Goal: Task Accomplishment & Management: Complete application form

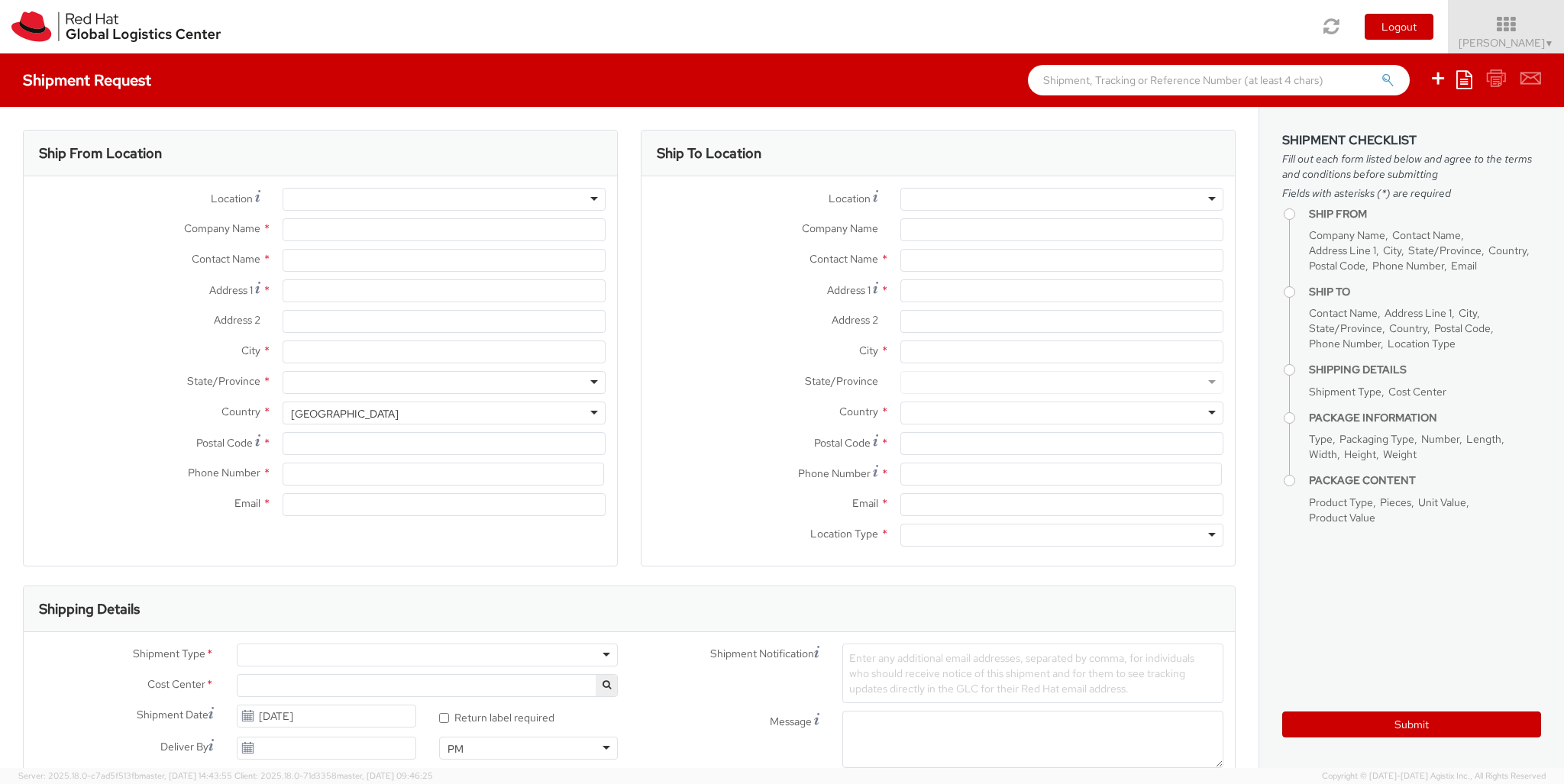
select select "850"
select select
type input "Red Hat Czech s.r.o."
type input "[PERSON_NAME]"
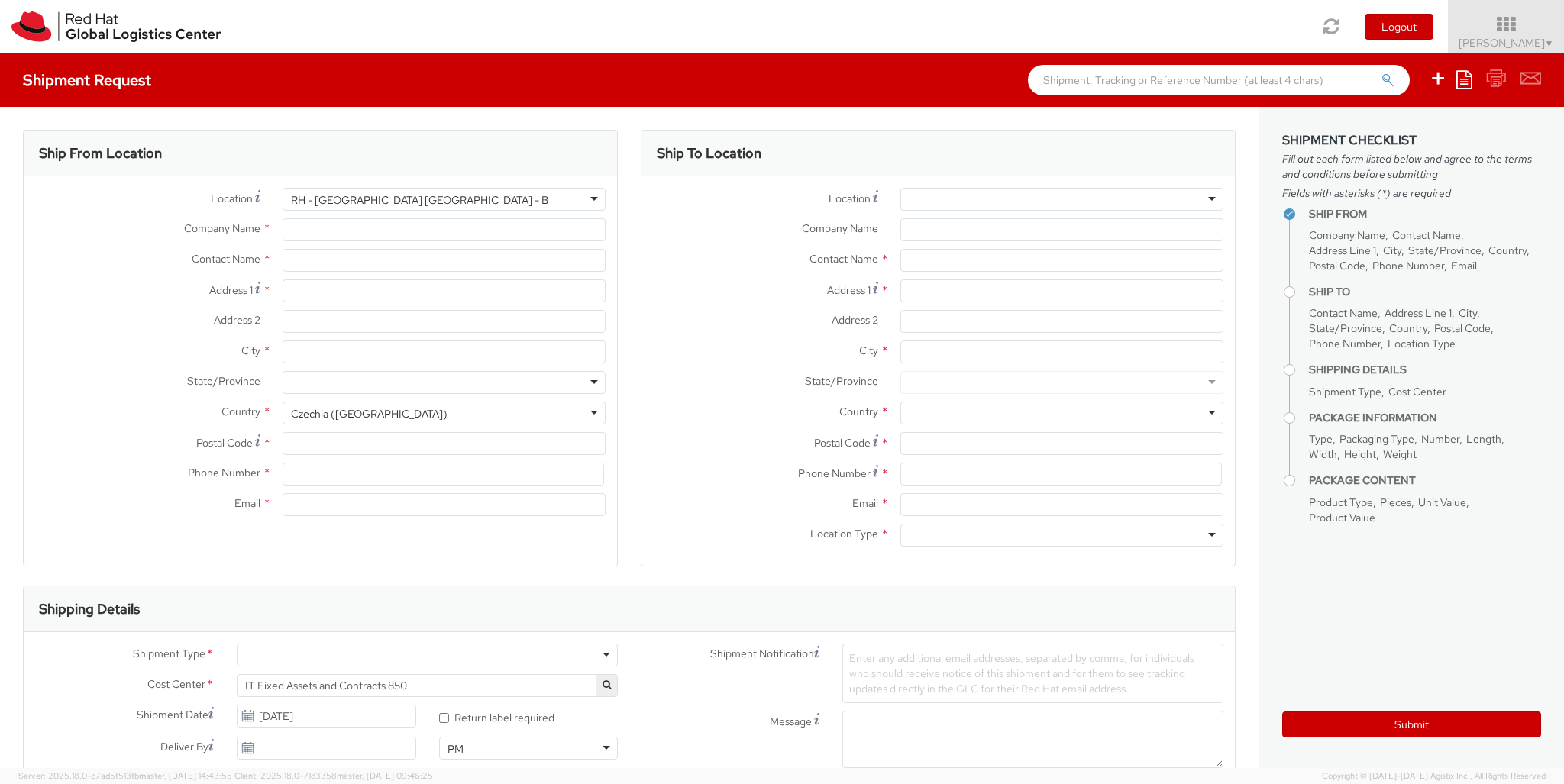
type input "Purkynova 647/111"
type input "[GEOGRAPHIC_DATA]"
type input "621 00"
type input "420 532 294 555"
type input "[EMAIL_ADDRESS][DOMAIN_NAME]"
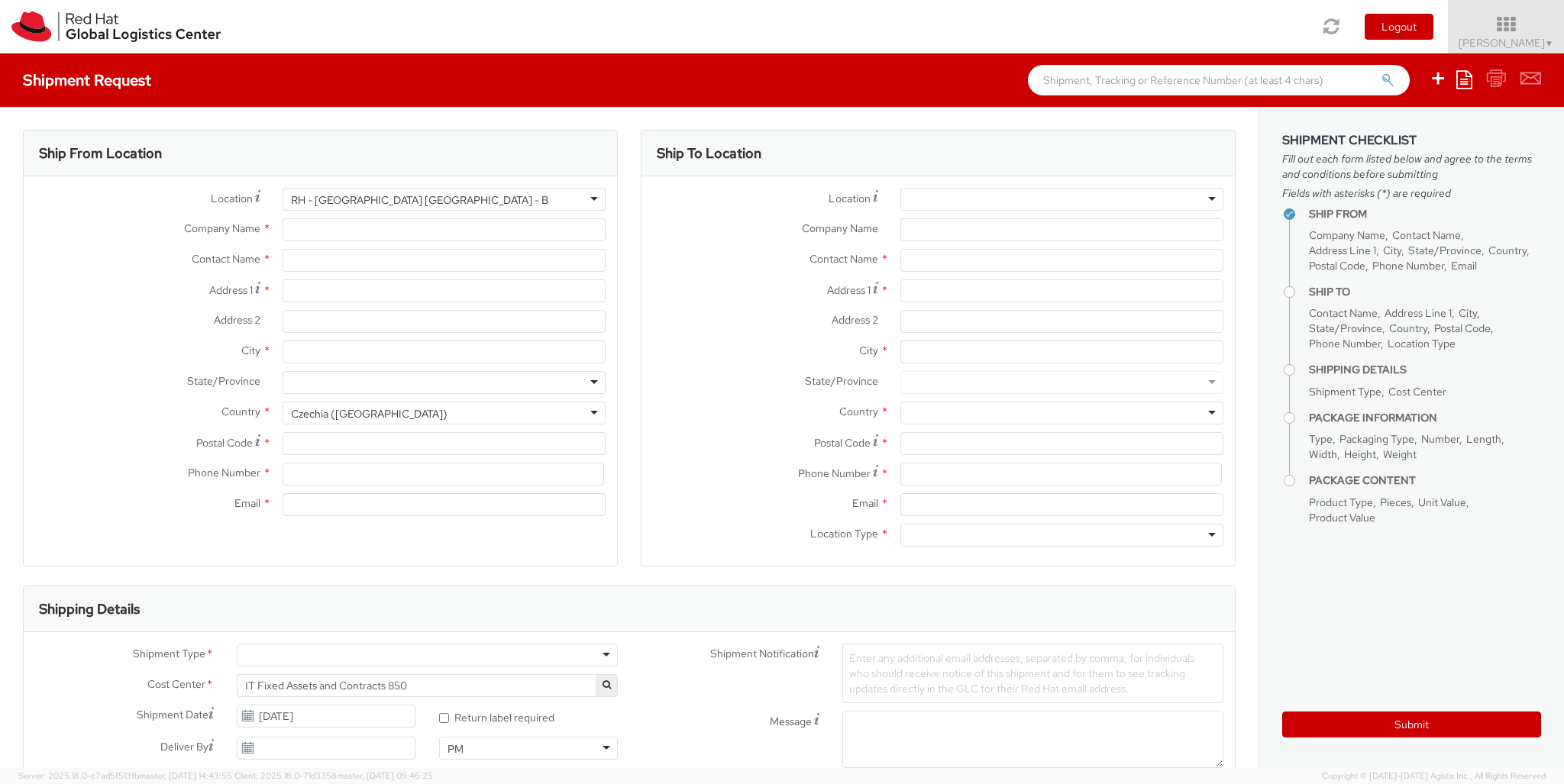
select select "CM"
select select "KGS"
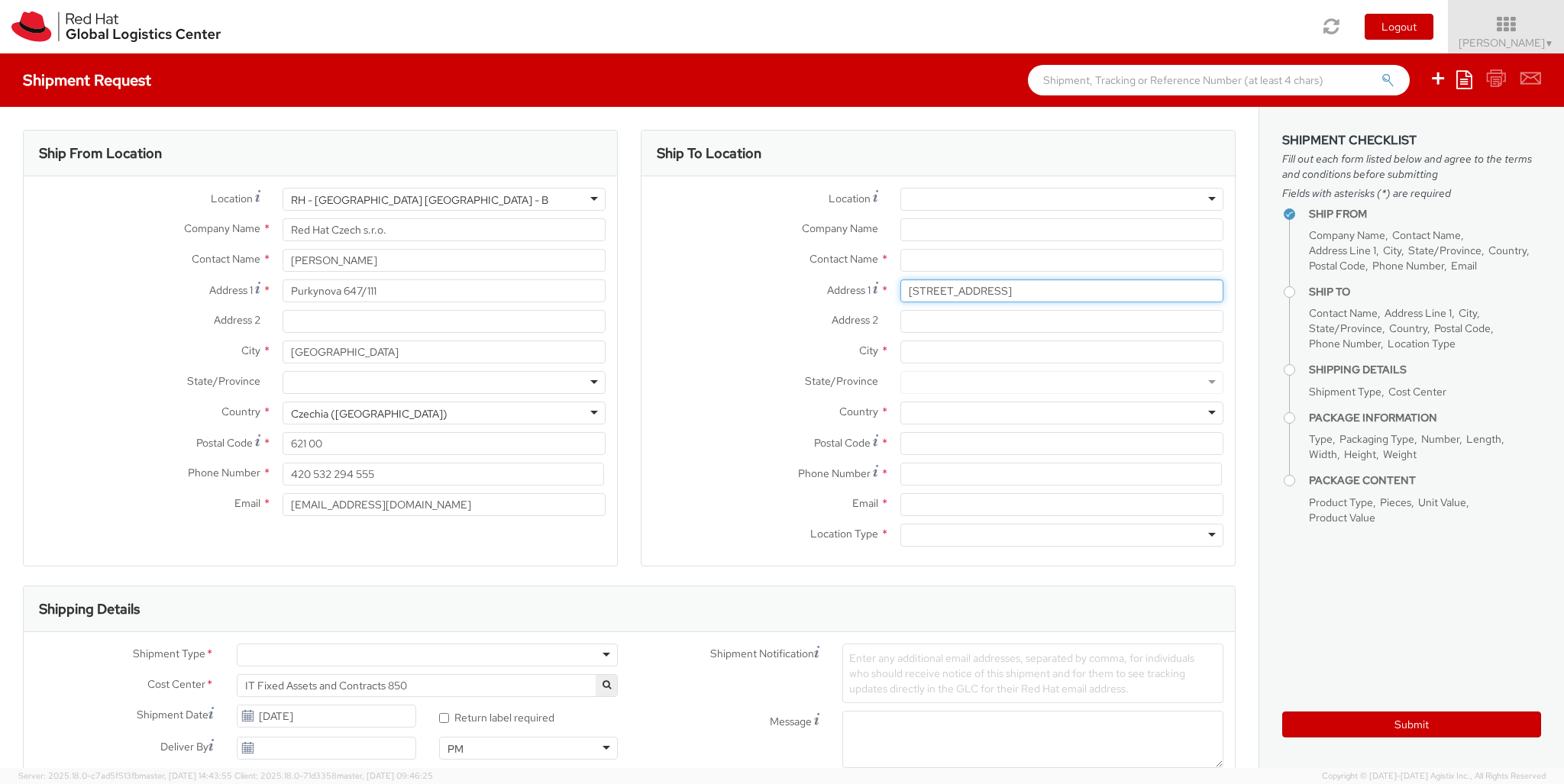
type input "[STREET_ADDRESS]"
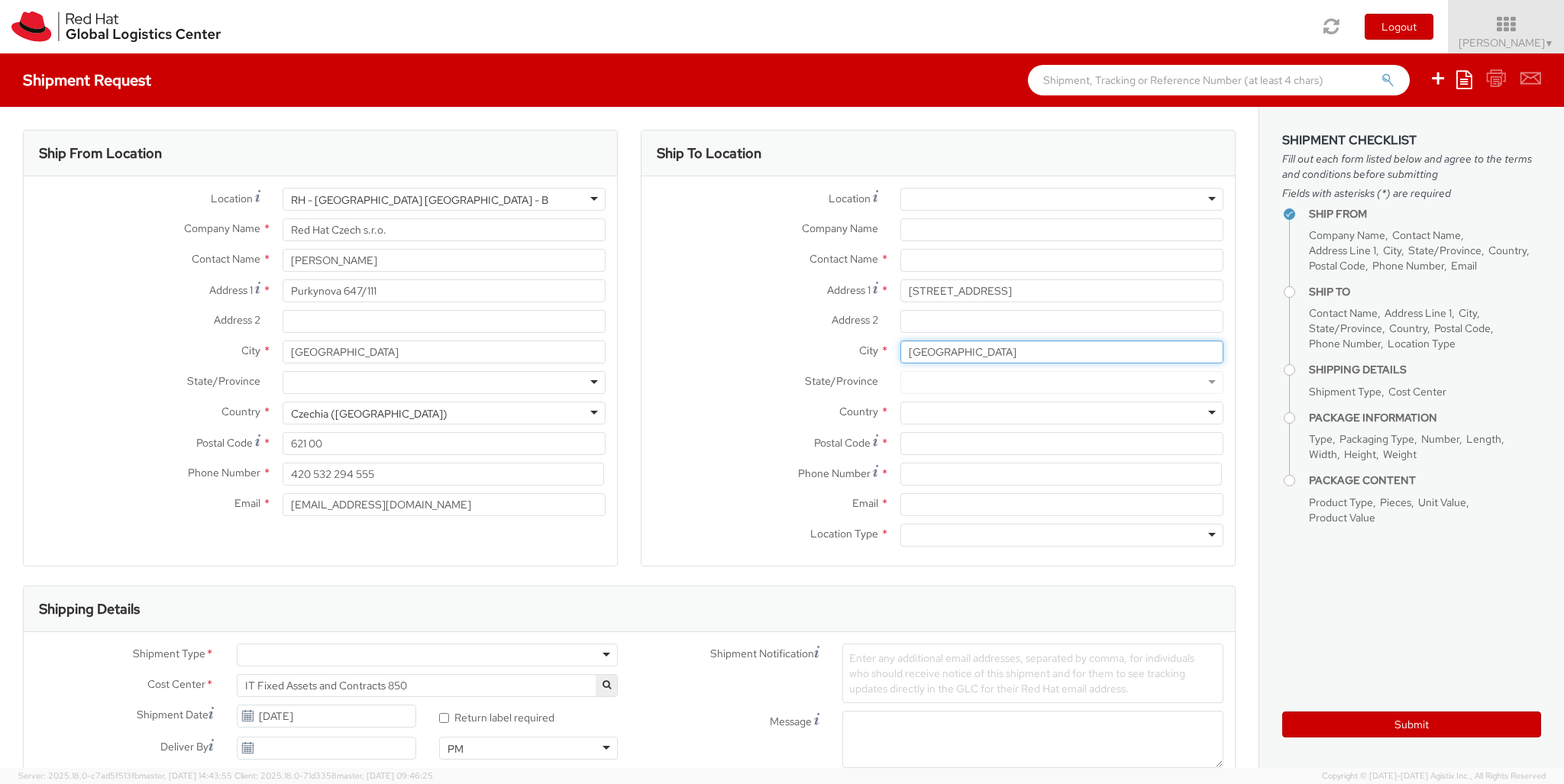
type input "[GEOGRAPHIC_DATA]"
type input "28002"
click at [1062, 413] on div at bounding box center [1062, 412] width 323 height 23
type input "[GEOGRAPHIC_DATA]"
click at [1062, 535] on div at bounding box center [1062, 535] width 323 height 23
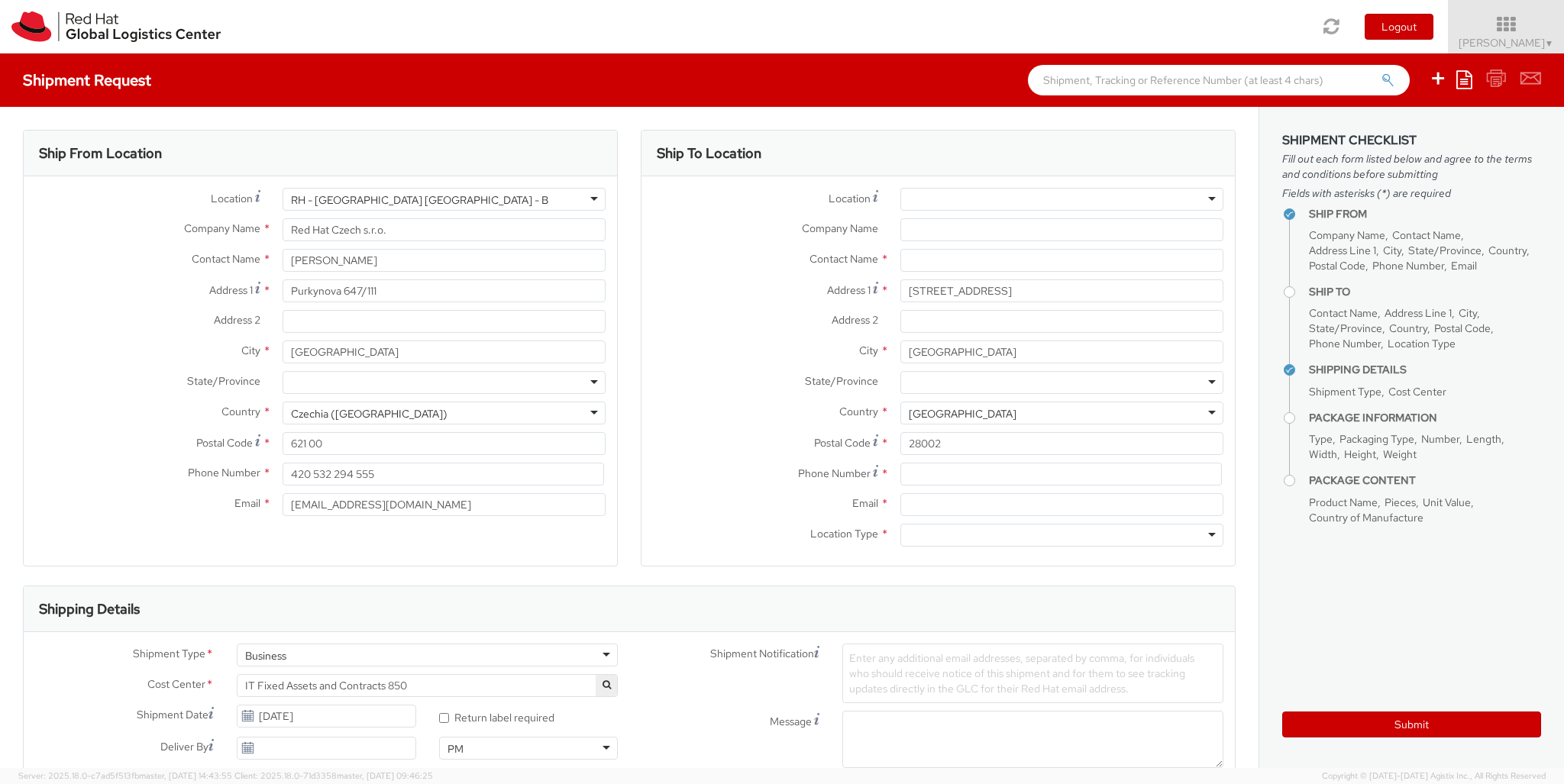
type input "r"
type input "[PERSON_NAME] Madrid"
type input "[EMAIL_ADDRESS][DOMAIN_NAME]"
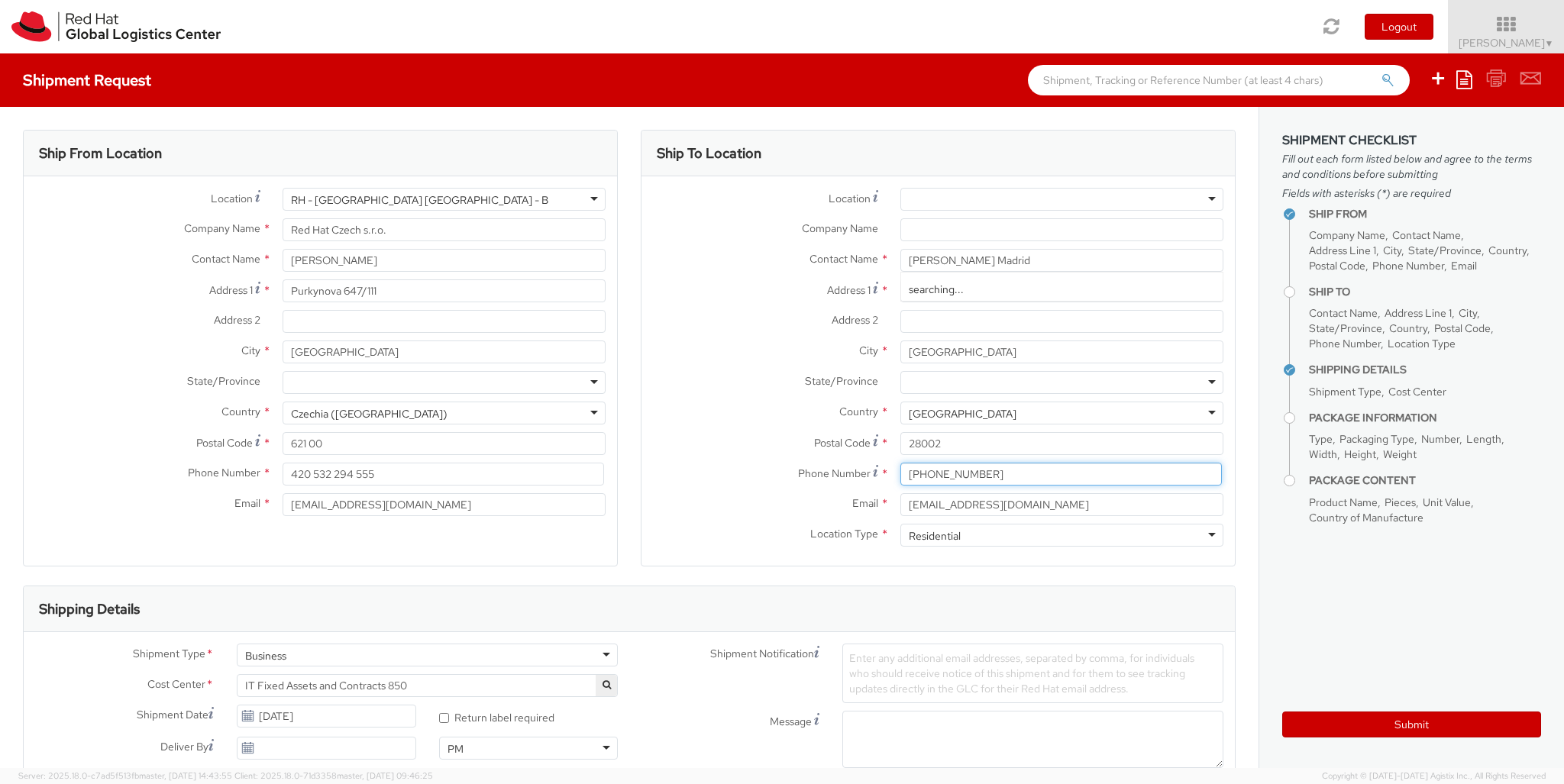
type input "[PHONE_NUMBER]"
click at [427, 655] on div "Business" at bounding box center [427, 655] width 381 height 23
click at [906, 775] on div at bounding box center [906, 787] width 128 height 23
type input "ref"
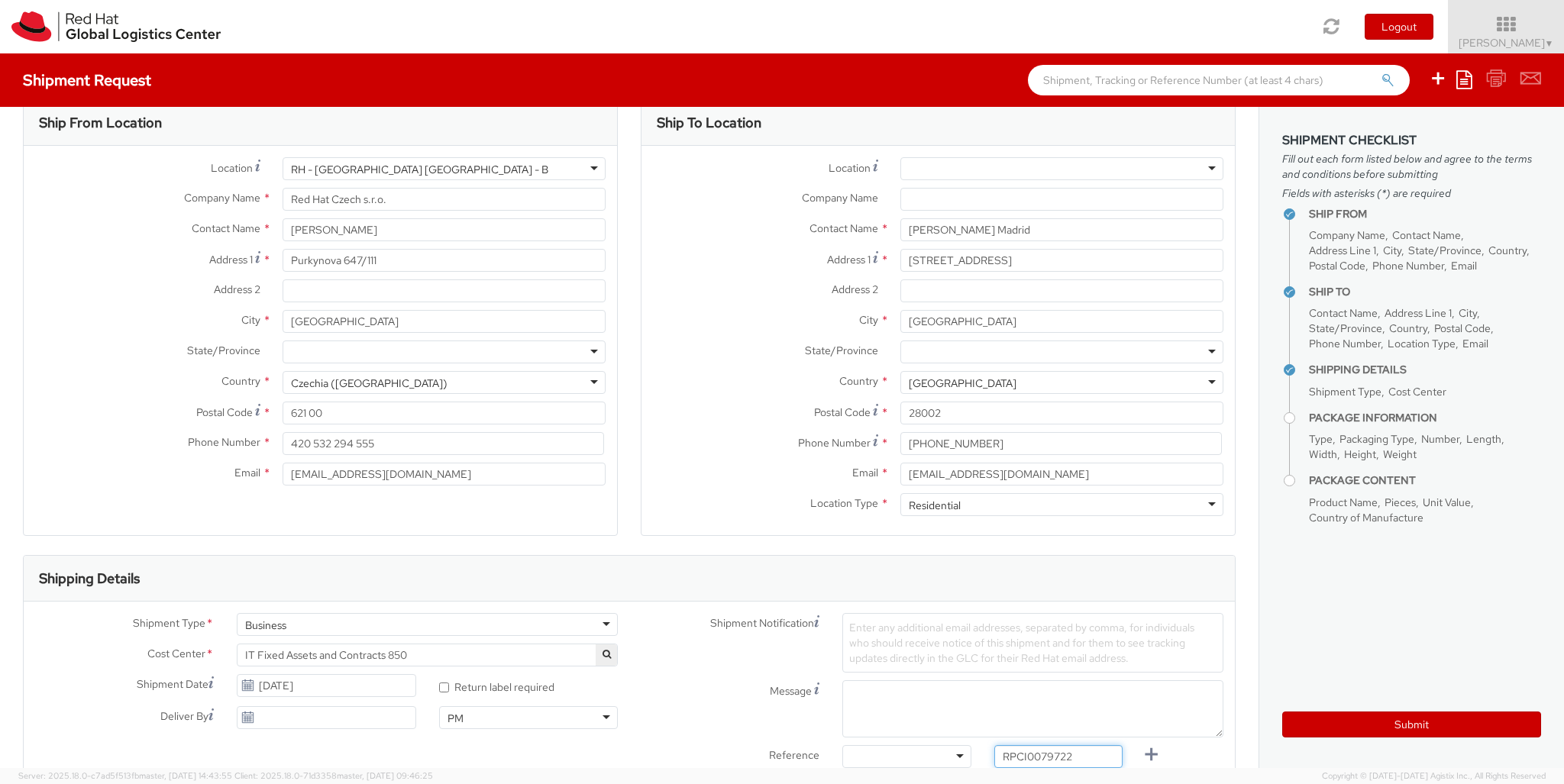
type input "RPCI0079722"
type input "[EMAIL_ADDRESS][DOMAIN_NAME]"
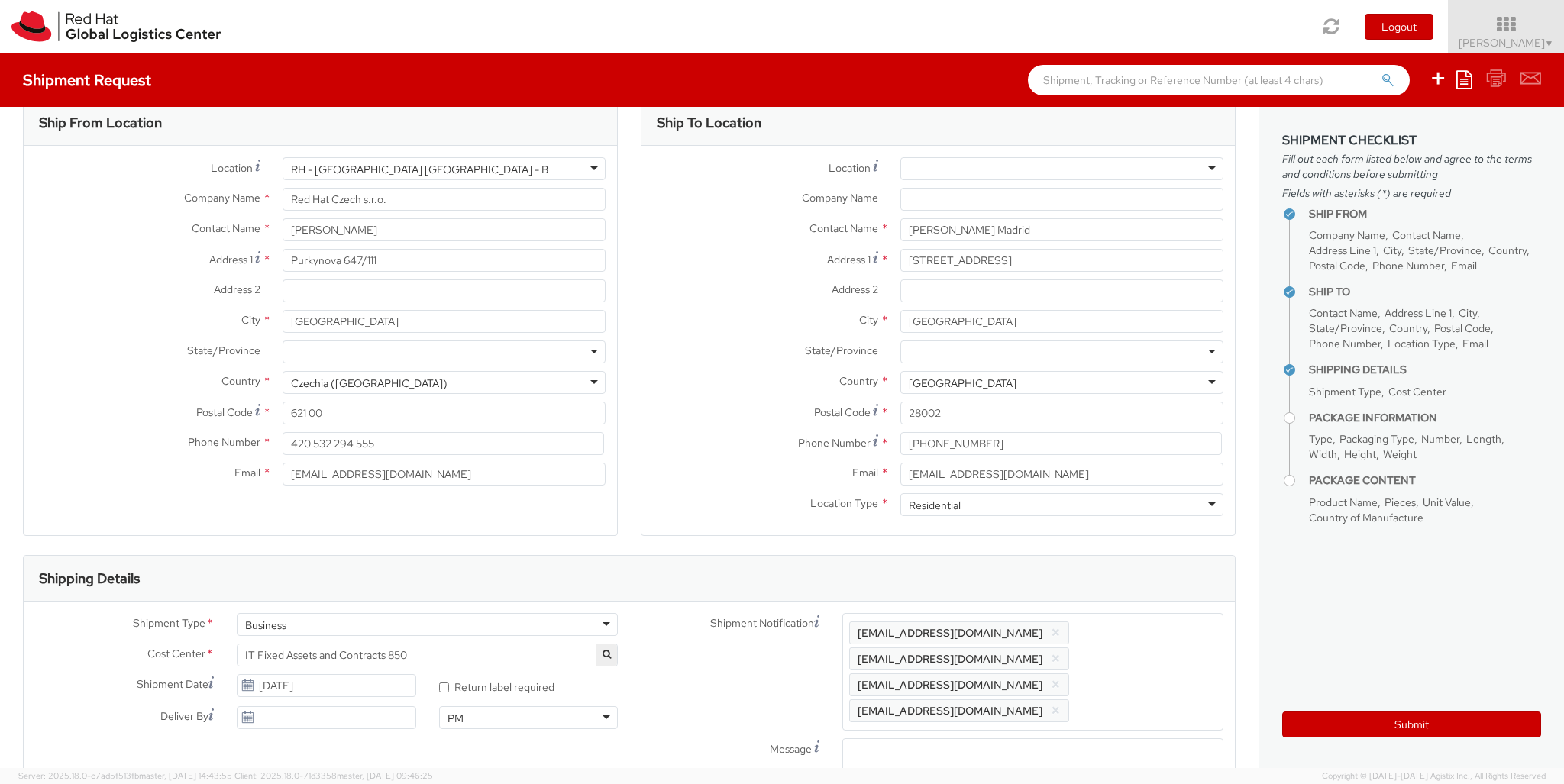
type input "lap"
select select "LAPTOP"
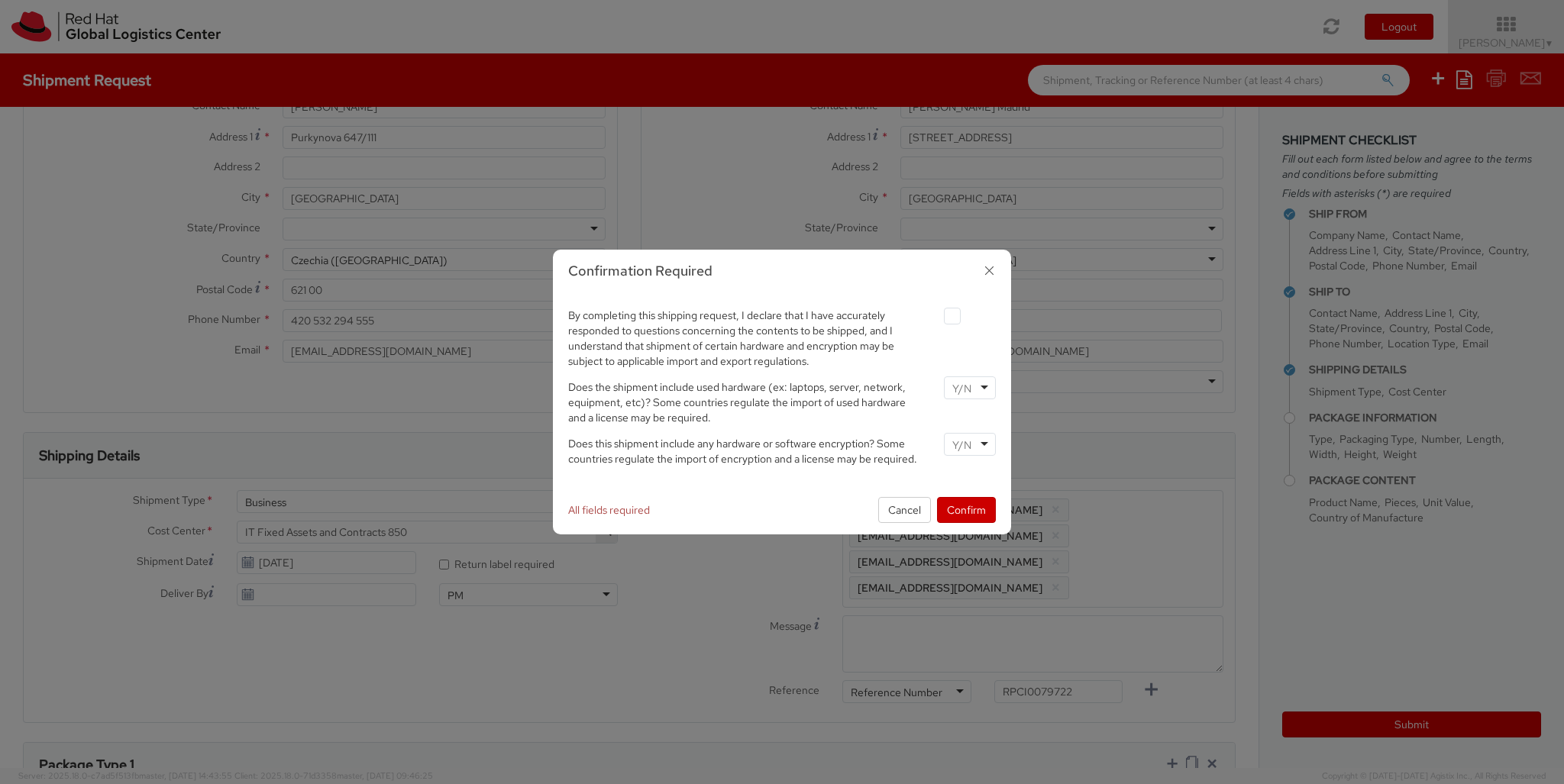
click at [952, 315] on label at bounding box center [952, 316] width 17 height 17
click at [940, 315] on input "checkbox" at bounding box center [934, 317] width 10 height 10
checkbox input "true"
click at [969, 387] on input "select-one" at bounding box center [964, 389] width 22 height 15
type input "no"
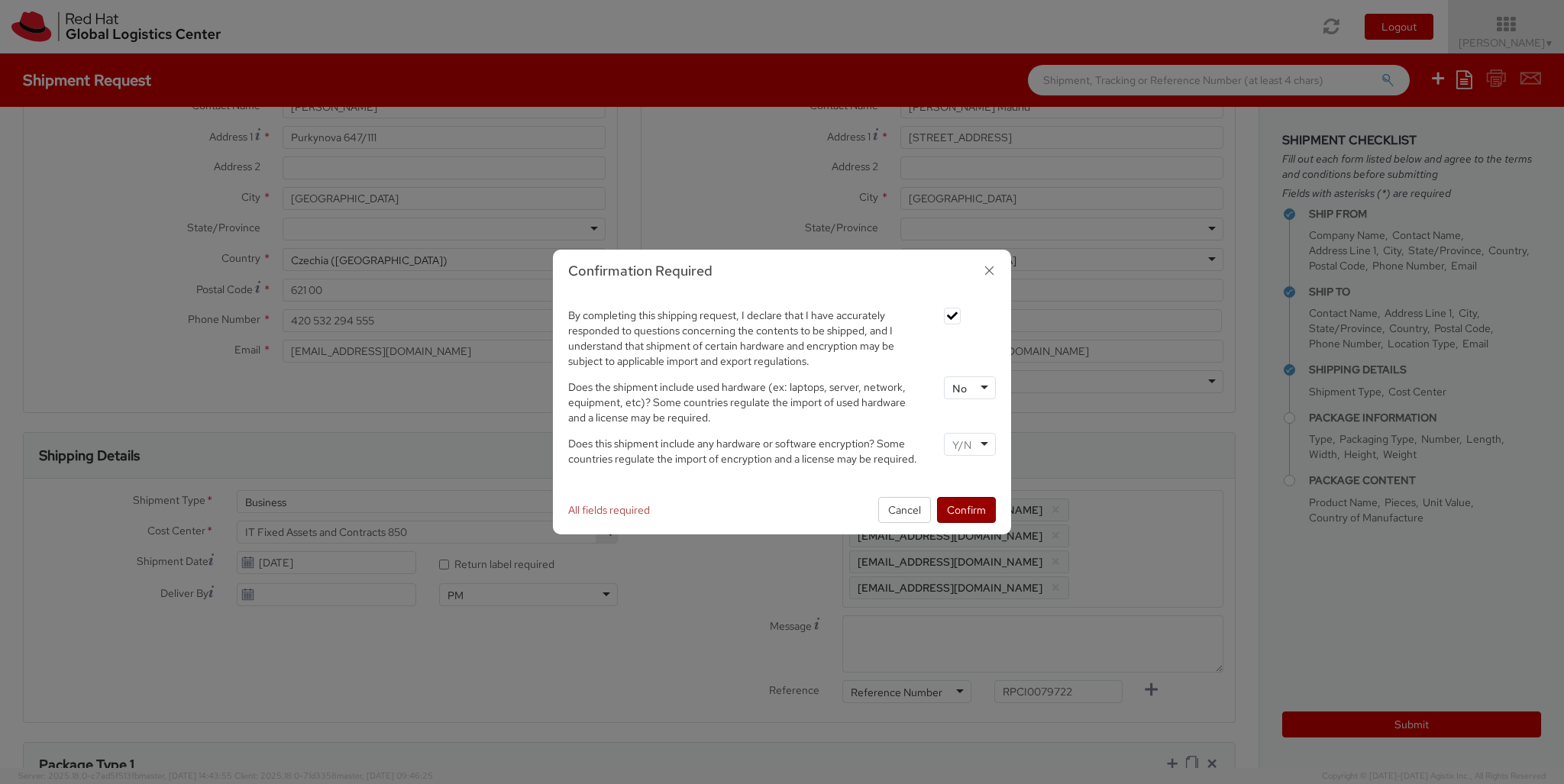
click at [969, 443] on input "select-one" at bounding box center [964, 445] width 22 height 15
click at [966, 509] on button "Confirm" at bounding box center [966, 510] width 59 height 26
type input "your"
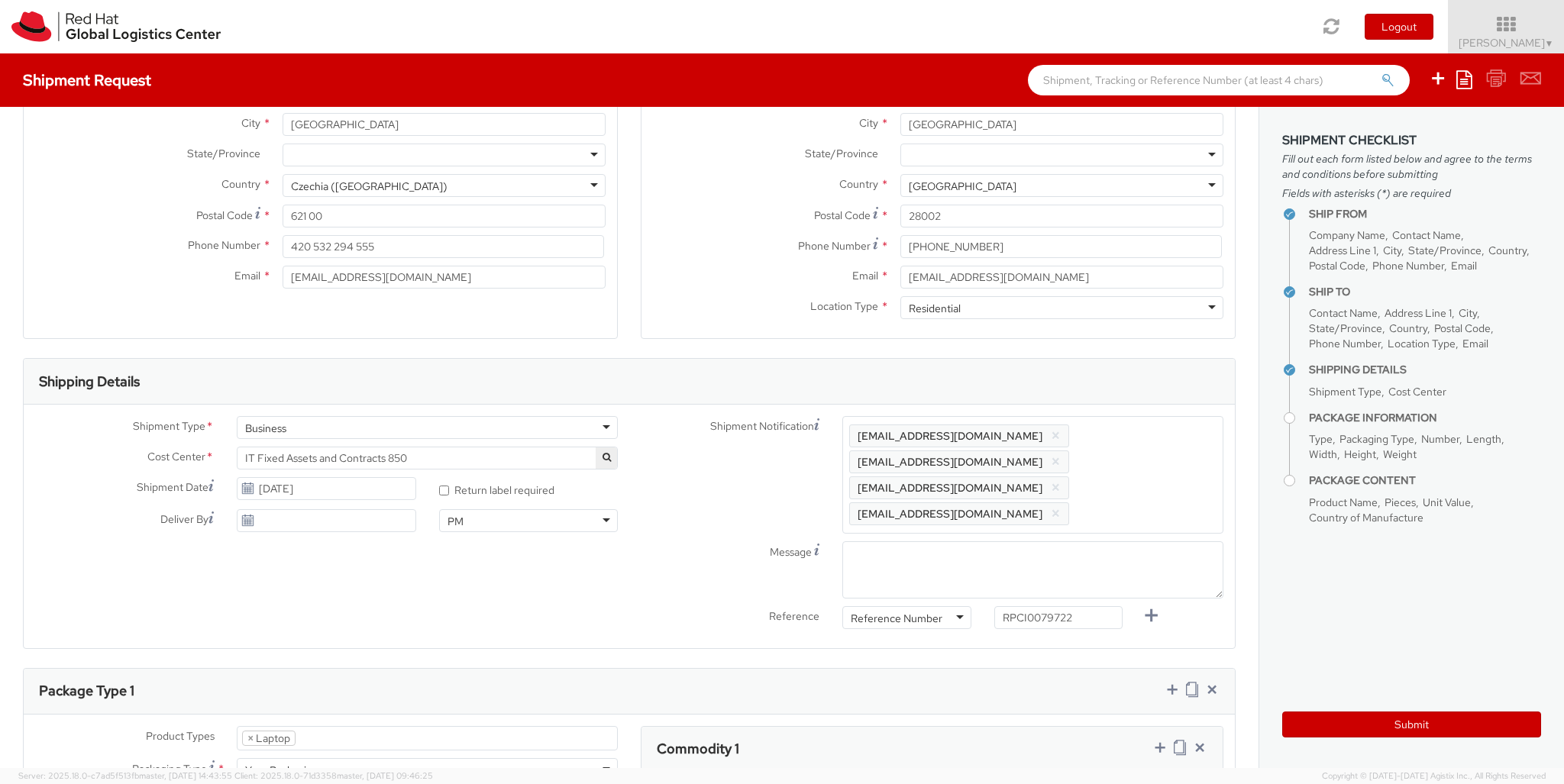
type input "1"
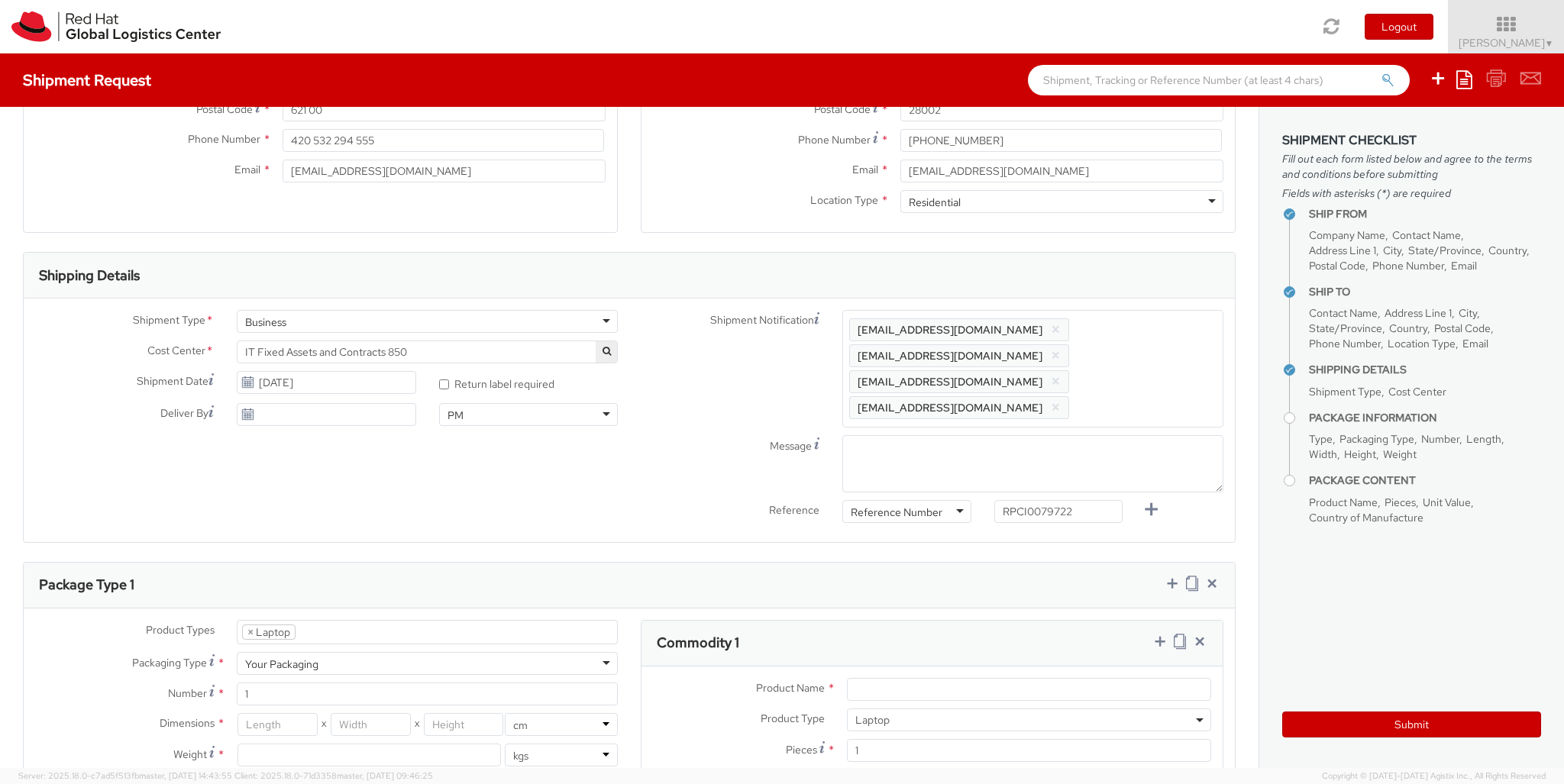
type input "[GEOGRAPHIC_DATA]"
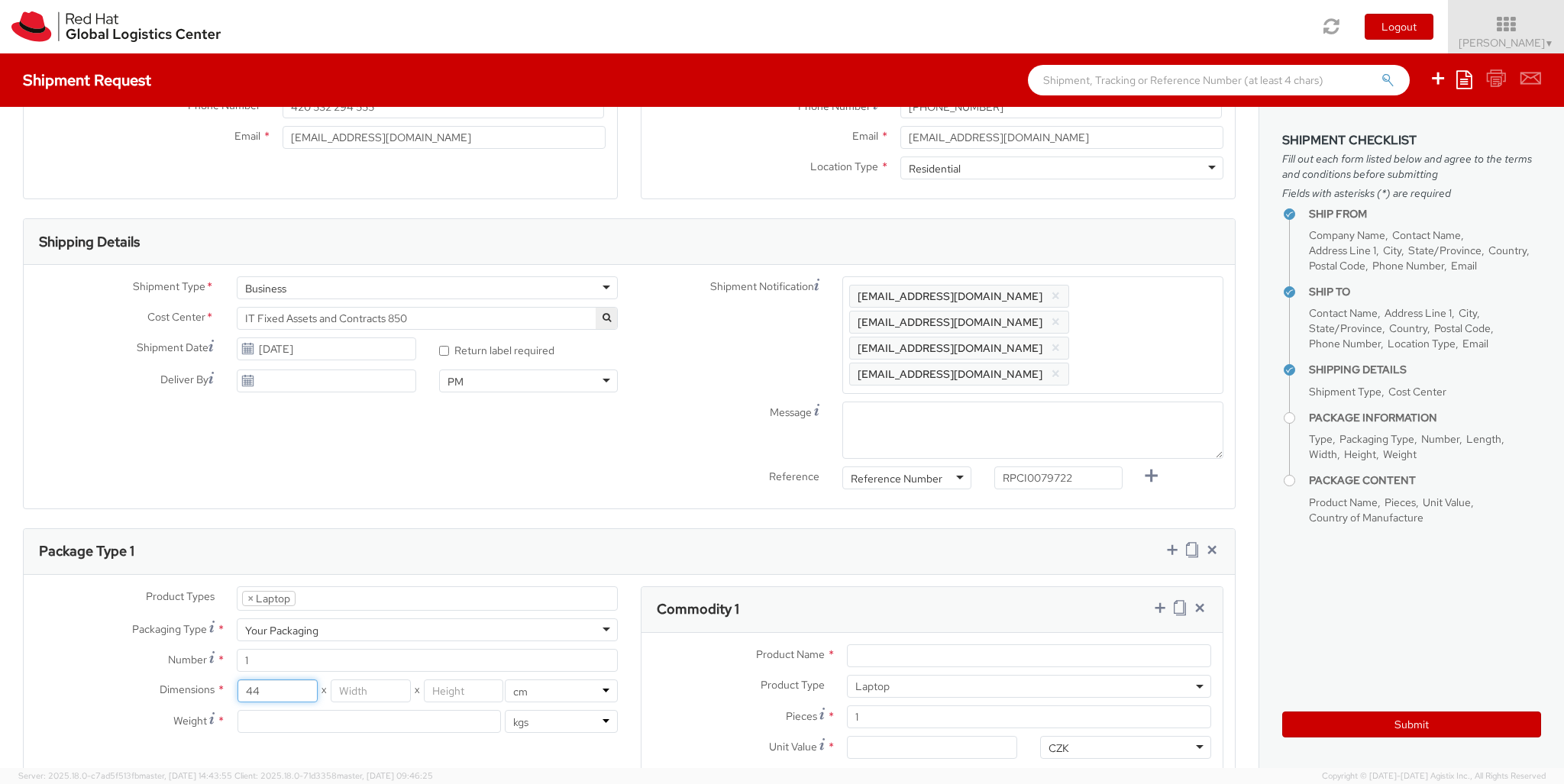
type input "44"
type input "34"
type input "9"
type input "3.2"
type input "Apple Laptop"
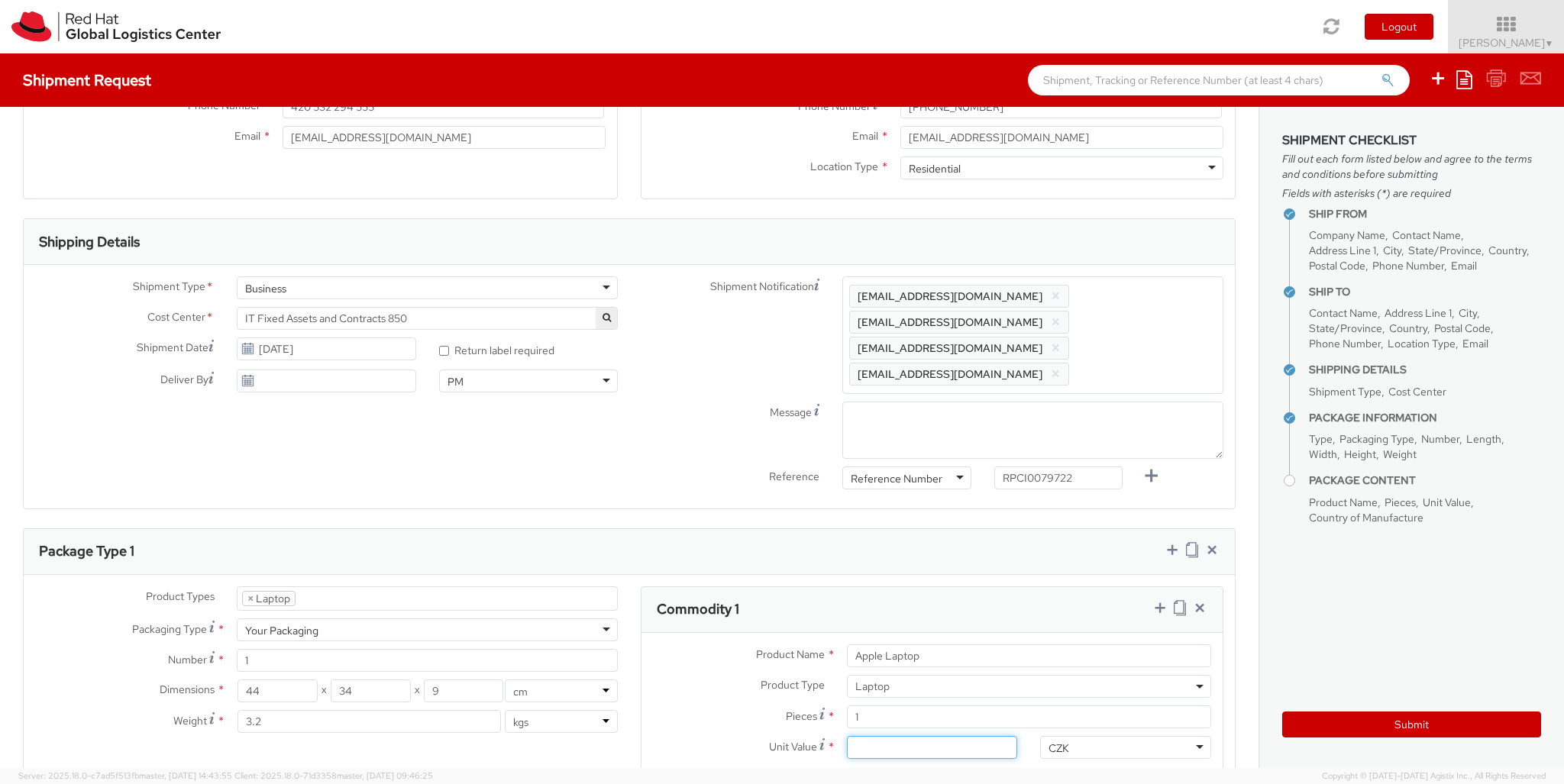
click at [932, 736] on input "Unit Value *" at bounding box center [932, 747] width 171 height 23
type input "2,480.40"
type input "EUR"
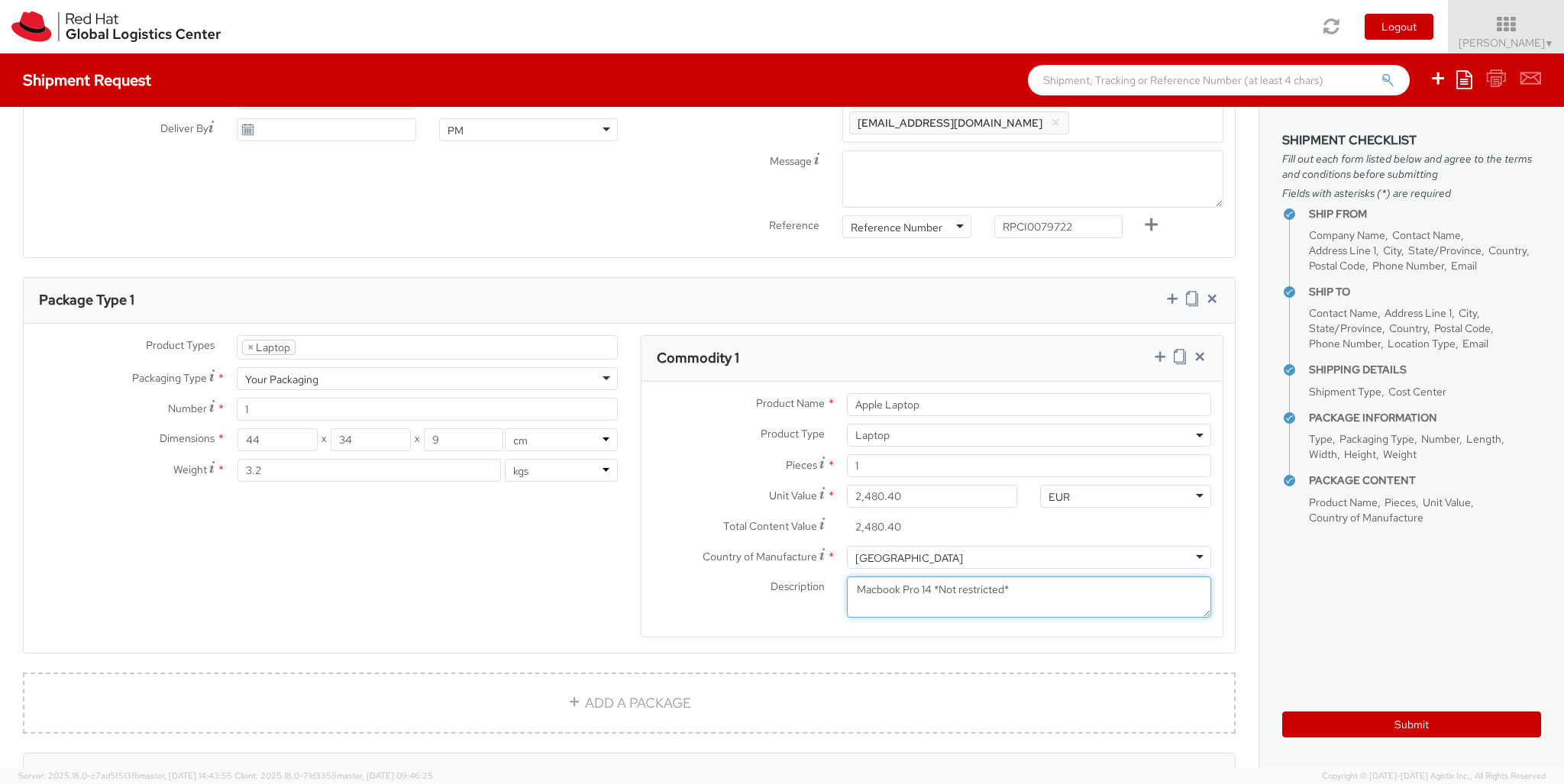
type textarea "Macbook Pro 14 *Not restricted*"
type input "[PERSON_NAME] Madrid"
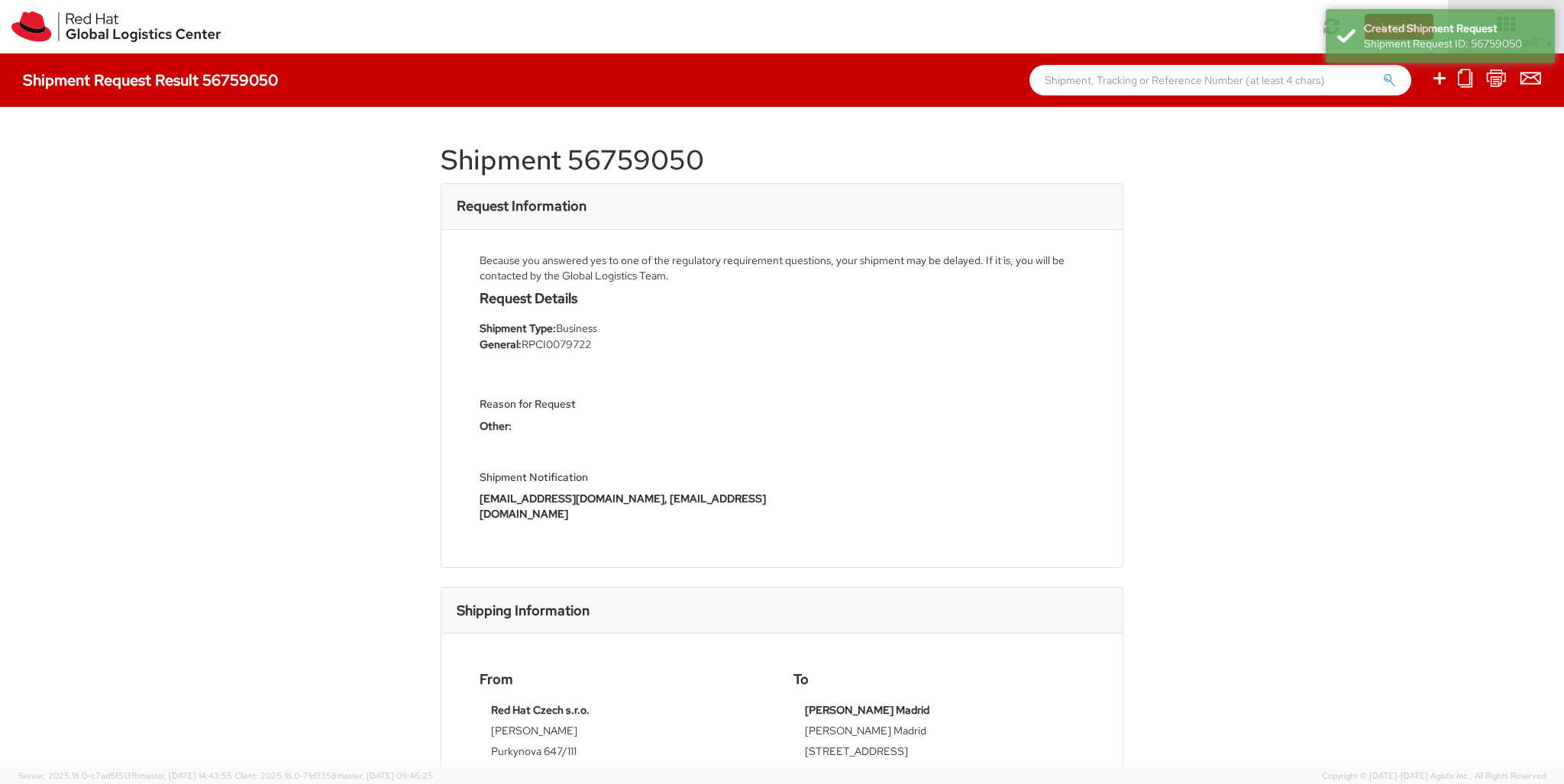
click at [1440, 80] on icon at bounding box center [1438, 78] width 18 height 19
select select
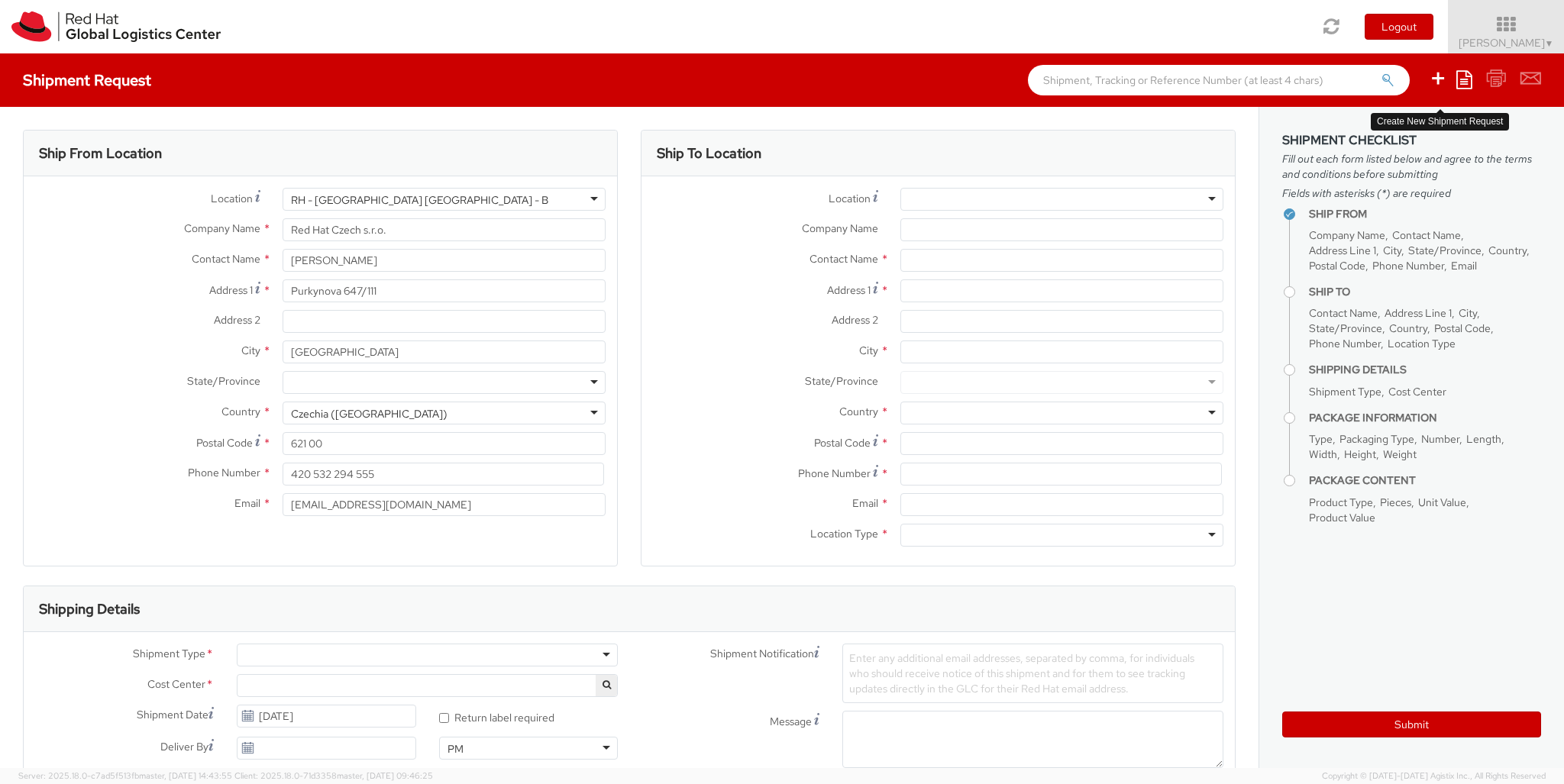
select select "850"
type input "[PERSON_NAME][STREET_ADDRESS]"
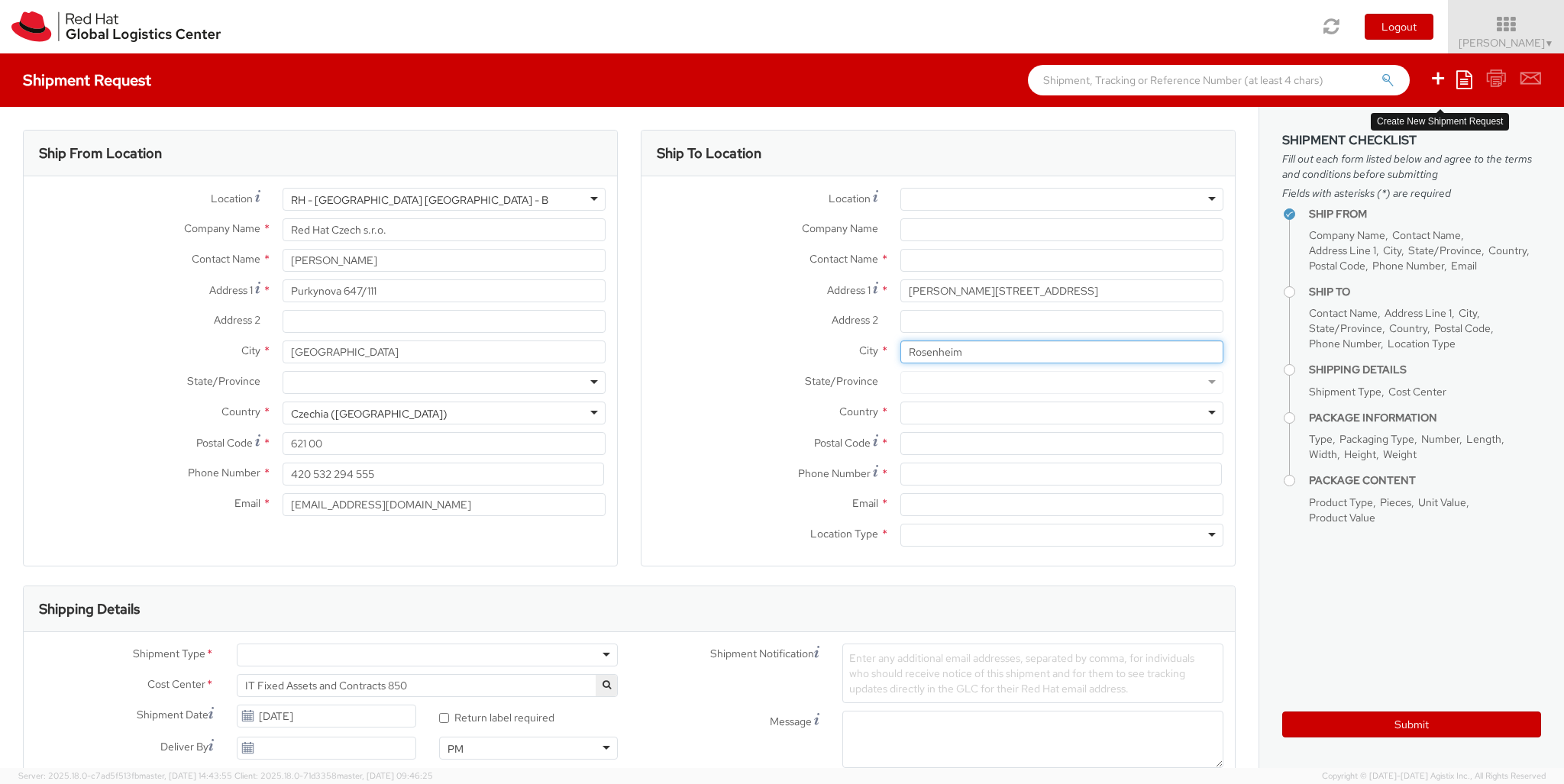
type input "Rosenheim"
type input "83024"
click at [1062, 413] on div at bounding box center [1062, 412] width 323 height 23
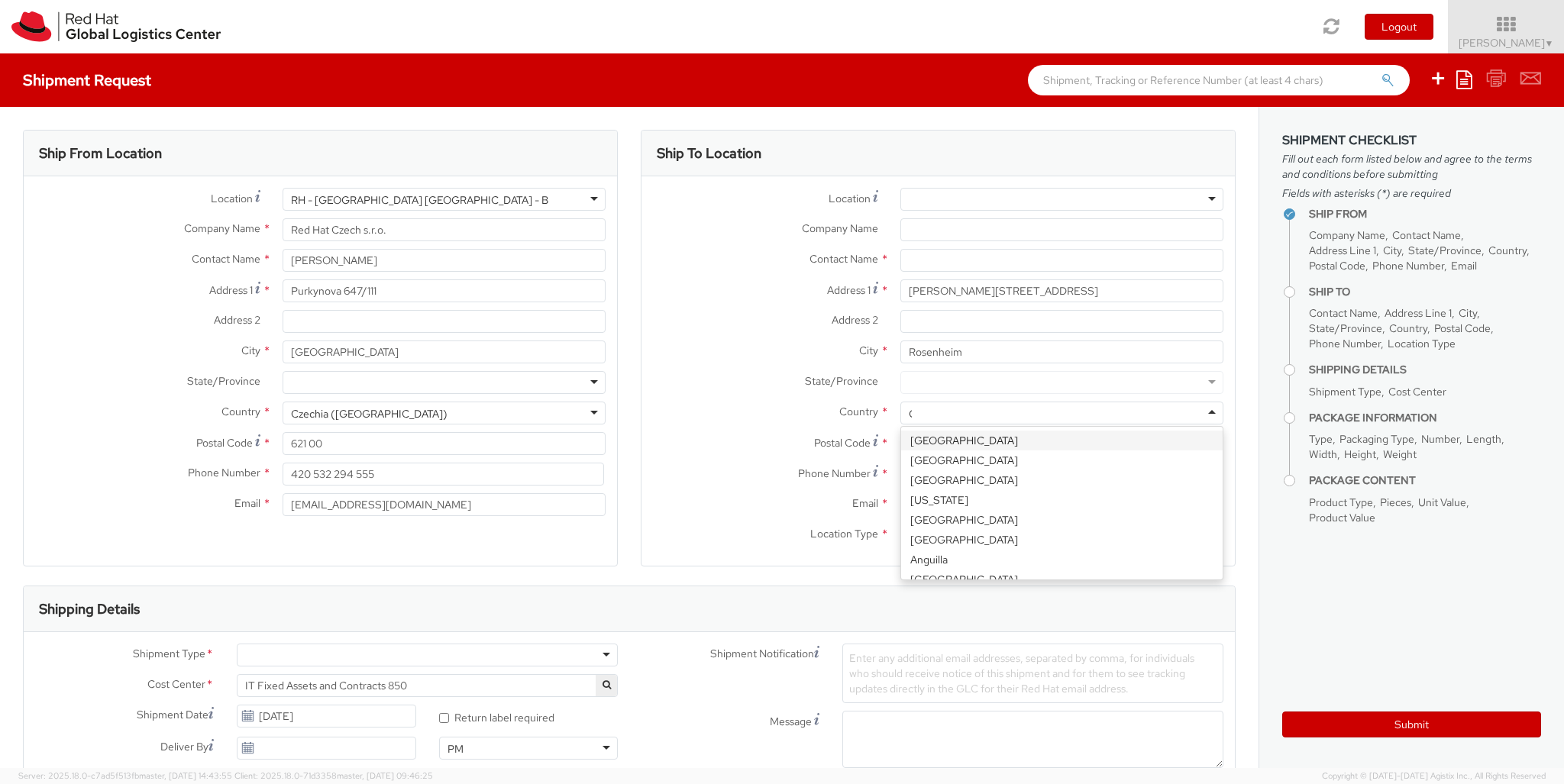
type input "[GEOGRAPHIC_DATA]"
click at [1062, 535] on div at bounding box center [1062, 535] width 323 height 23
type input "r"
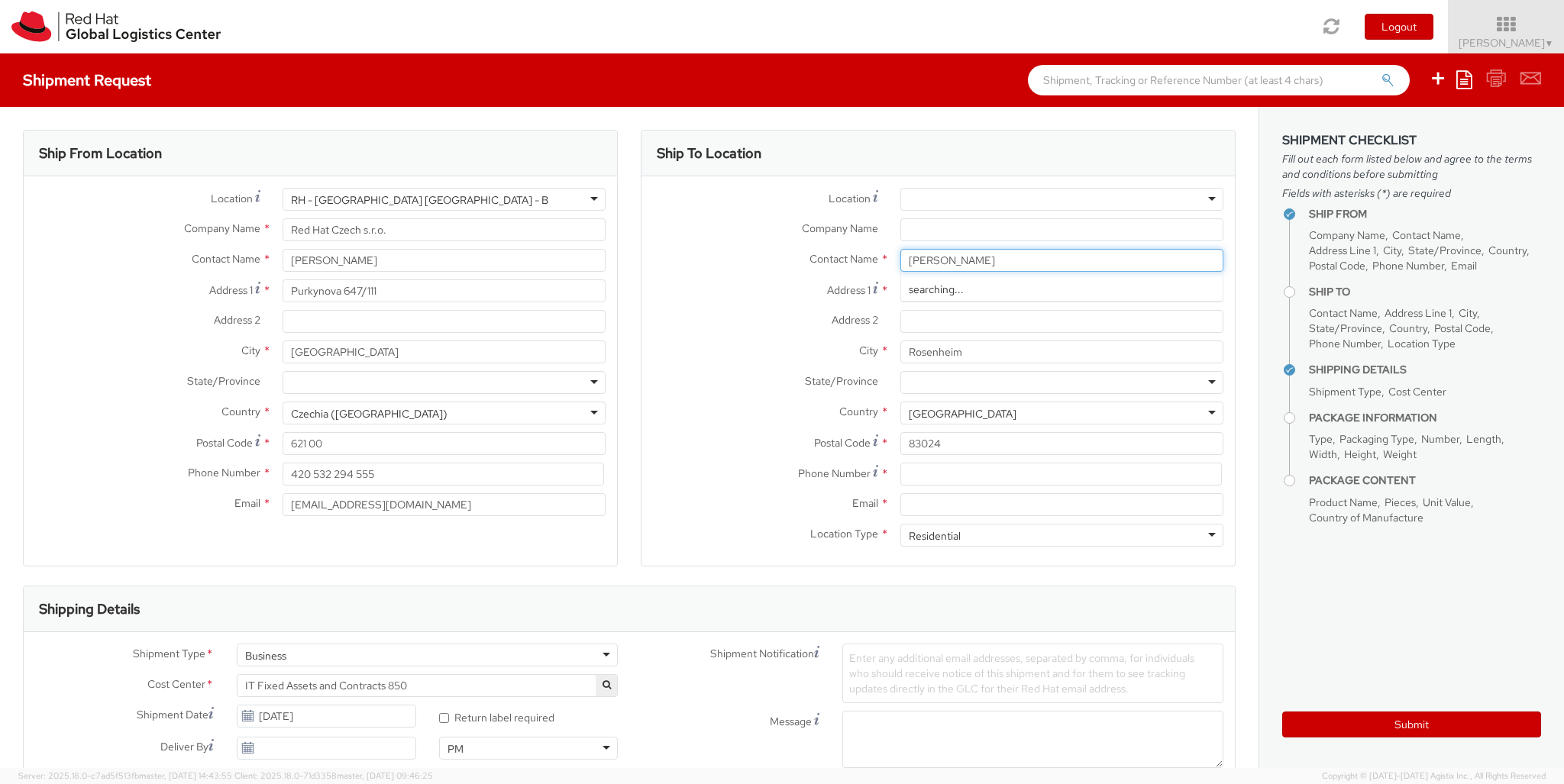
type input "[PERSON_NAME]"
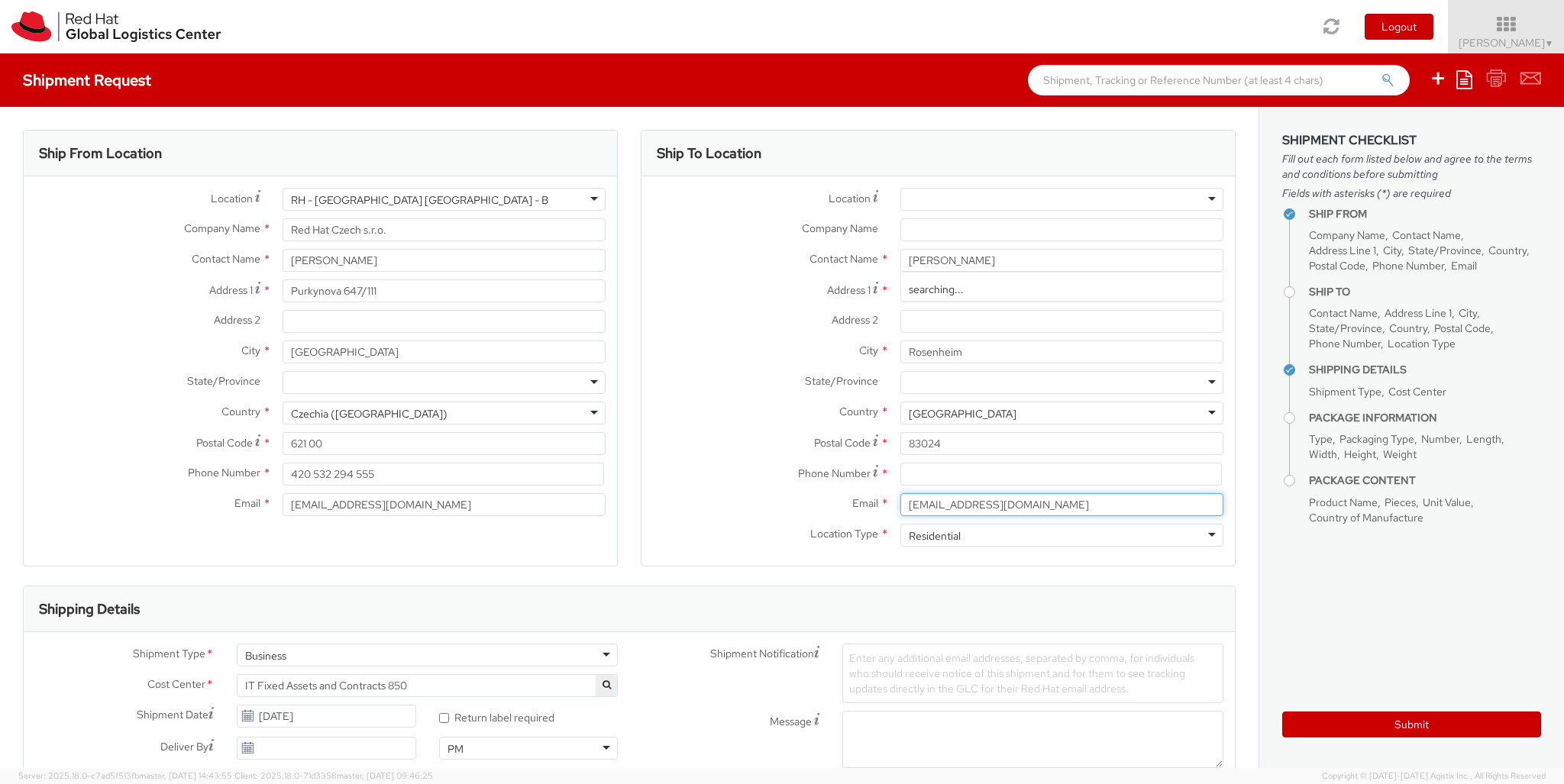
type input "[EMAIL_ADDRESS][DOMAIN_NAME]"
type input "017634315171"
click at [427, 655] on div "Business" at bounding box center [427, 655] width 381 height 23
click at [906, 775] on div at bounding box center [906, 787] width 128 height 23
type input "ref"
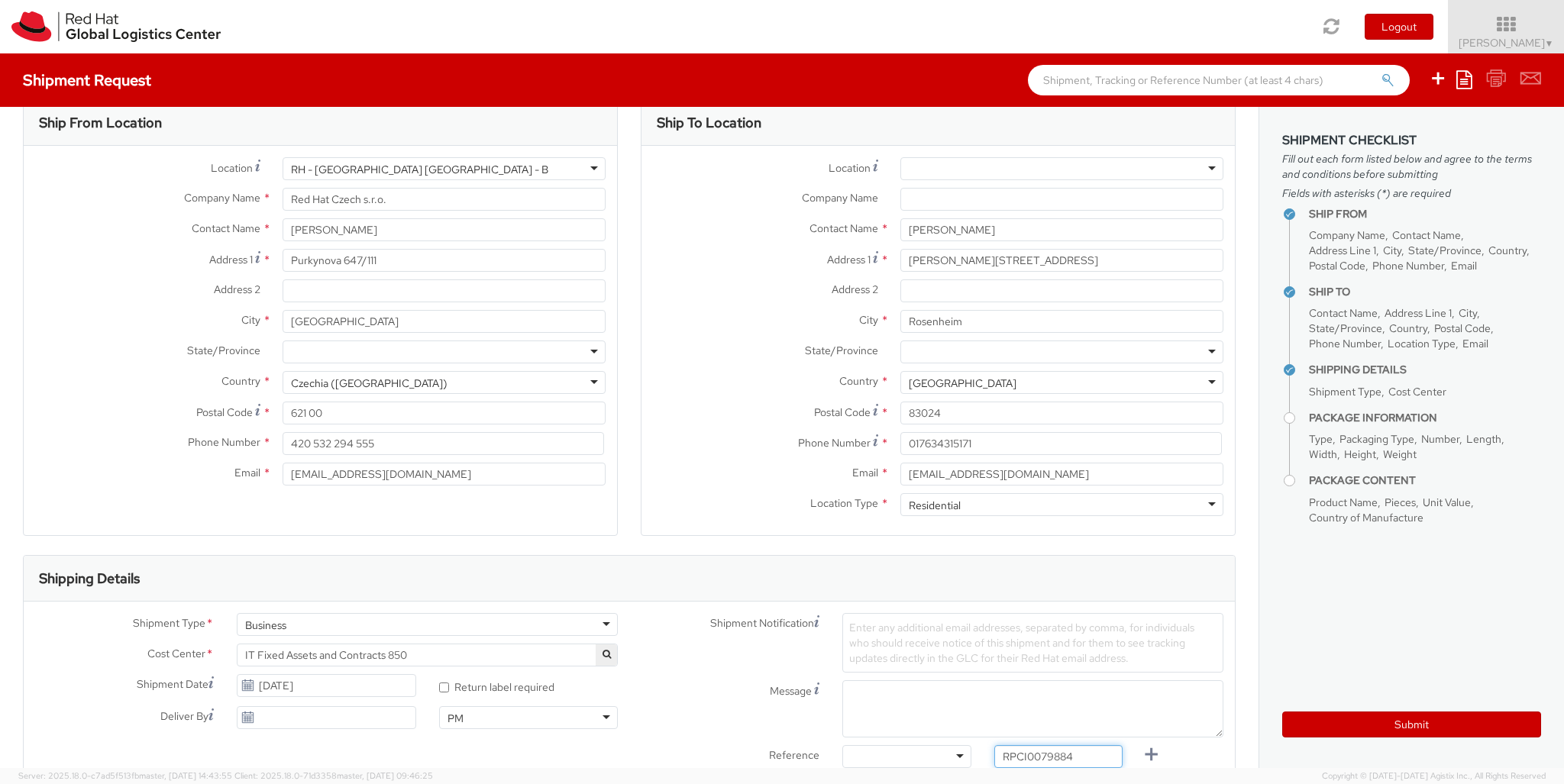
type input "RPCI0079884"
type input "[EMAIL_ADDRESS][DOMAIN_NAME]"
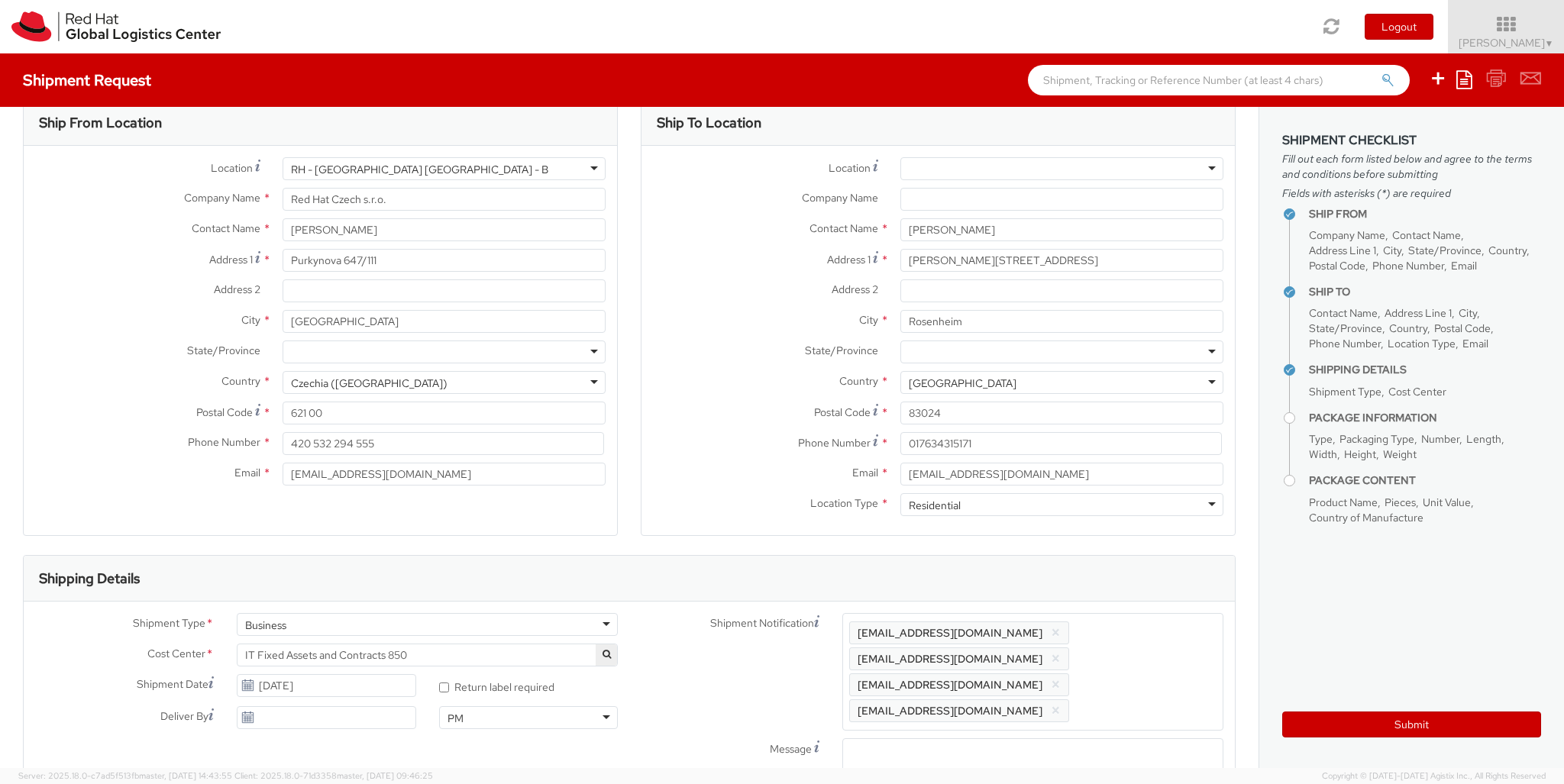
type input "lap"
checkbox input "false"
select select "LAPTOP"
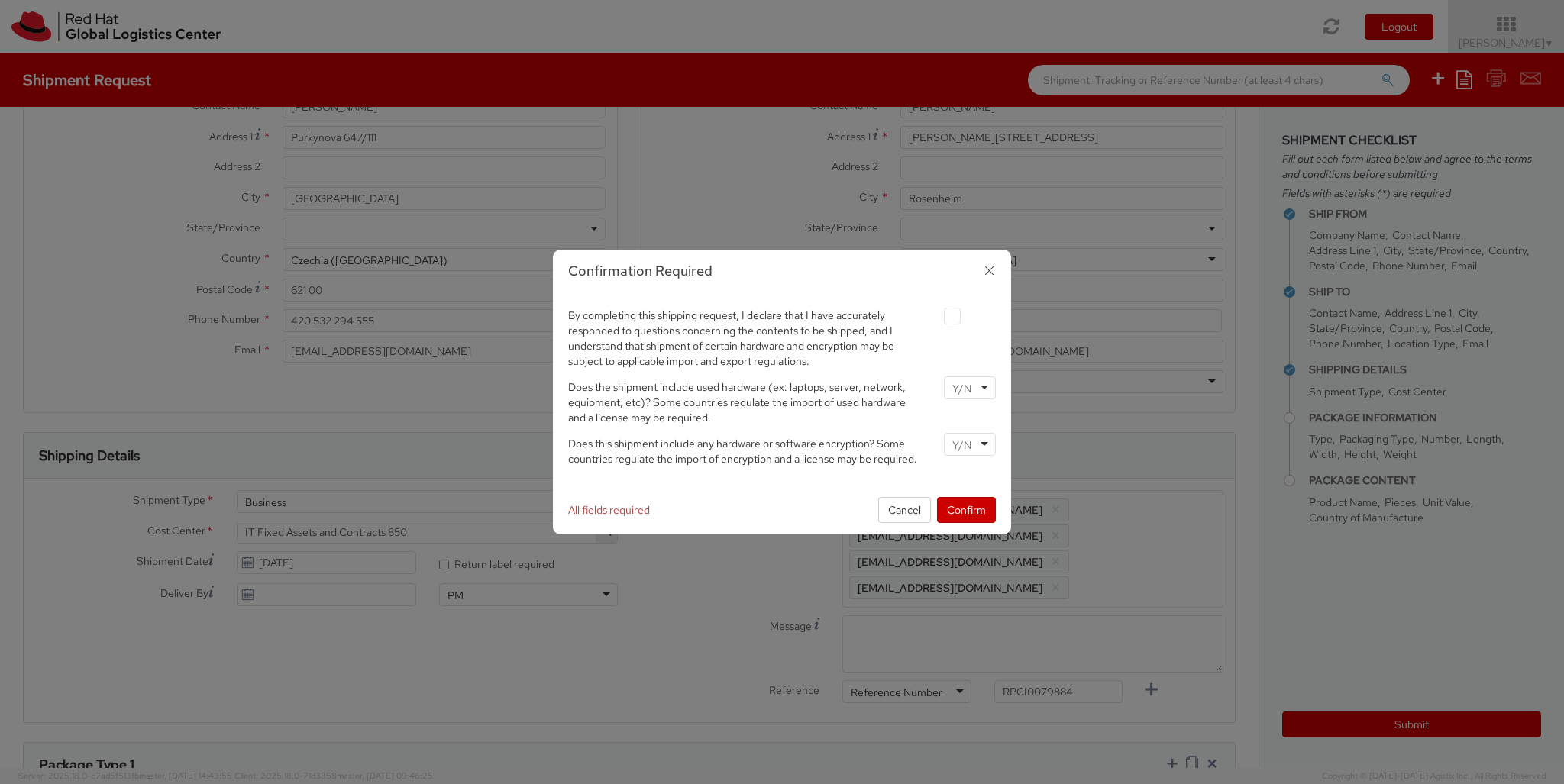
click at [952, 315] on label at bounding box center [952, 316] width 17 height 17
click at [940, 315] on input "checkbox" at bounding box center [934, 317] width 10 height 10
checkbox input "true"
click at [969, 387] on input "select-one" at bounding box center [964, 389] width 22 height 15
type input "no"
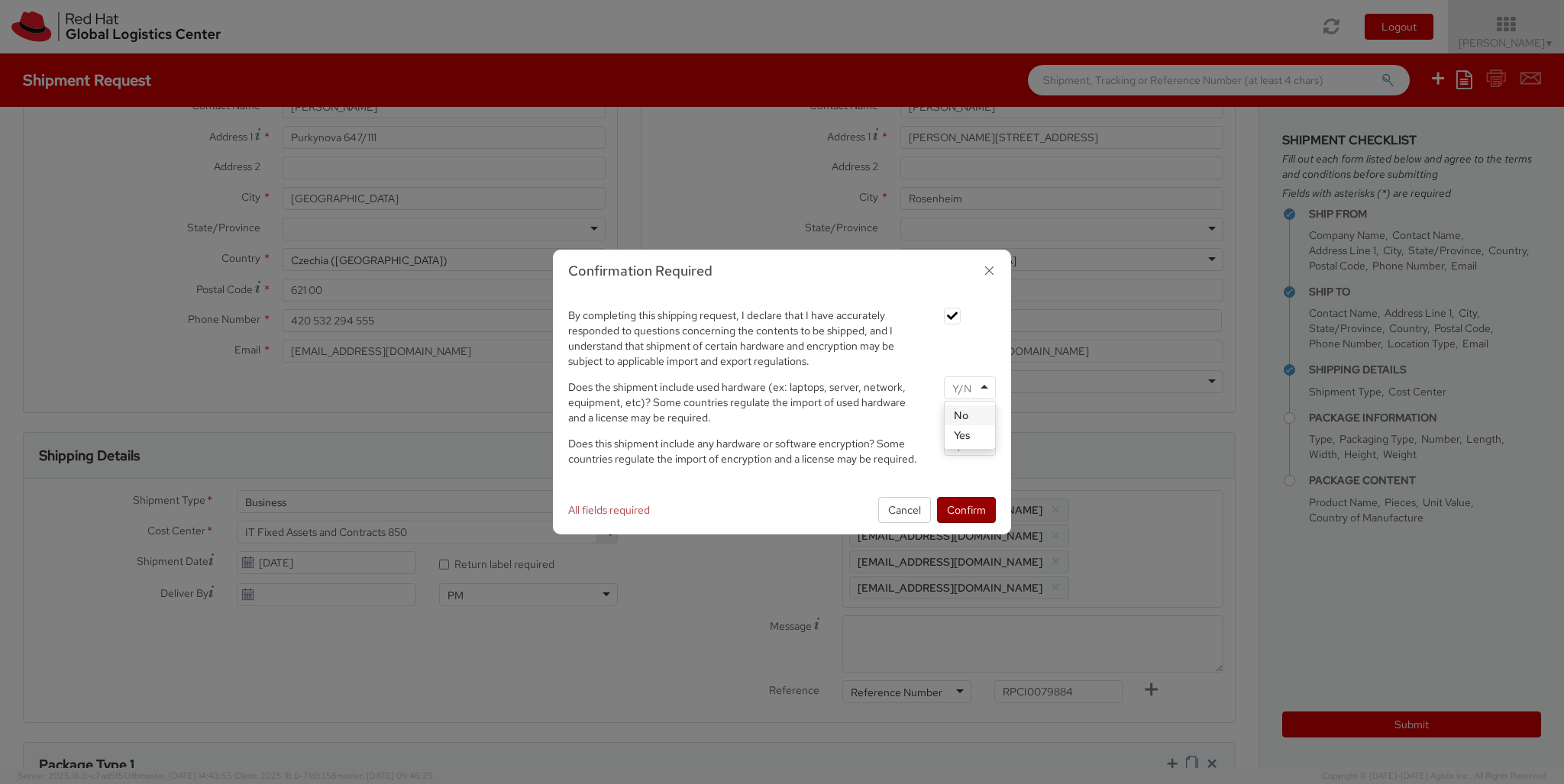
click at [969, 443] on input "select-one" at bounding box center [964, 445] width 22 height 15
click at [966, 509] on button "Confirm" at bounding box center [966, 510] width 59 height 26
type input "your"
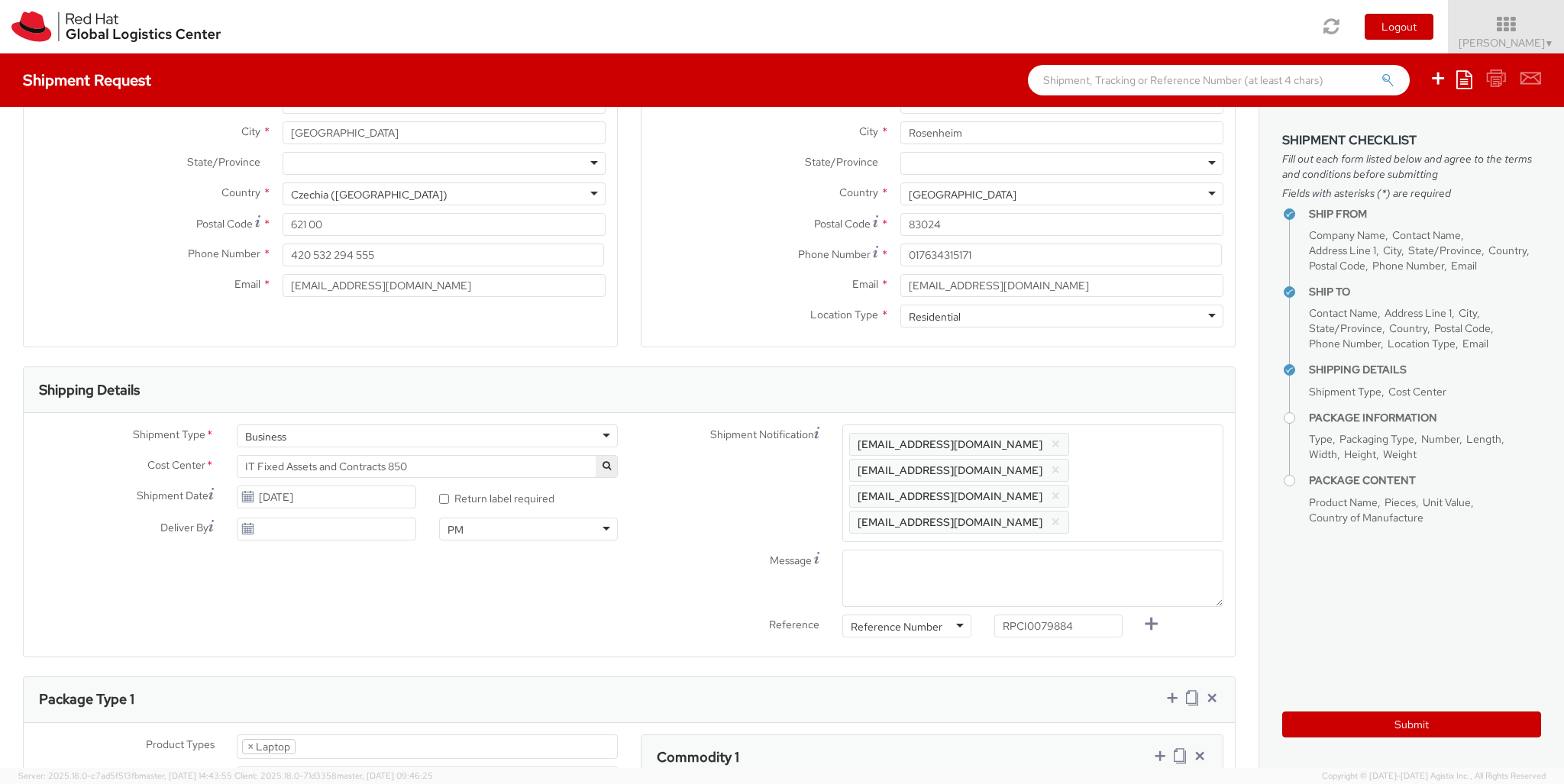
type input "1"
type input "[GEOGRAPHIC_DATA]"
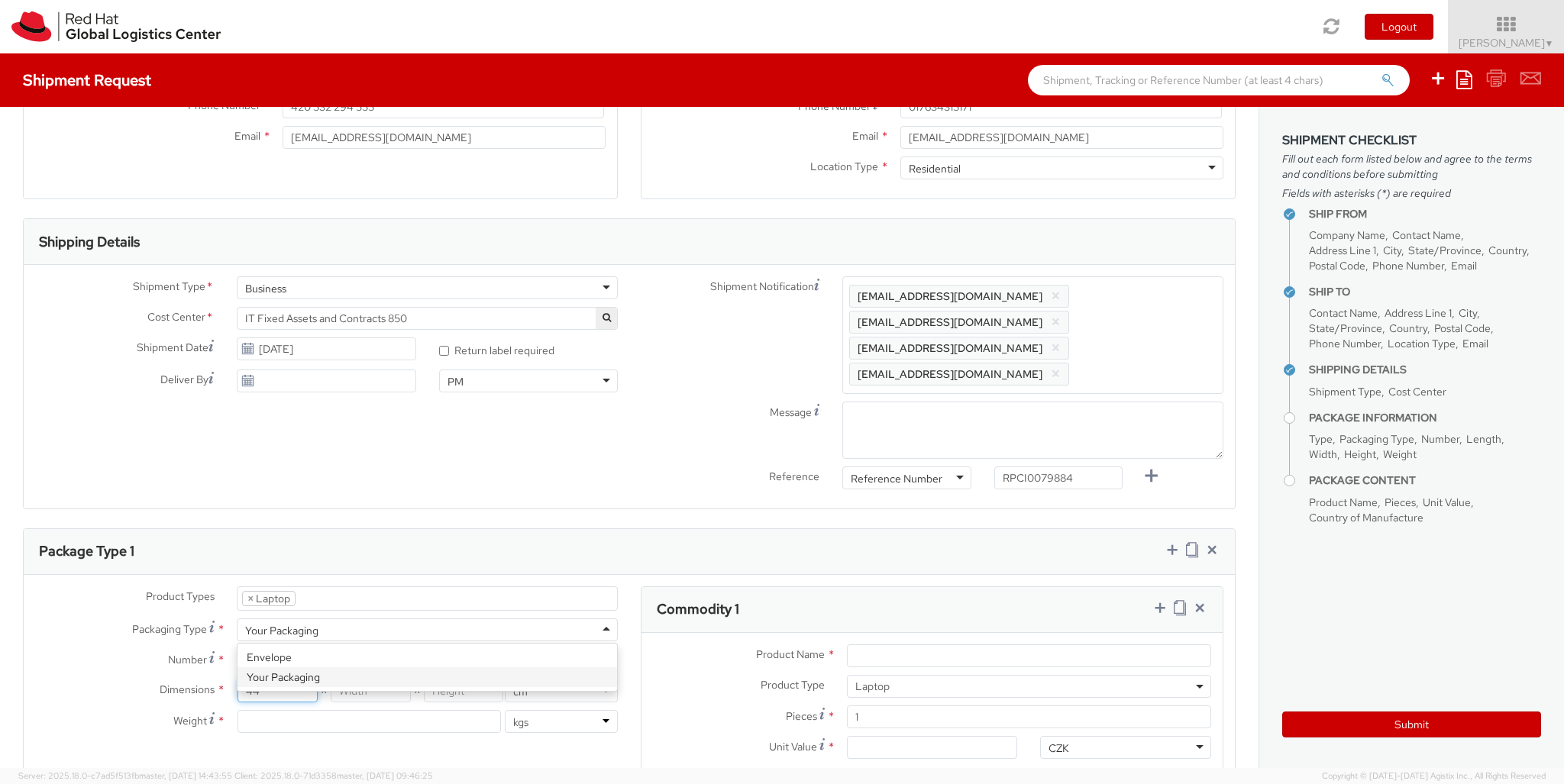
type input "44"
type input "34"
type input "9"
type input "3.2"
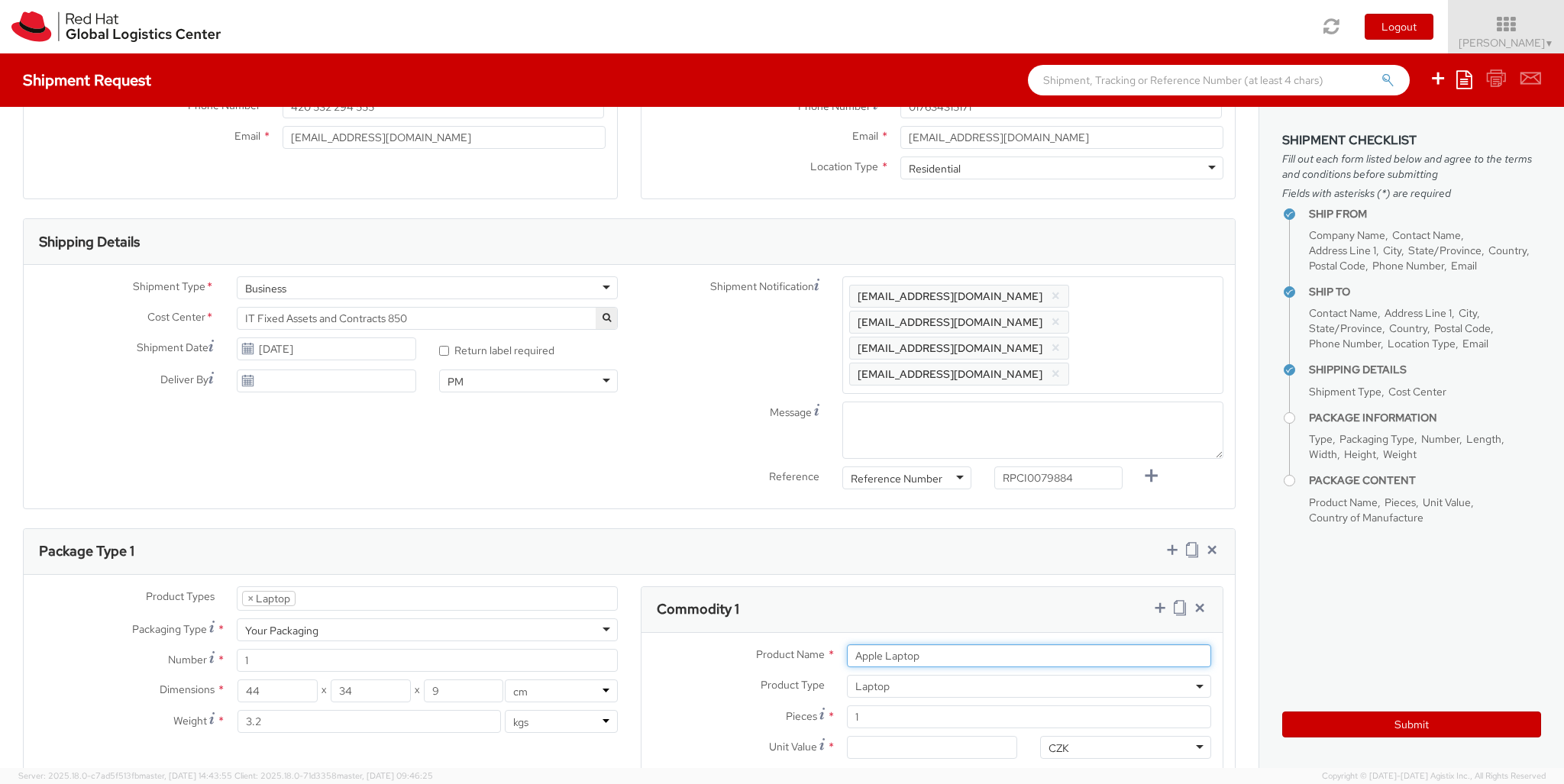
type input "Apple Laptop"
click at [932, 736] on input "Unit Value *" at bounding box center [932, 747] width 171 height 23
type input "2,480.40"
type input "EUR"
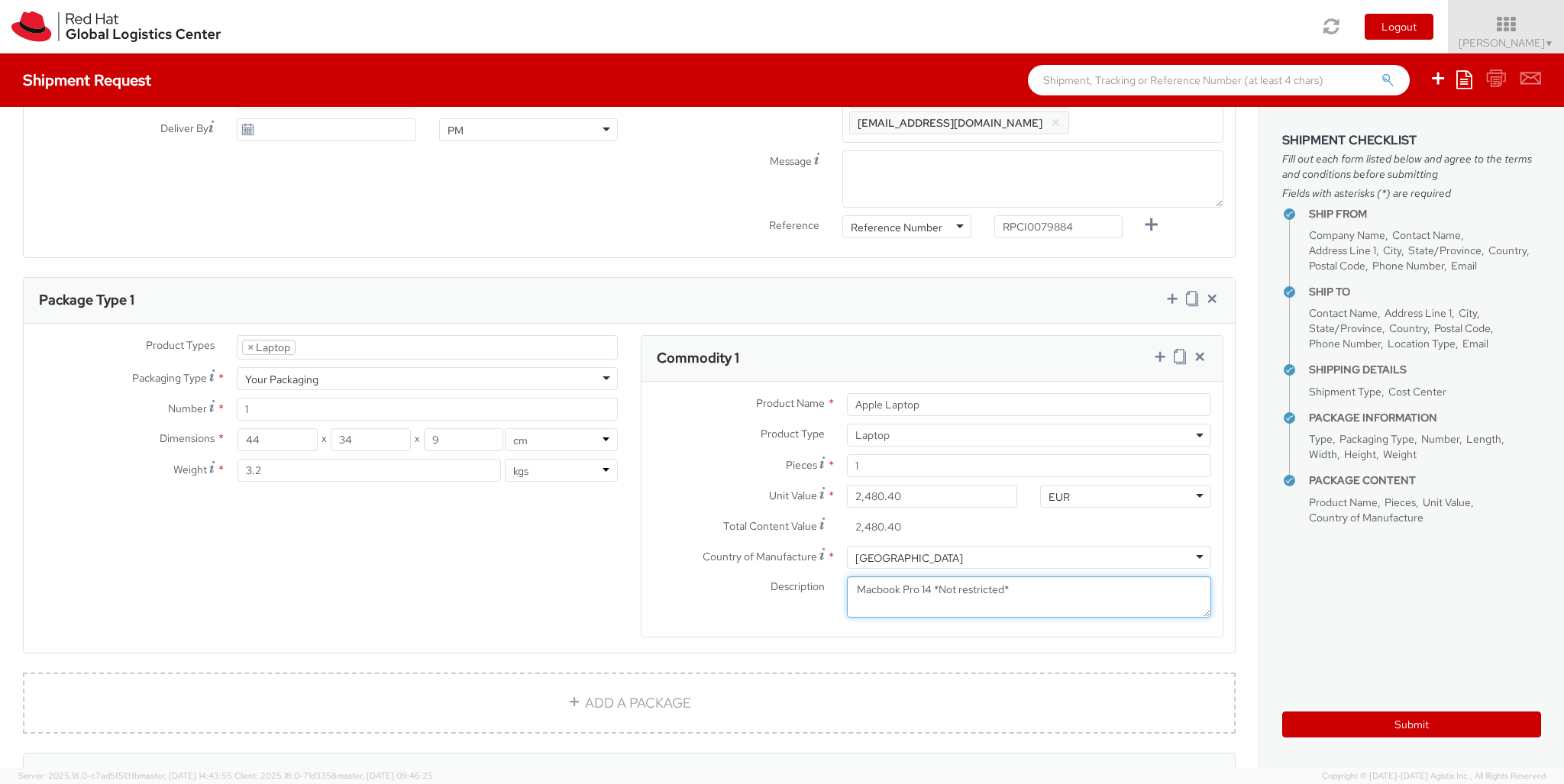
scroll to position [444, 0]
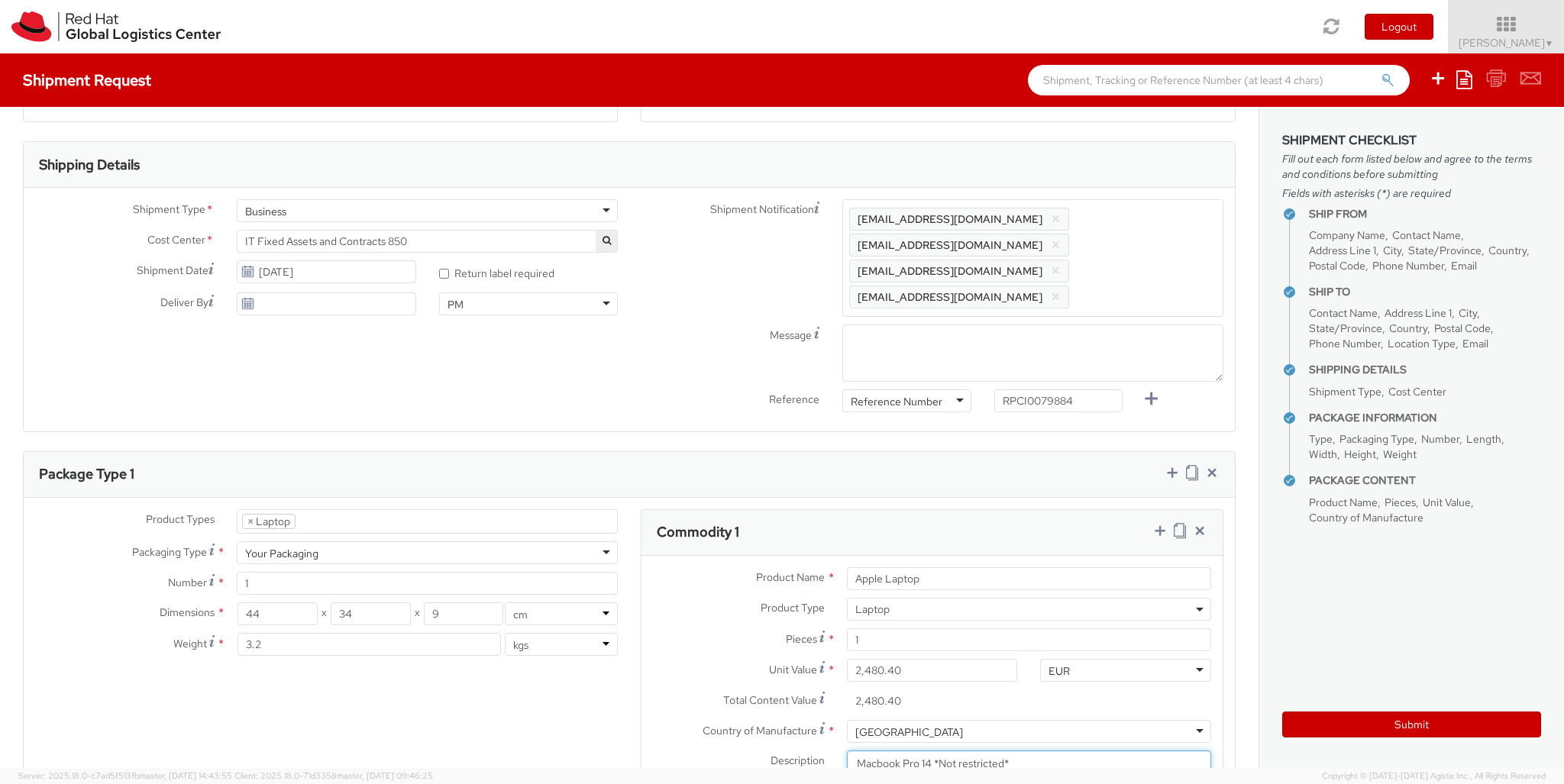
type textarea "Macbook Pro 14 *Not restricted*"
click at [961, 325] on textarea "Message" at bounding box center [1033, 353] width 381 height 57
type textarea "PRIORITY"
type input "[PERSON_NAME]"
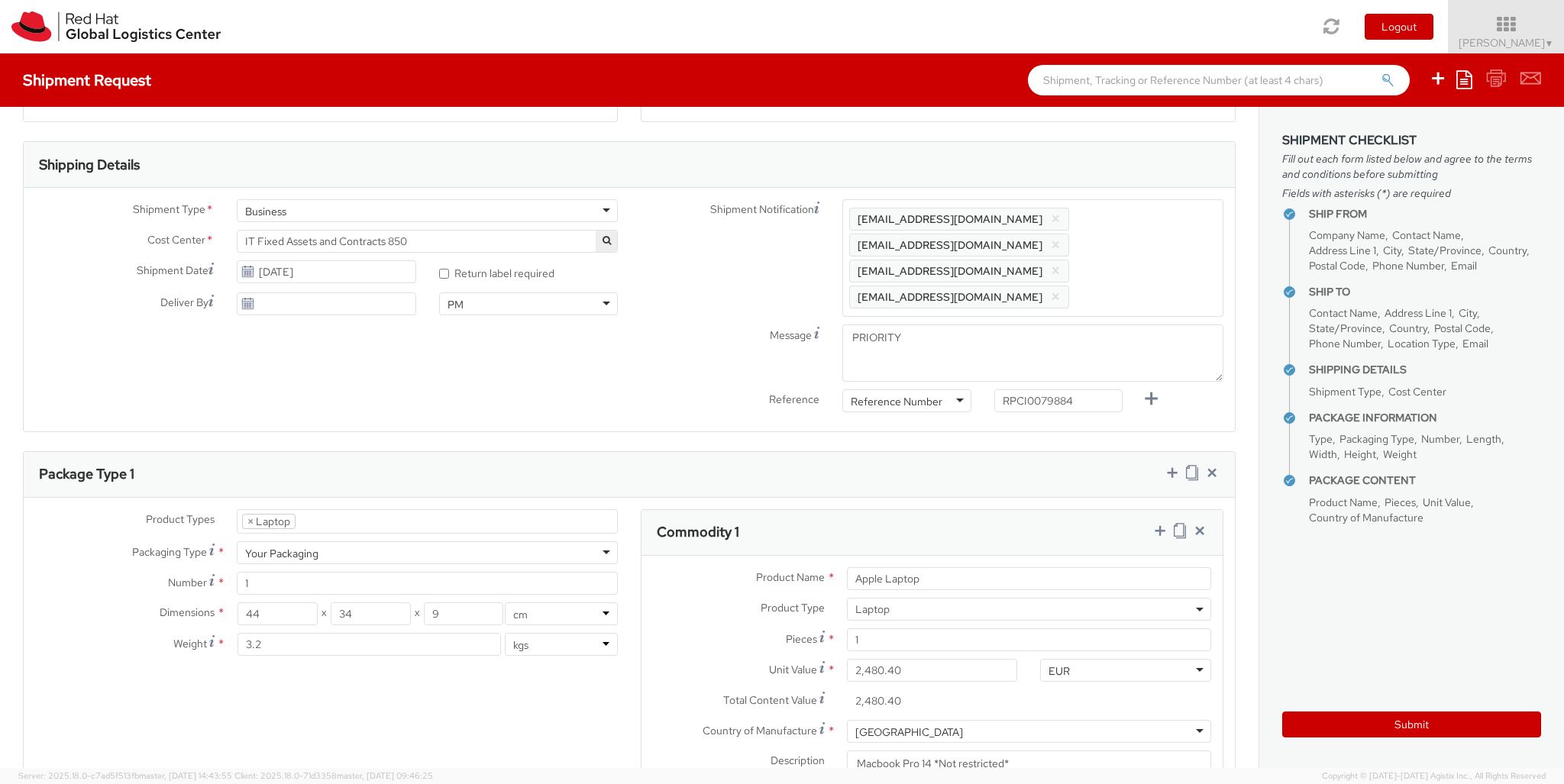
scroll to position [803, 0]
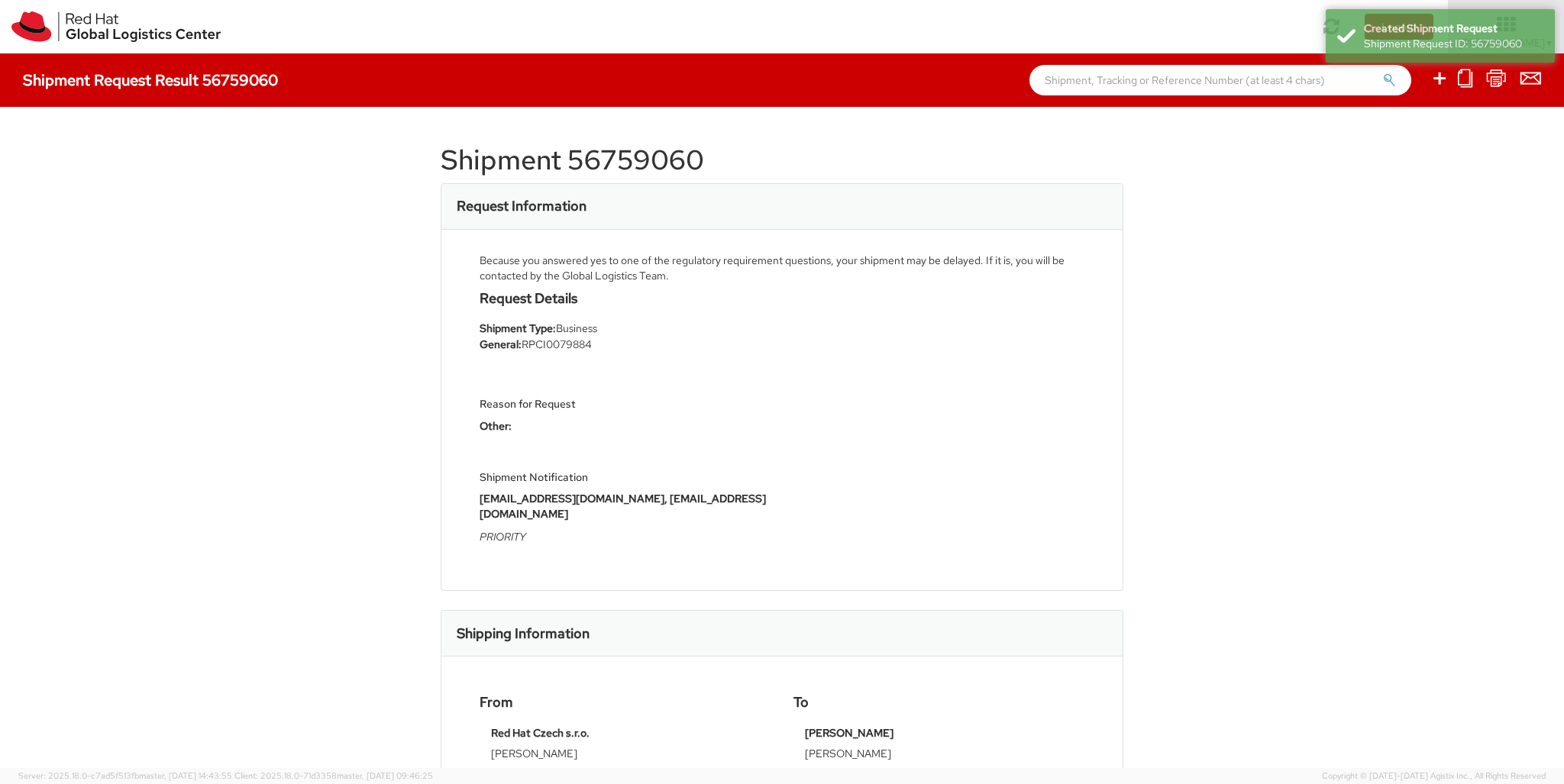
click at [1440, 80] on icon at bounding box center [1438, 78] width 18 height 19
select select
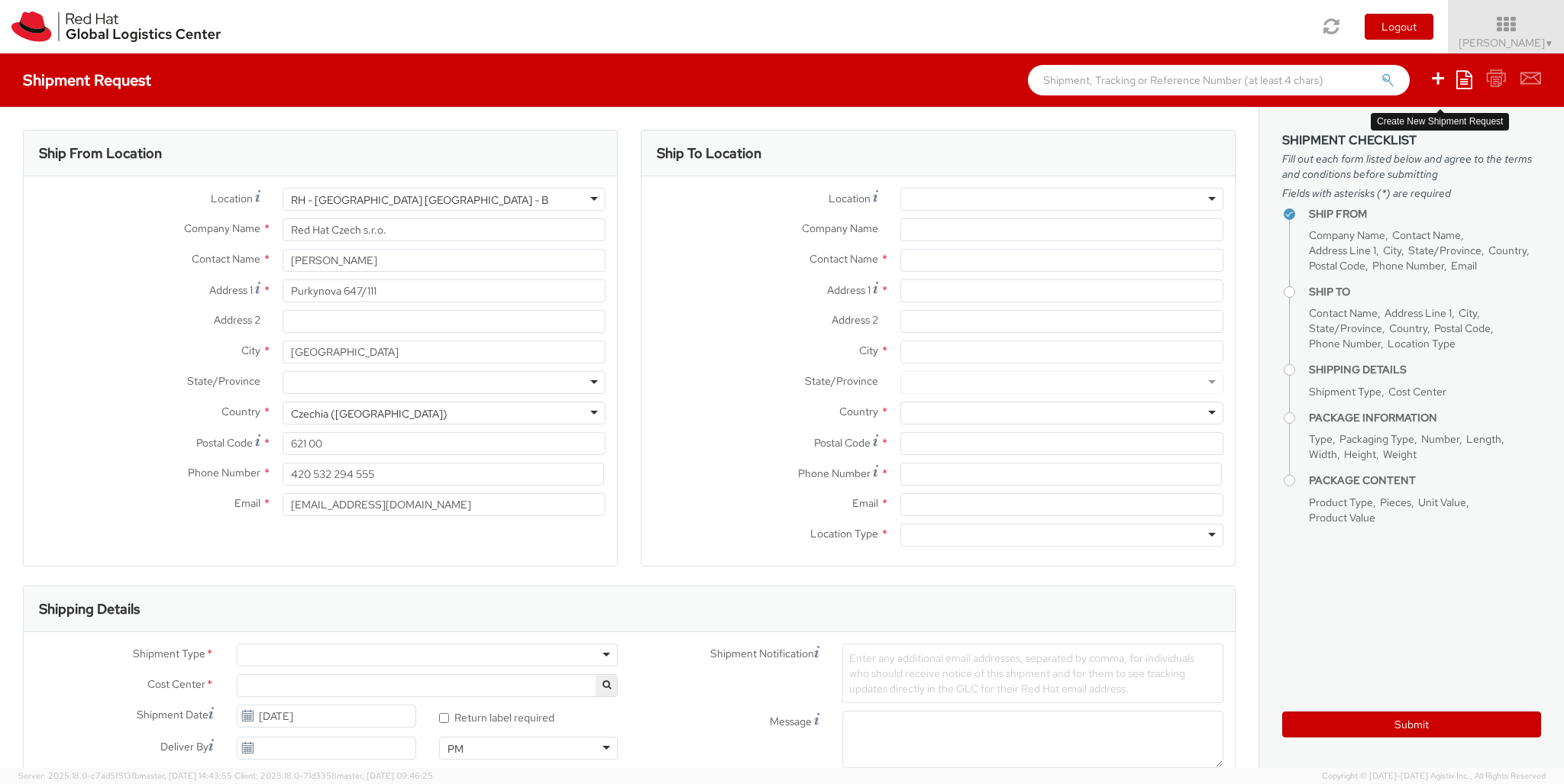
select select "850"
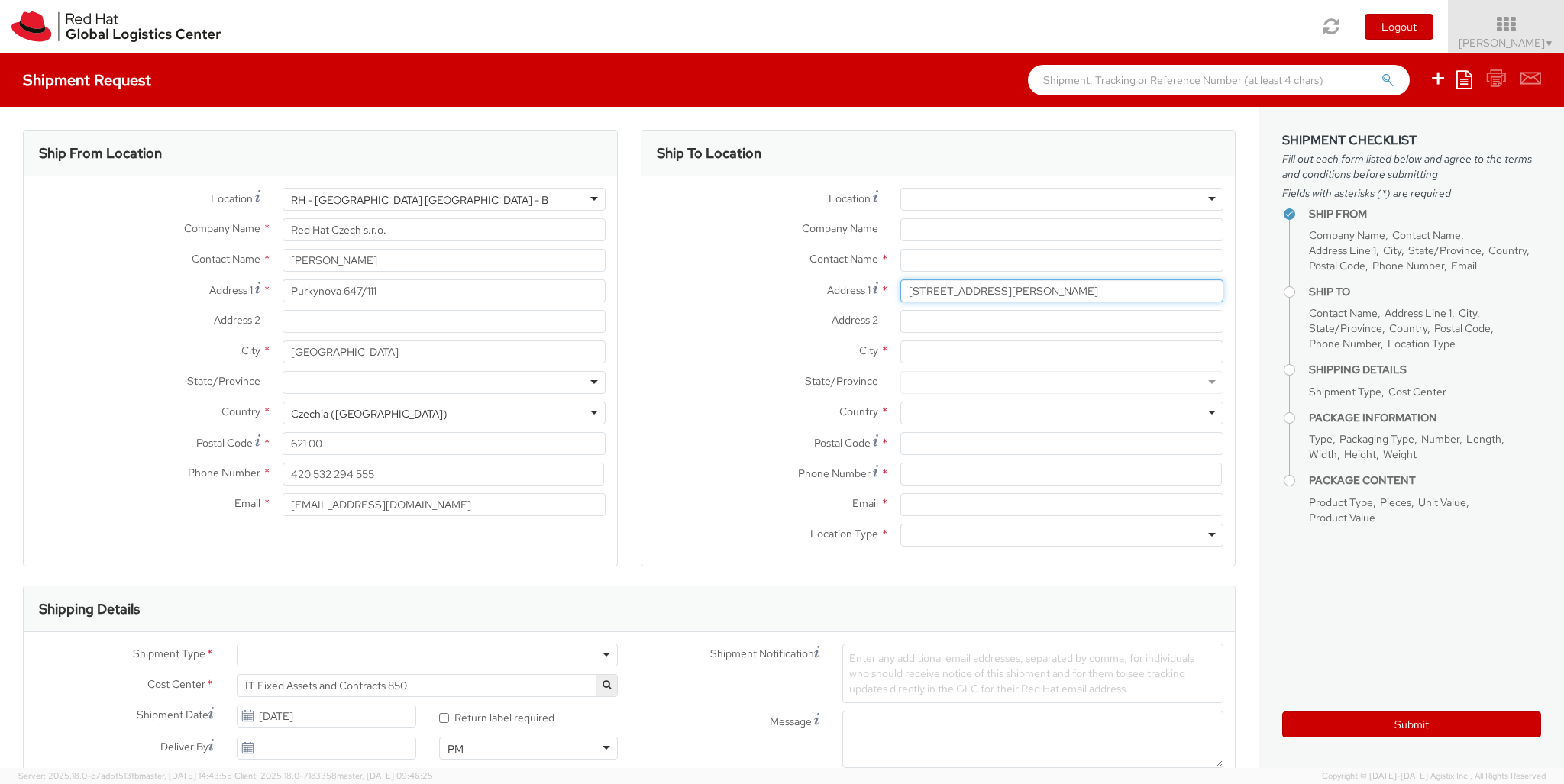
type input "[STREET_ADDRESS][PERSON_NAME]"
type input "Frascati"
type input "00044"
click at [1062, 413] on div at bounding box center [1062, 412] width 323 height 23
type input "[GEOGRAPHIC_DATA]"
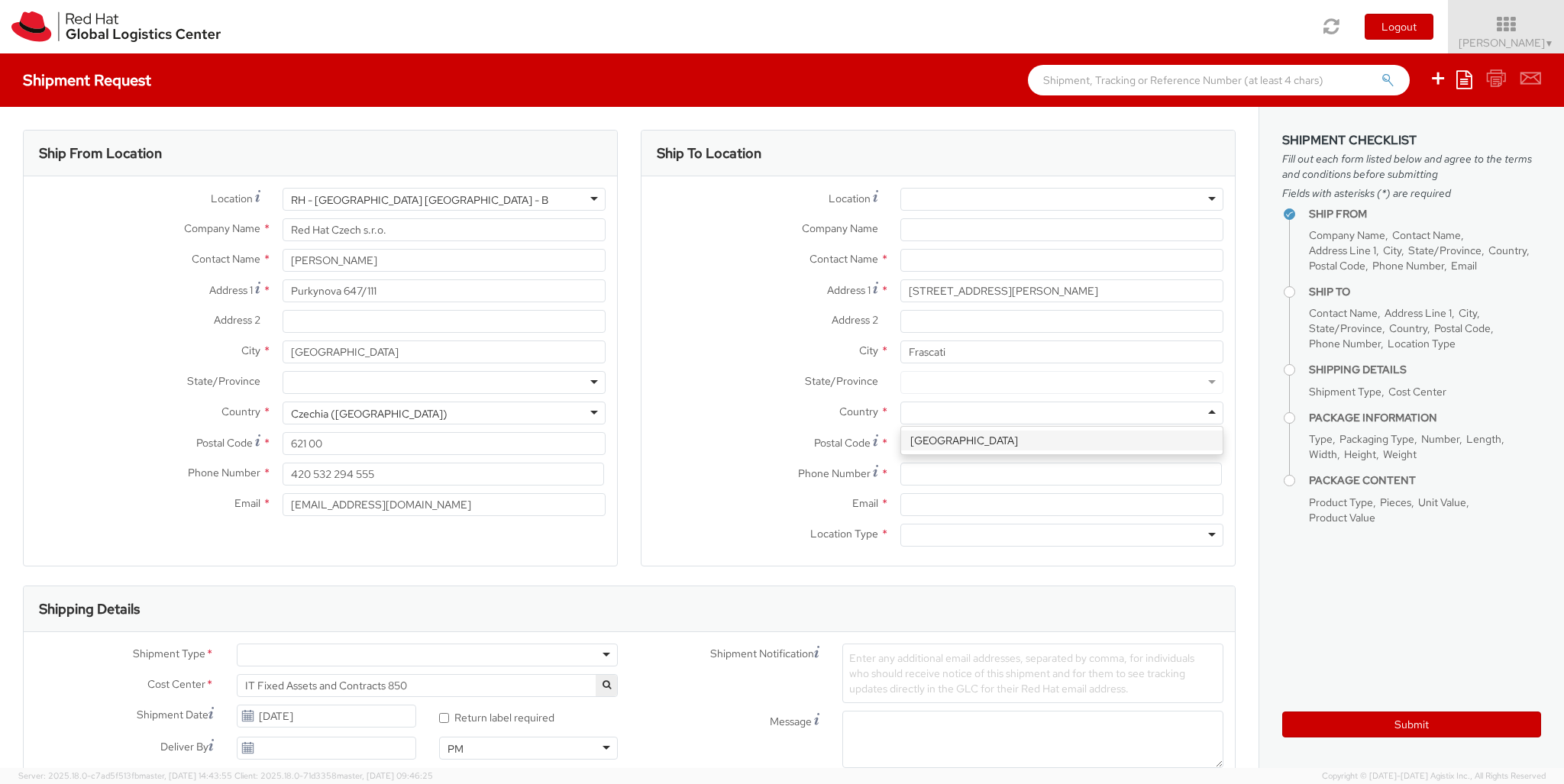
click at [1062, 535] on div at bounding box center [1062, 535] width 323 height 23
type input "r"
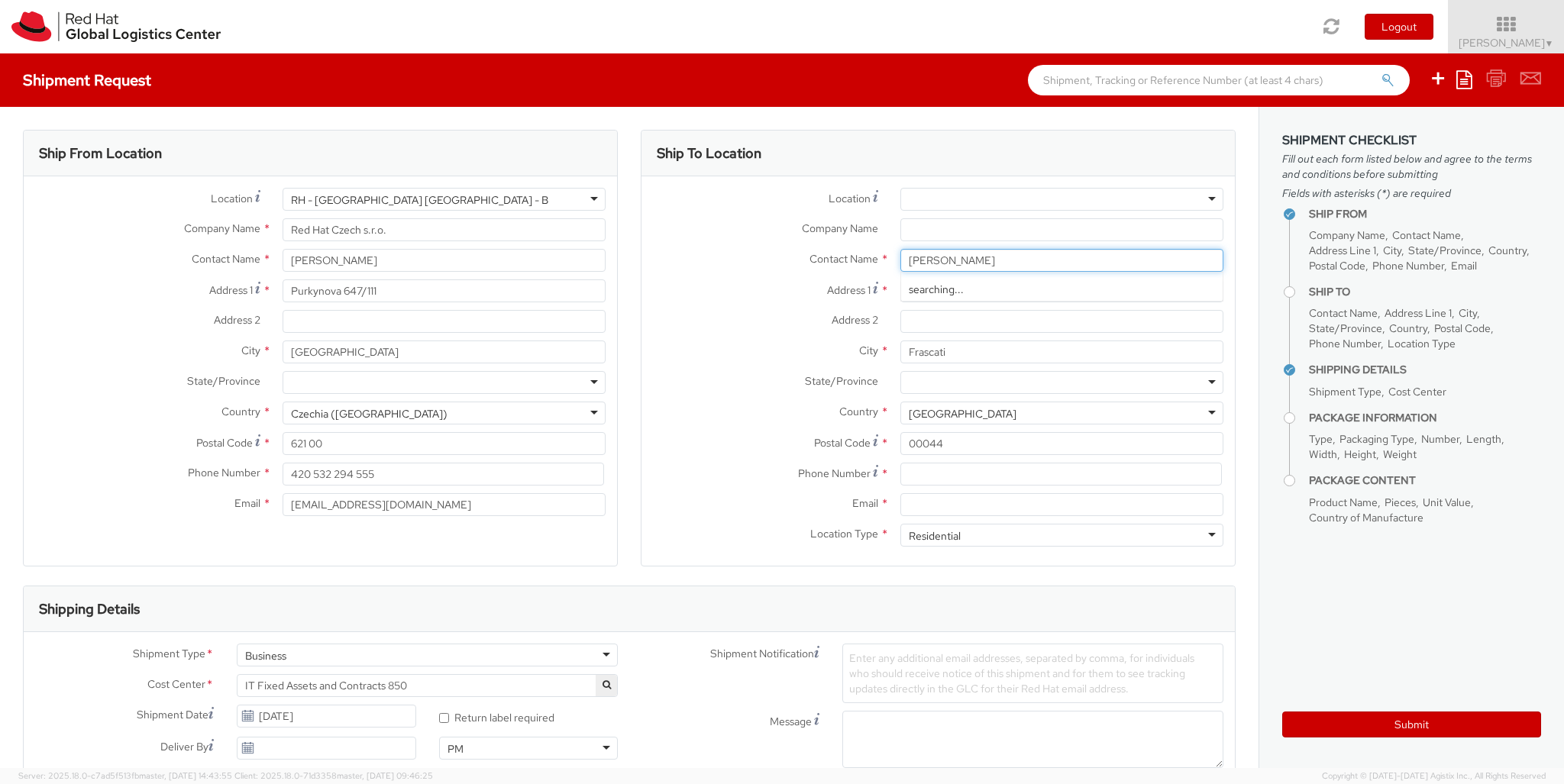
type input "[PERSON_NAME]"
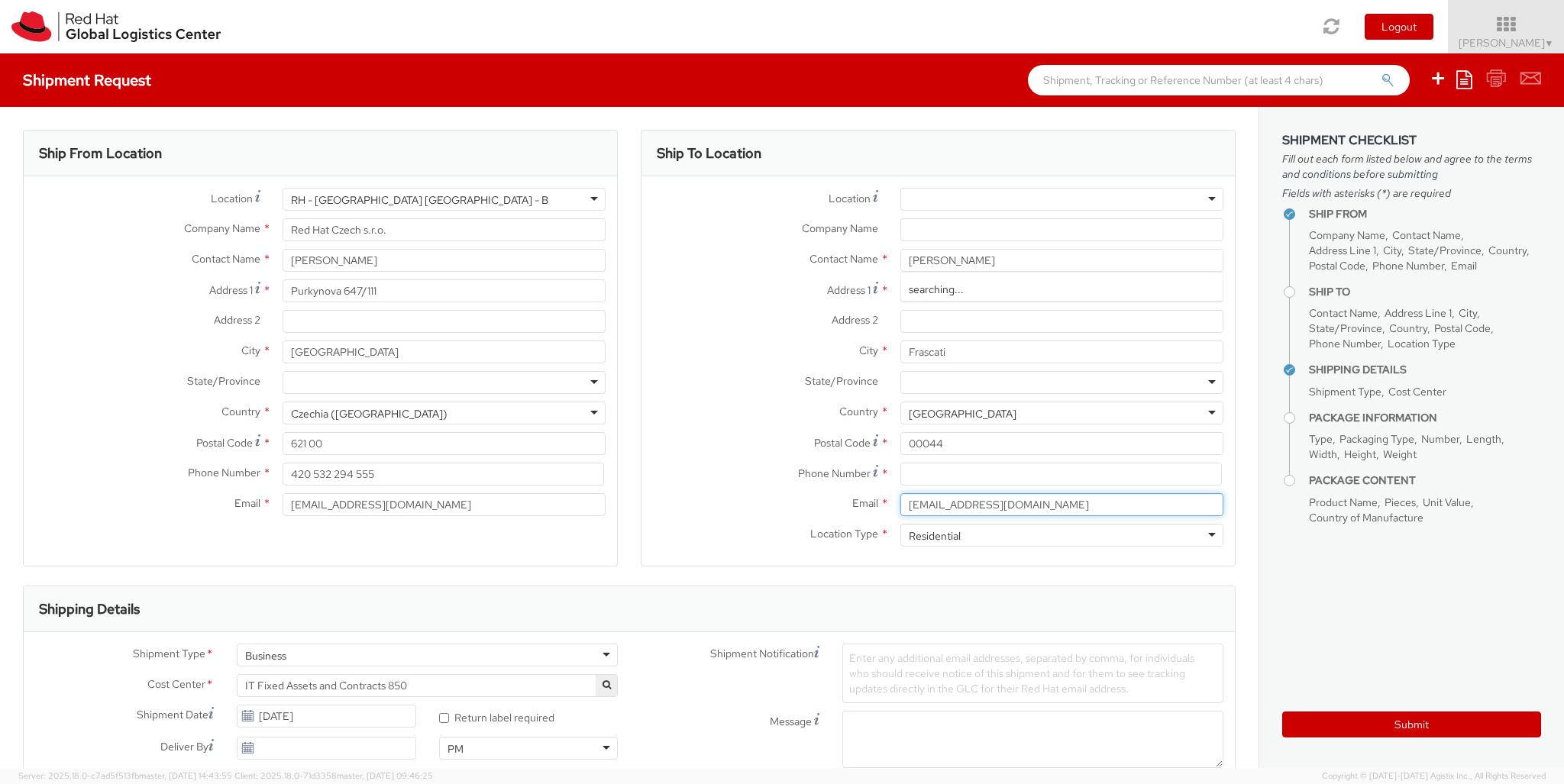
type input "[EMAIL_ADDRESS][DOMAIN_NAME]"
type input "[PHONE_NUMBER]"
click at [427, 655] on div "Business" at bounding box center [427, 655] width 381 height 23
click at [906, 775] on div at bounding box center [906, 787] width 128 height 23
type input "ref"
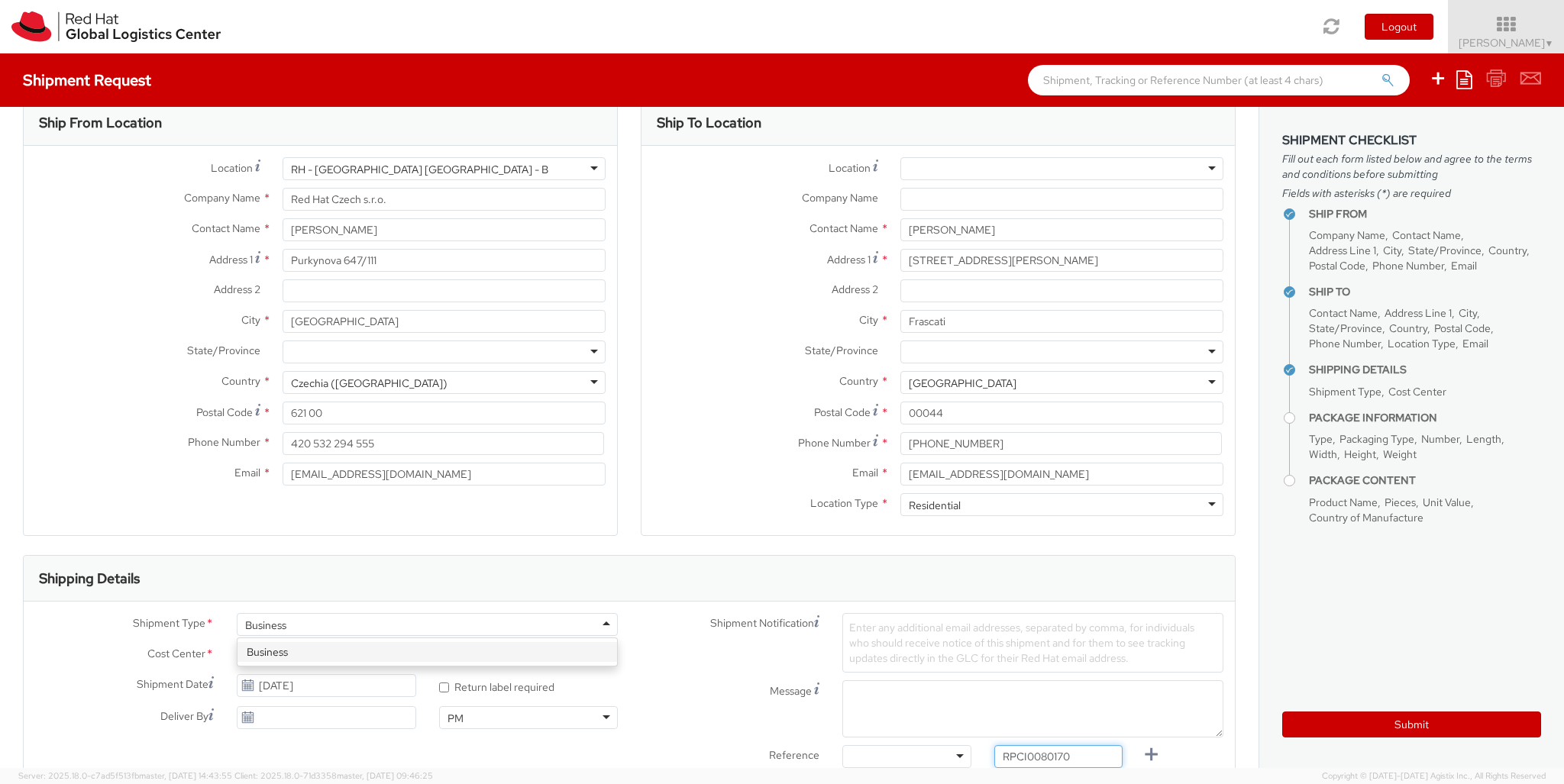
type input "RPCI0080170"
type input "[EMAIL_ADDRESS][DOMAIN_NAME]"
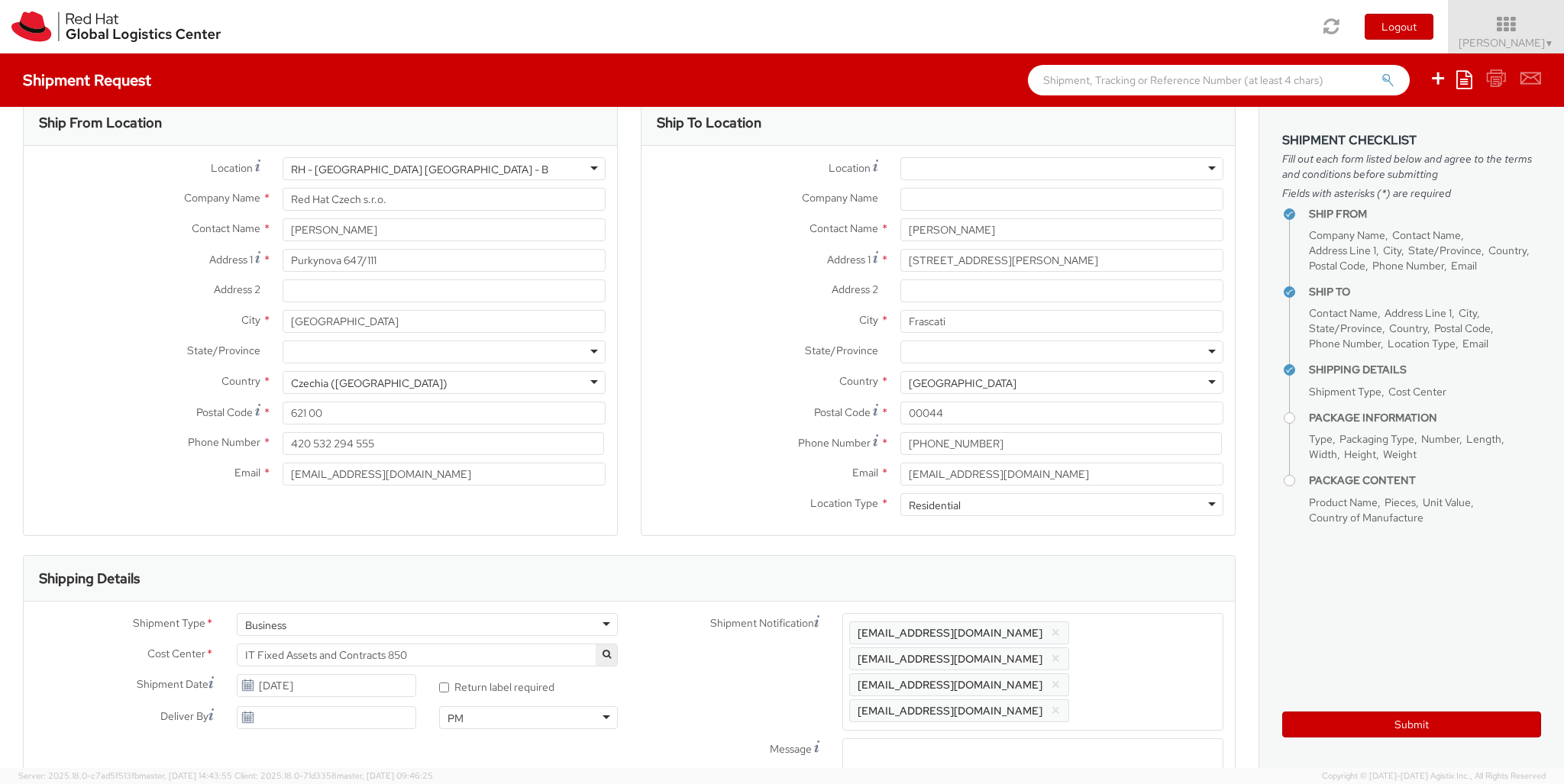
type input "lap"
checkbox input "false"
select select "LAPTOP"
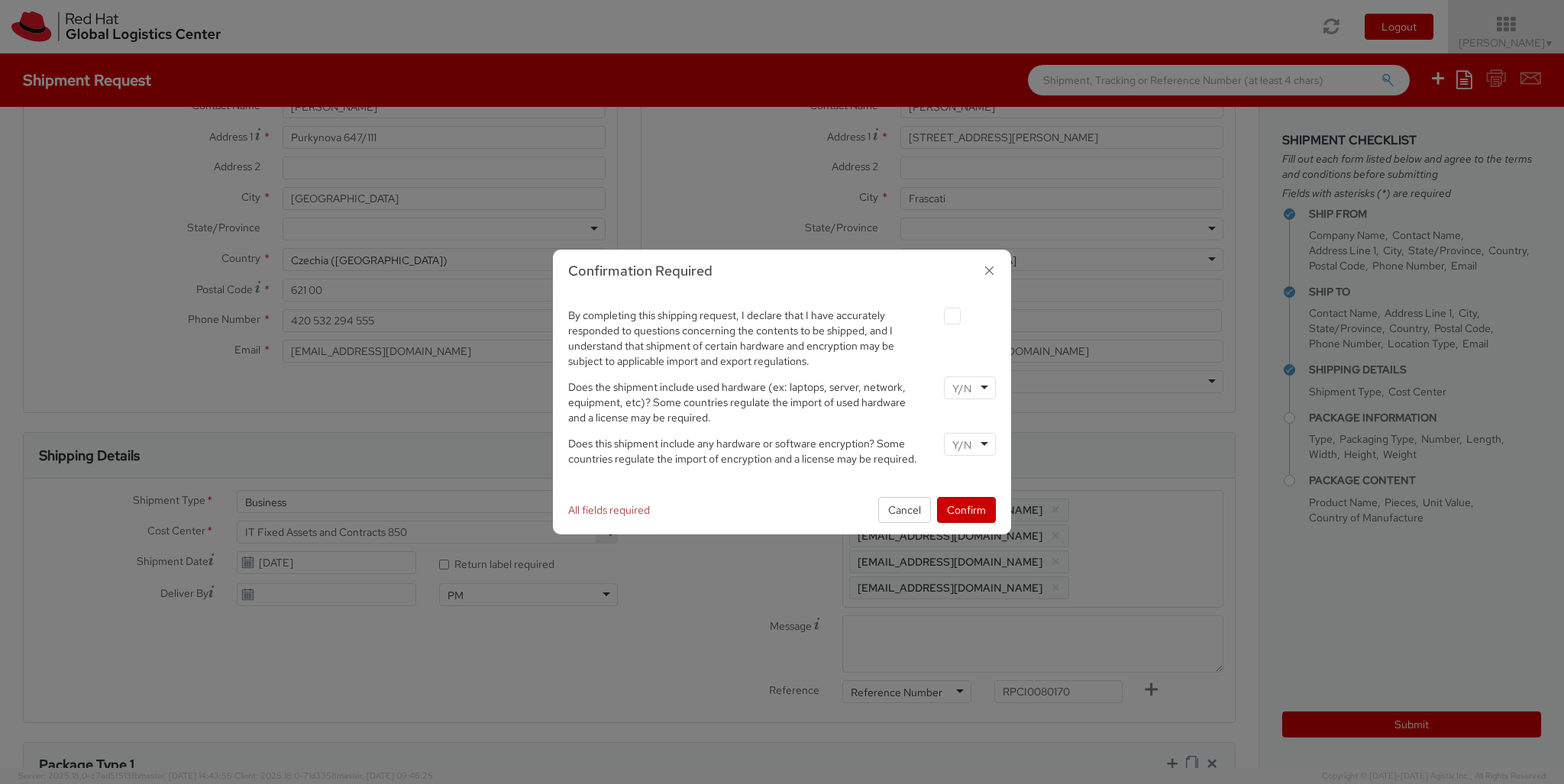
click at [952, 315] on label at bounding box center [952, 316] width 17 height 17
click at [940, 315] on input "checkbox" at bounding box center [934, 317] width 10 height 10
checkbox input "true"
click at [969, 387] on input "select-one" at bounding box center [964, 389] width 22 height 15
type input "no"
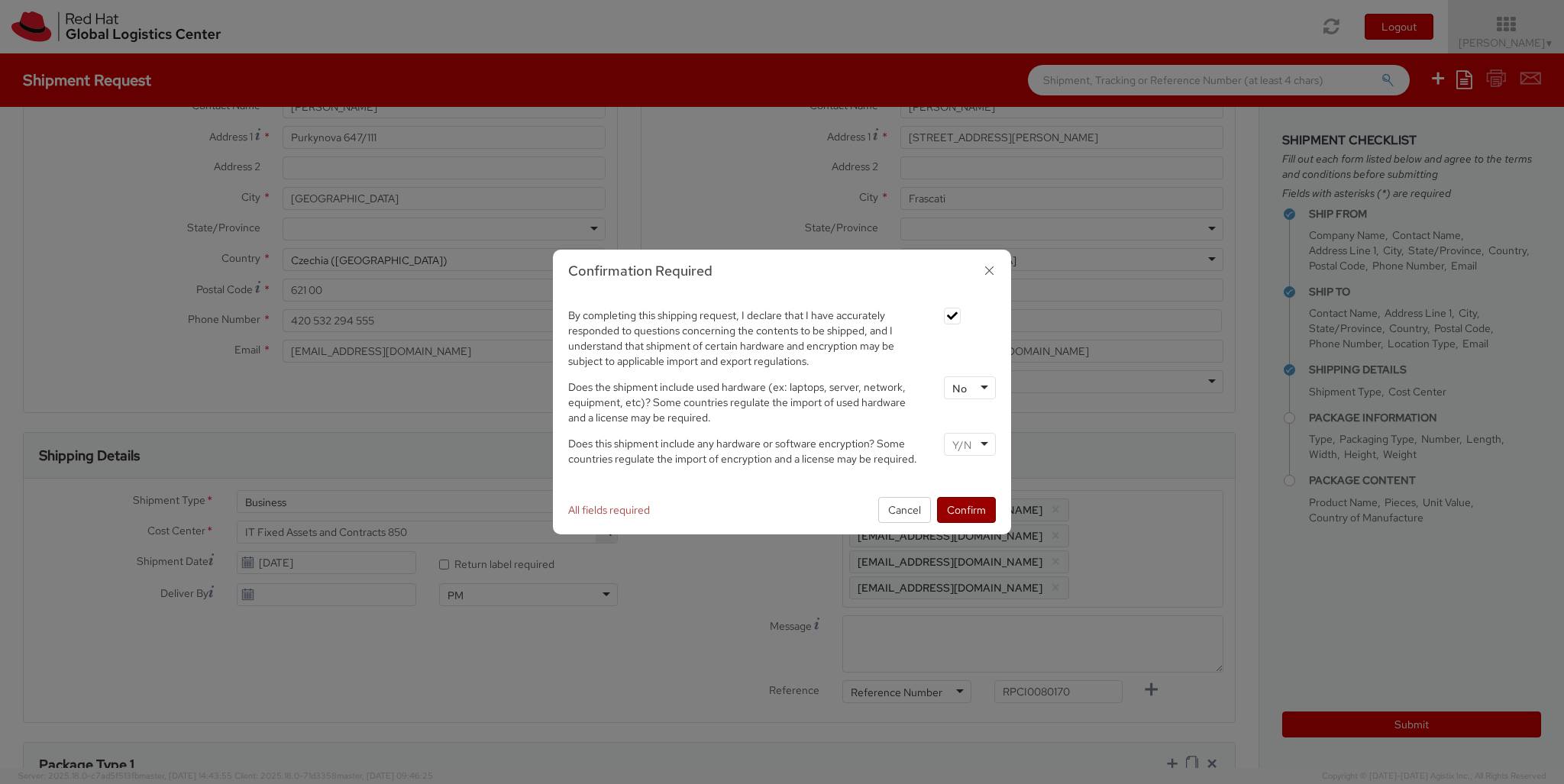
click at [969, 443] on input "select-one" at bounding box center [964, 445] width 22 height 15
click at [966, 509] on button "Confirm" at bounding box center [966, 510] width 59 height 26
type input "your"
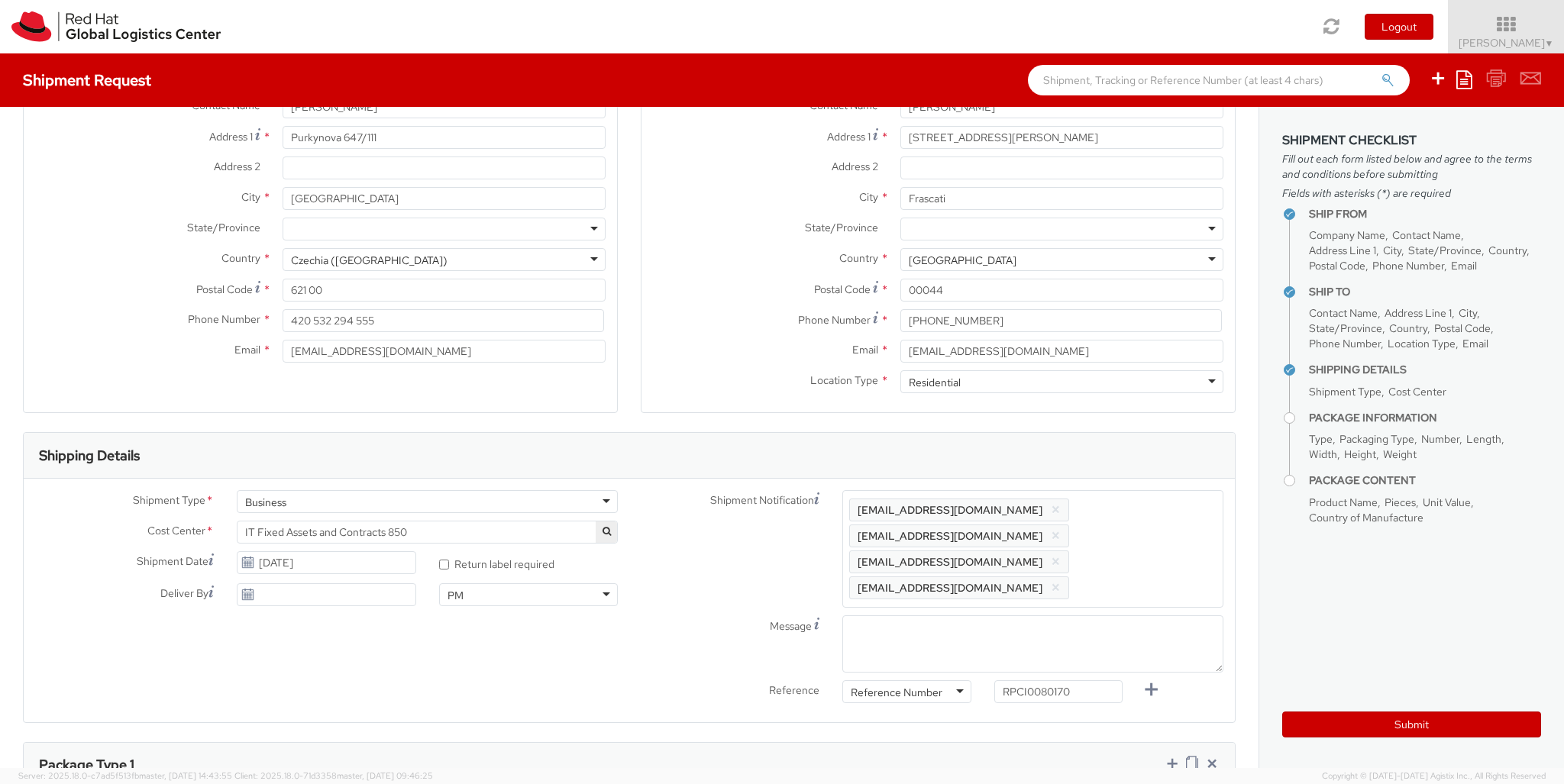
type input "1"
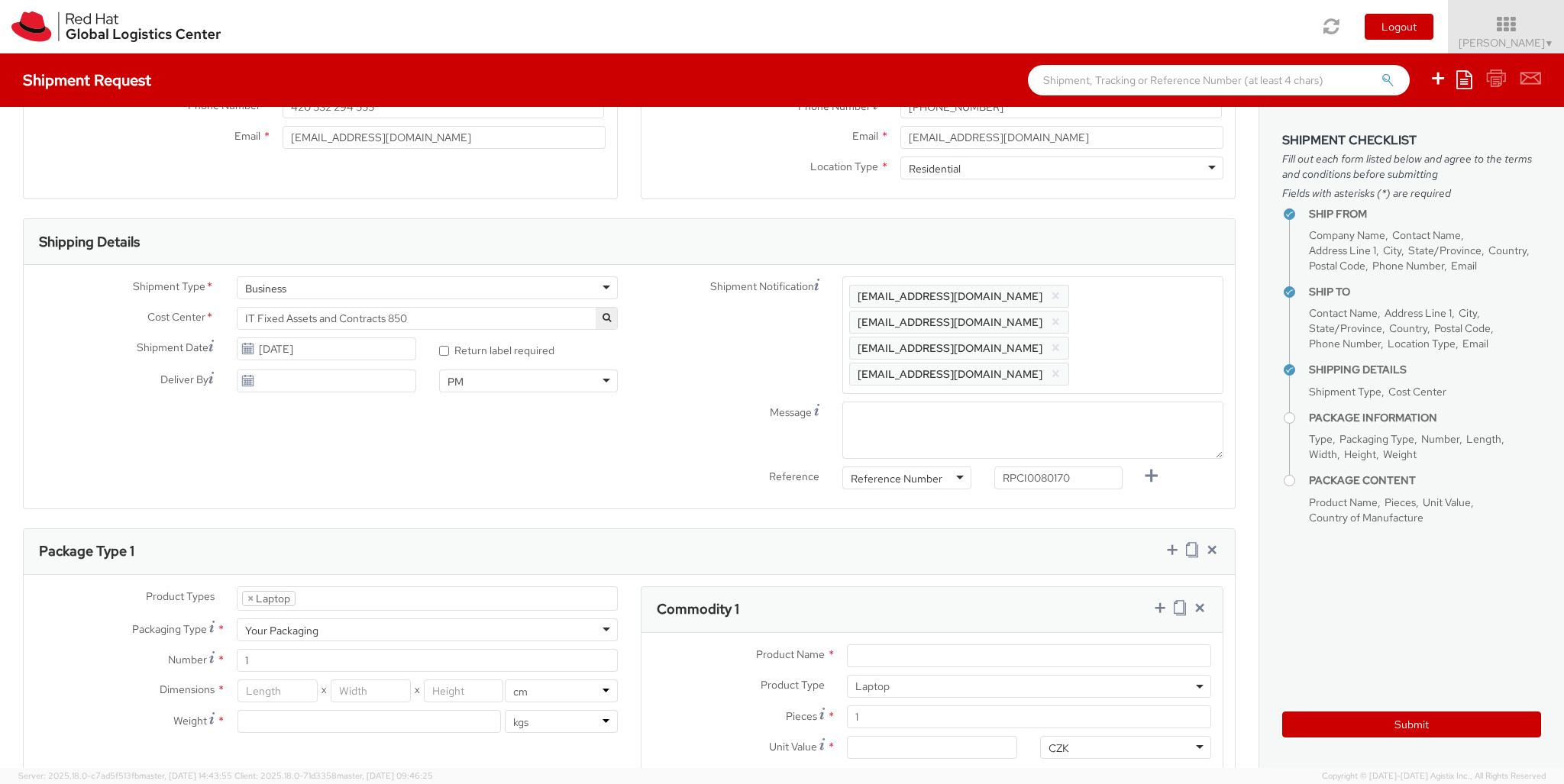
type input "[GEOGRAPHIC_DATA]"
type input "51"
type input "32"
type input "8"
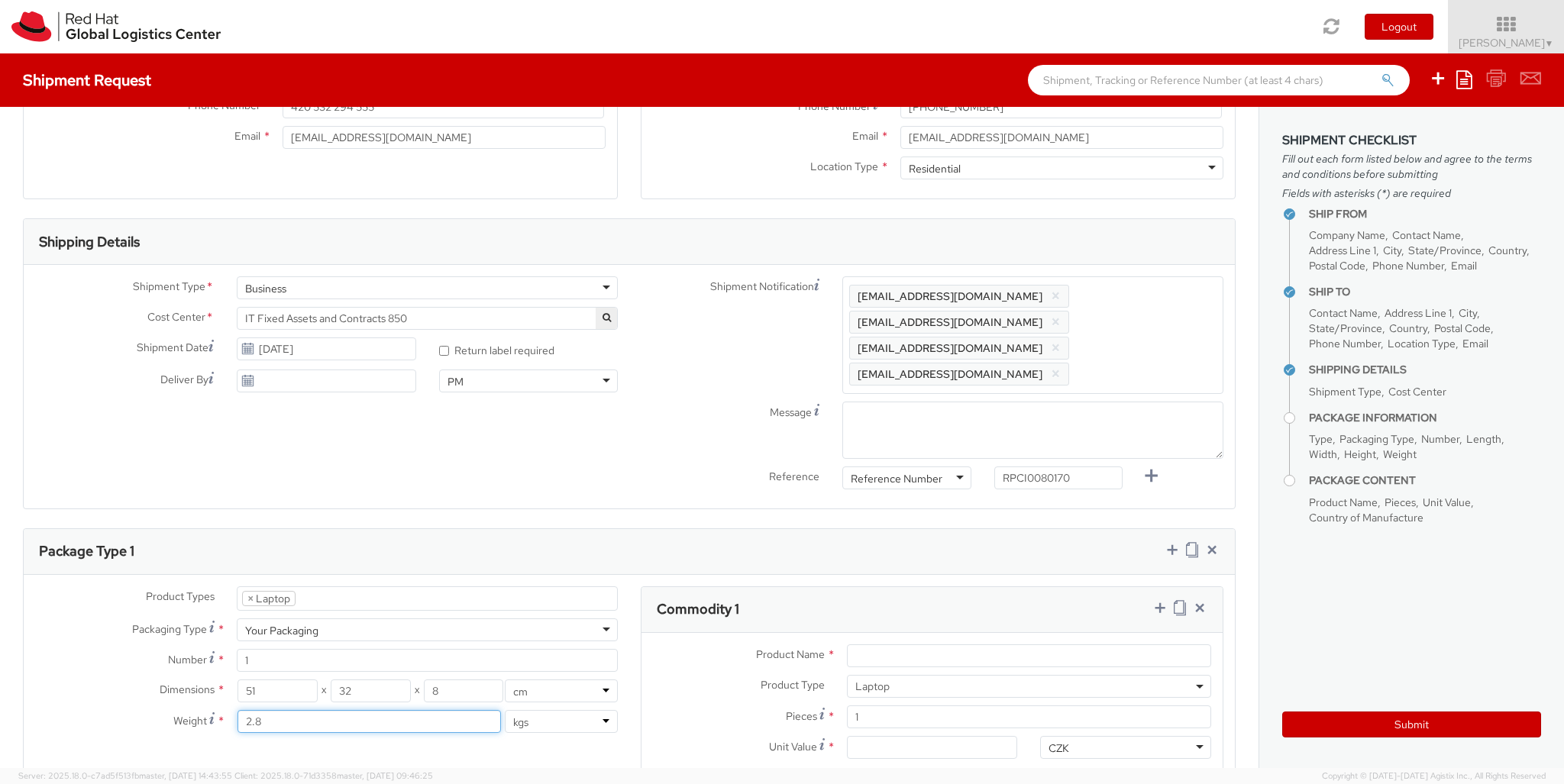
type input "2.8"
type input "Lenovo Laptop"
click at [932, 736] on input "Unit Value *" at bounding box center [932, 747] width 171 height 23
type input "1,251.88"
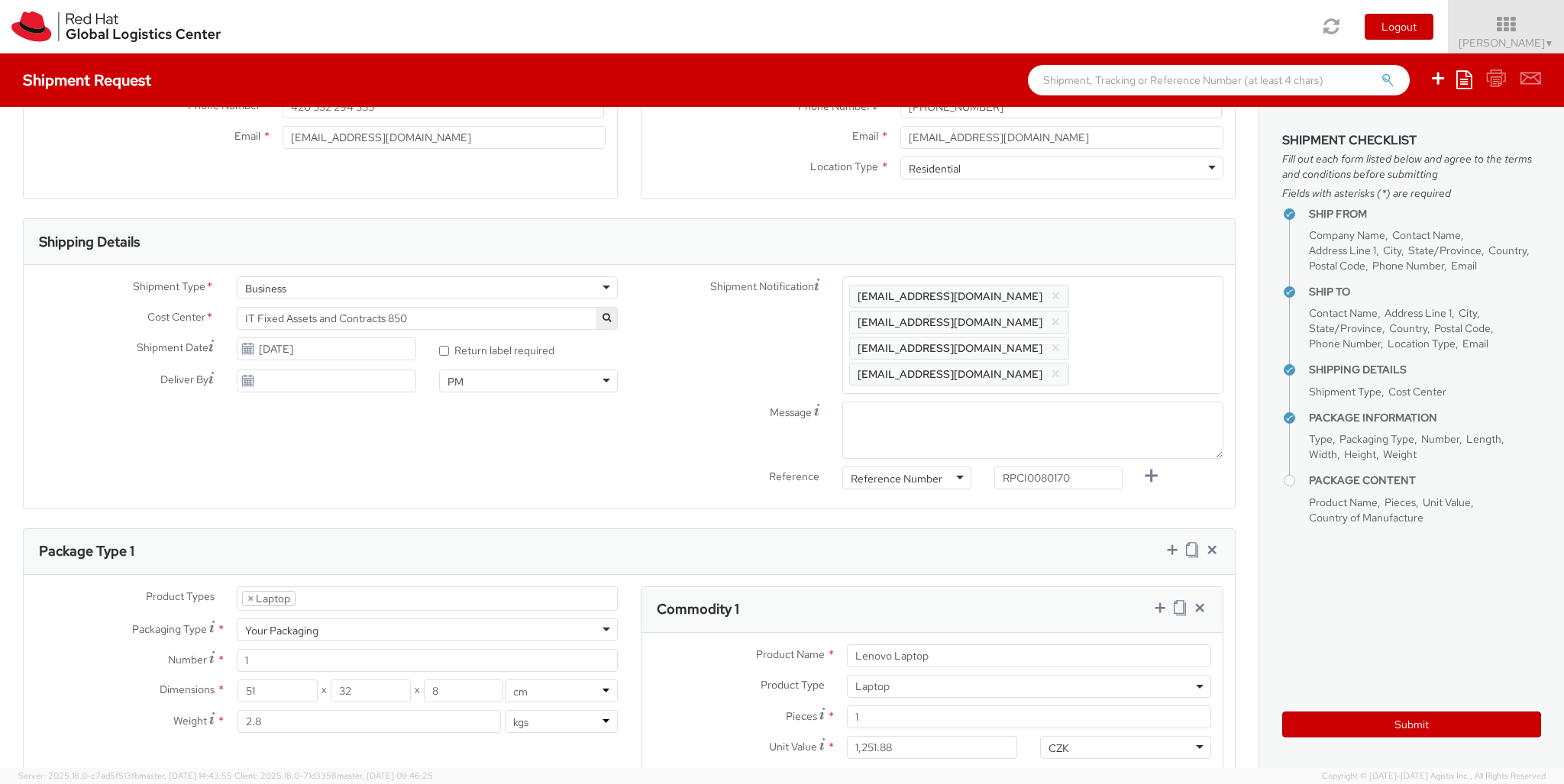
type input "EUR"
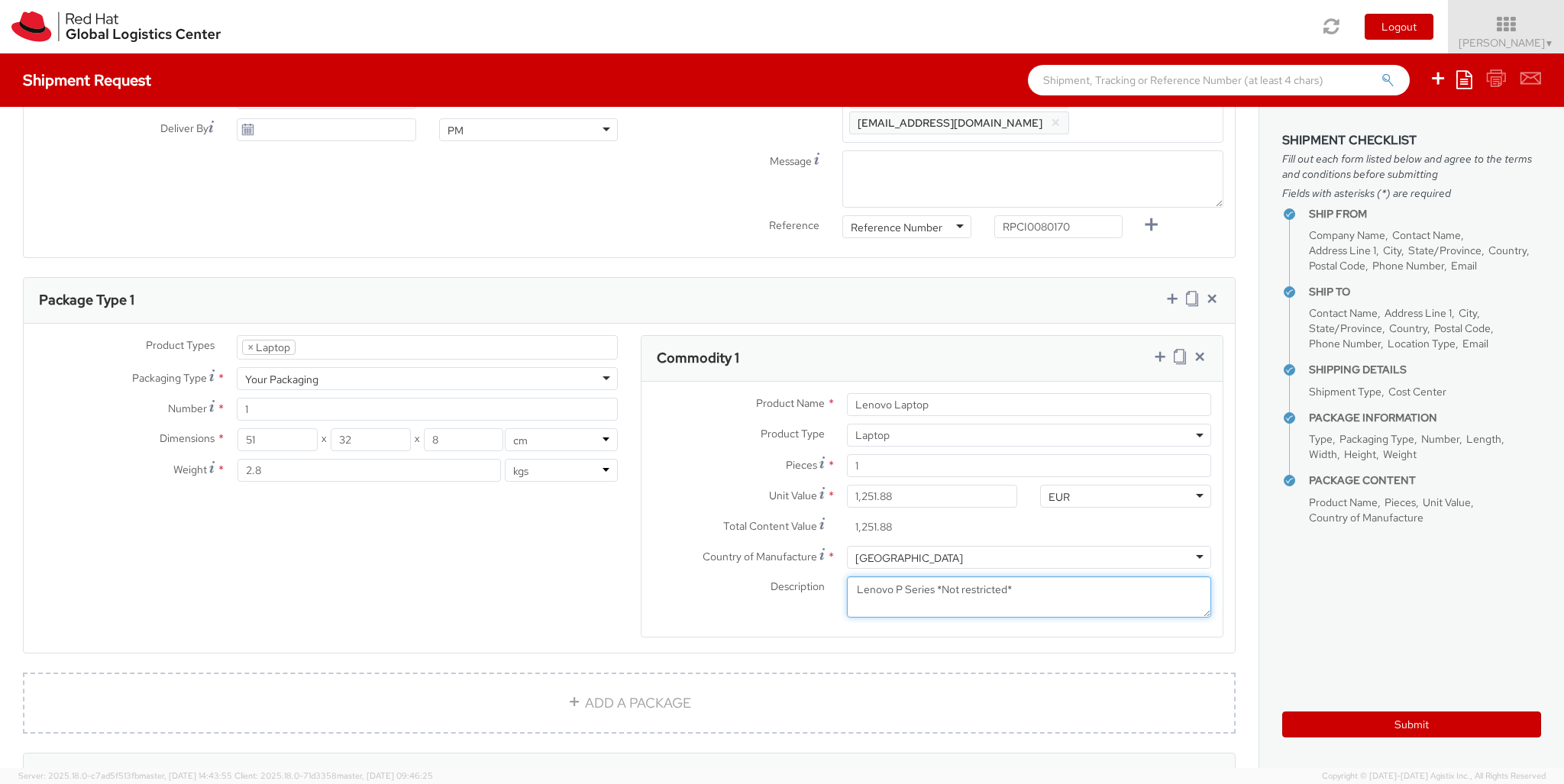
type textarea "Lenovo P Series *Not restricted*"
type input "[PERSON_NAME]"
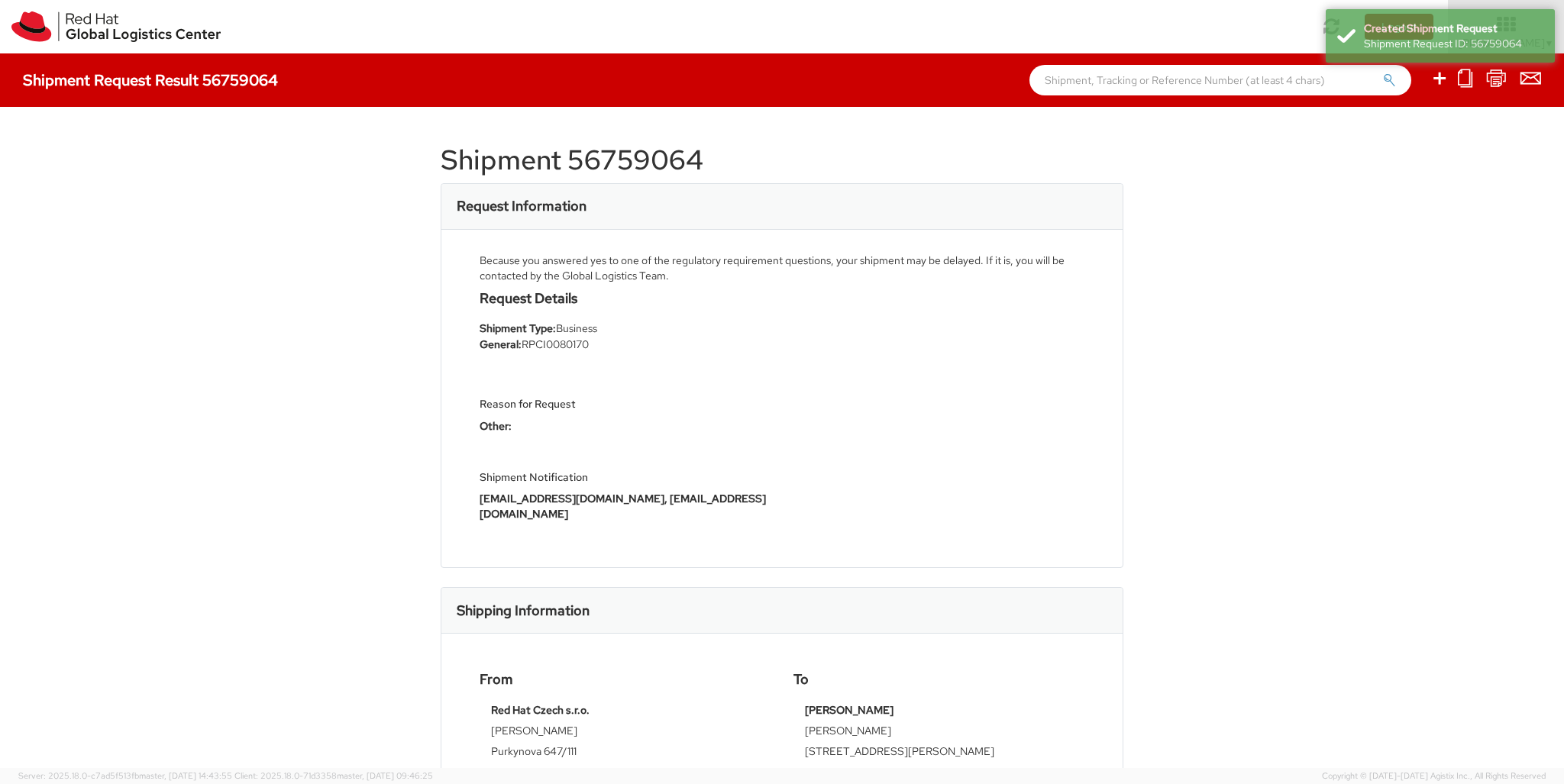
click at [1440, 80] on icon at bounding box center [1438, 78] width 18 height 19
select select
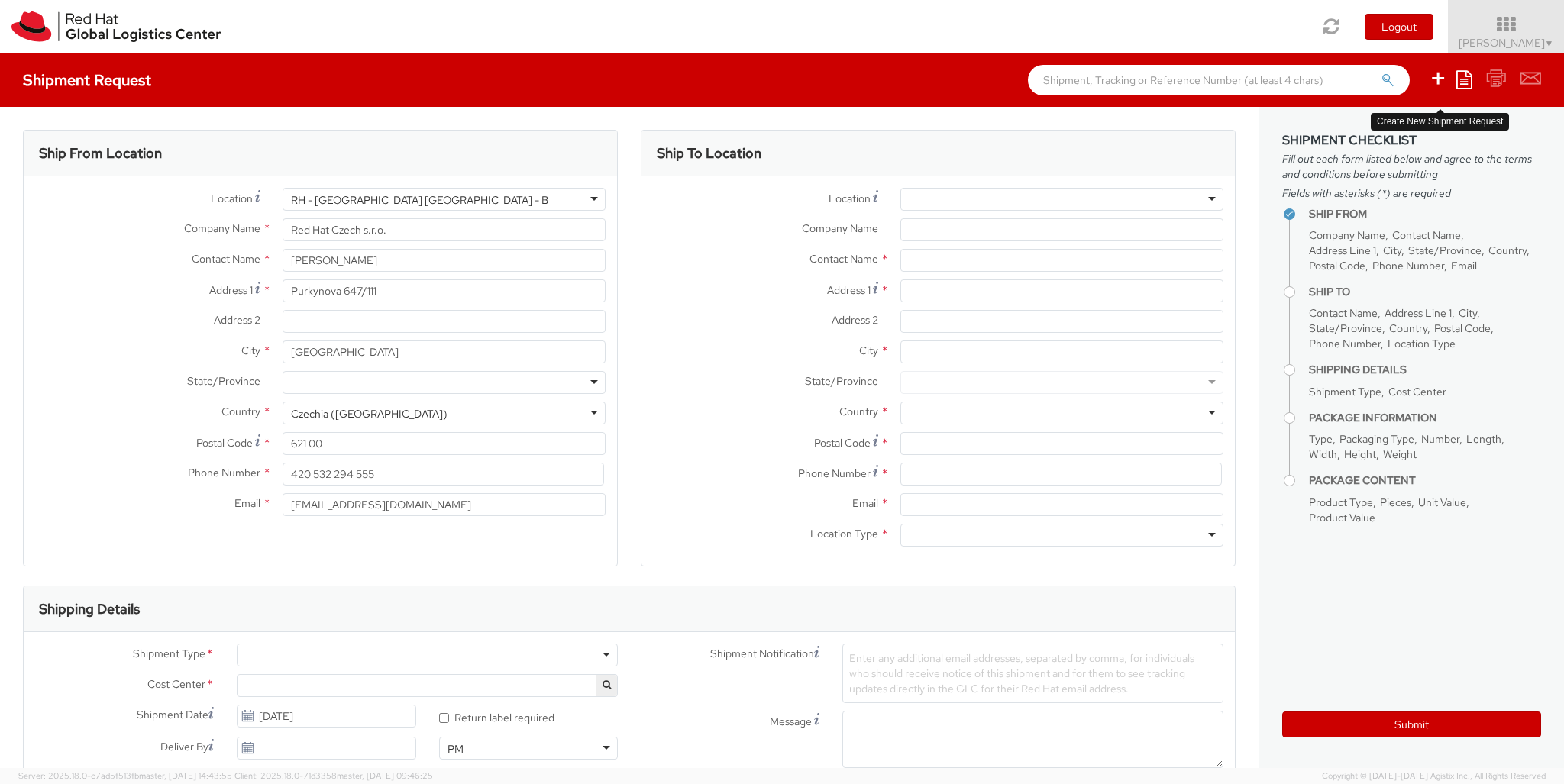
select select "850"
click at [1062, 199] on div at bounding box center [1062, 199] width 323 height 23
type input "[GEOGRAPHIC_DATA]"
type input "Red Hat Austria GmbH"
type input "Handelskai 94-96"
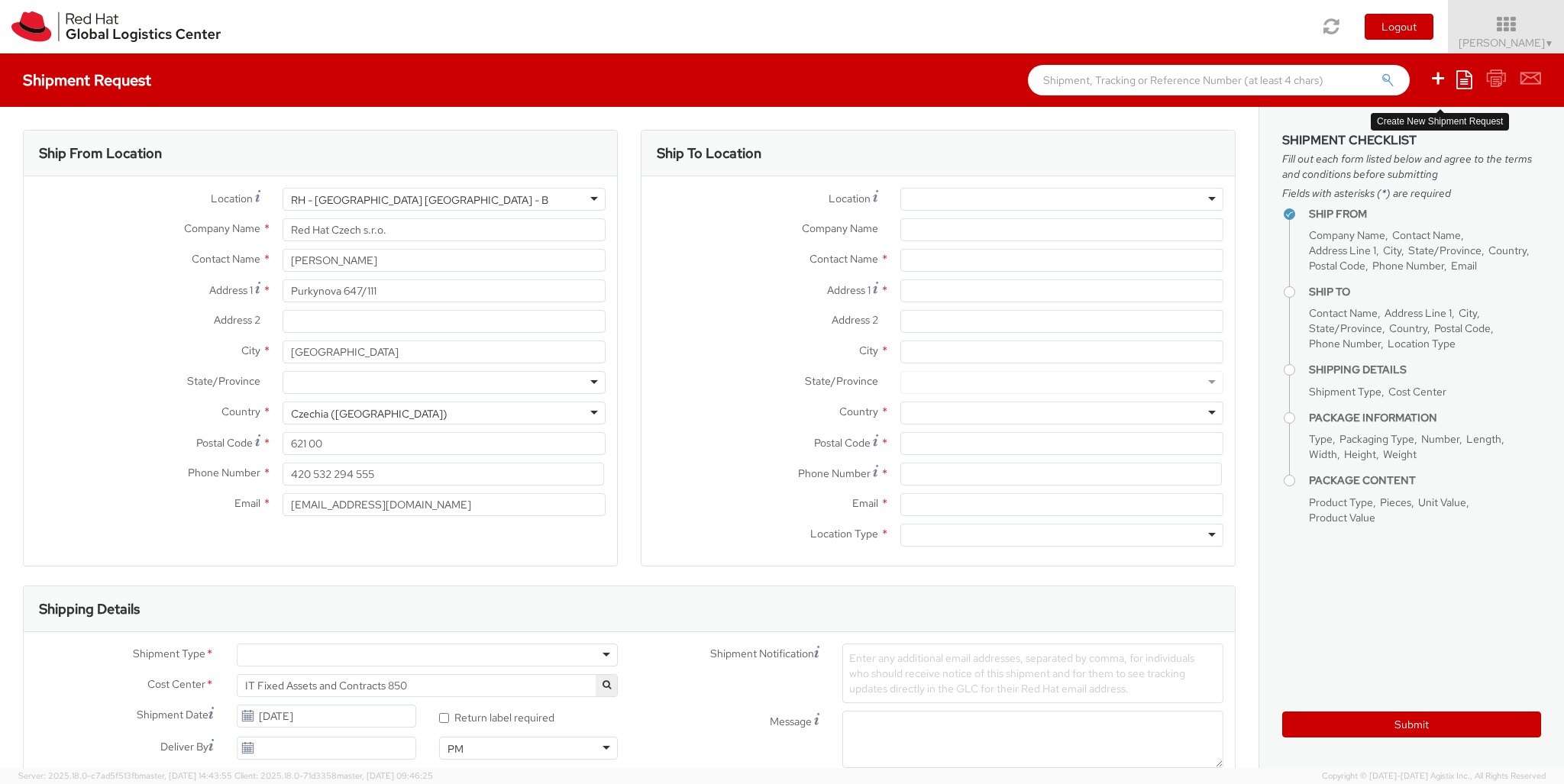
type input "26th Floor"
type input "[GEOGRAPHIC_DATA]"
type input "1200"
type input "353 86 0488 233"
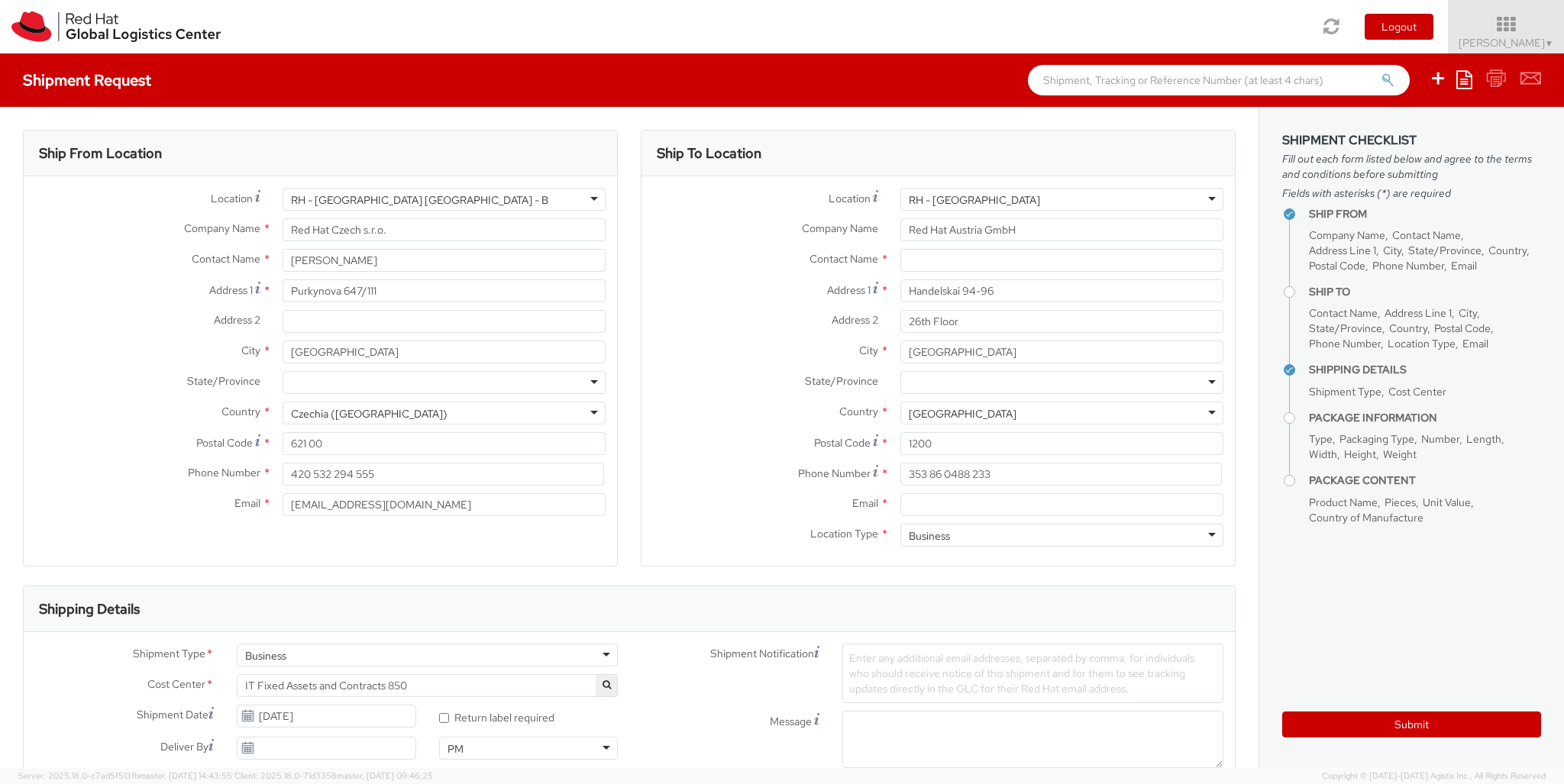
click at [1062, 535] on div "Business" at bounding box center [1062, 535] width 323 height 23
type input "[PERSON_NAME]"
type input "[EMAIL_ADDRESS][DOMAIN_NAME]"
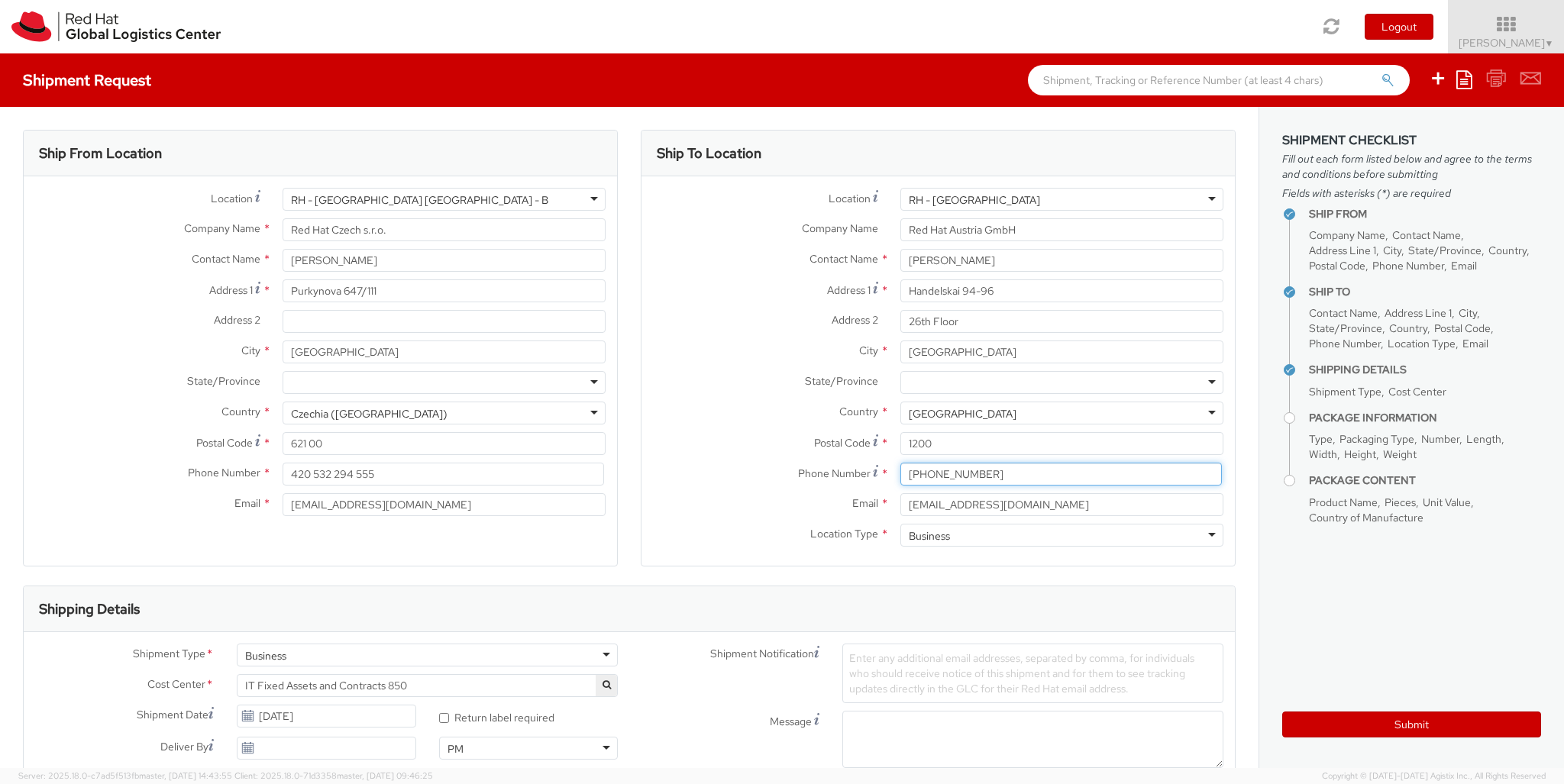
type input "[PHONE_NUMBER]"
click at [427, 655] on div "Business" at bounding box center [427, 655] width 381 height 23
click at [906, 775] on div at bounding box center [906, 787] width 128 height 23
type input "ref"
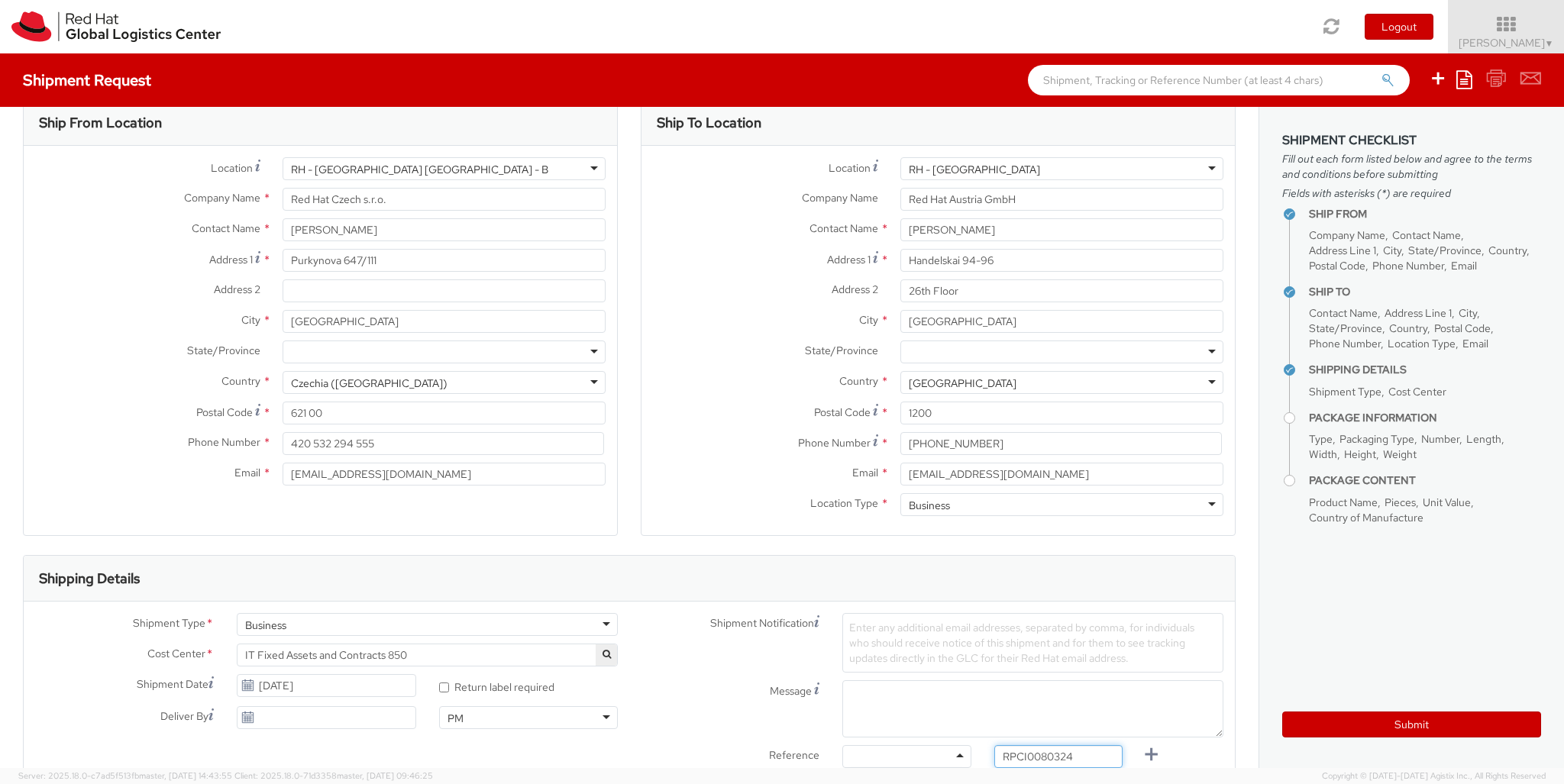
type input "RPCI0080324"
type input "[EMAIL_ADDRESS][DOMAIN_NAME]"
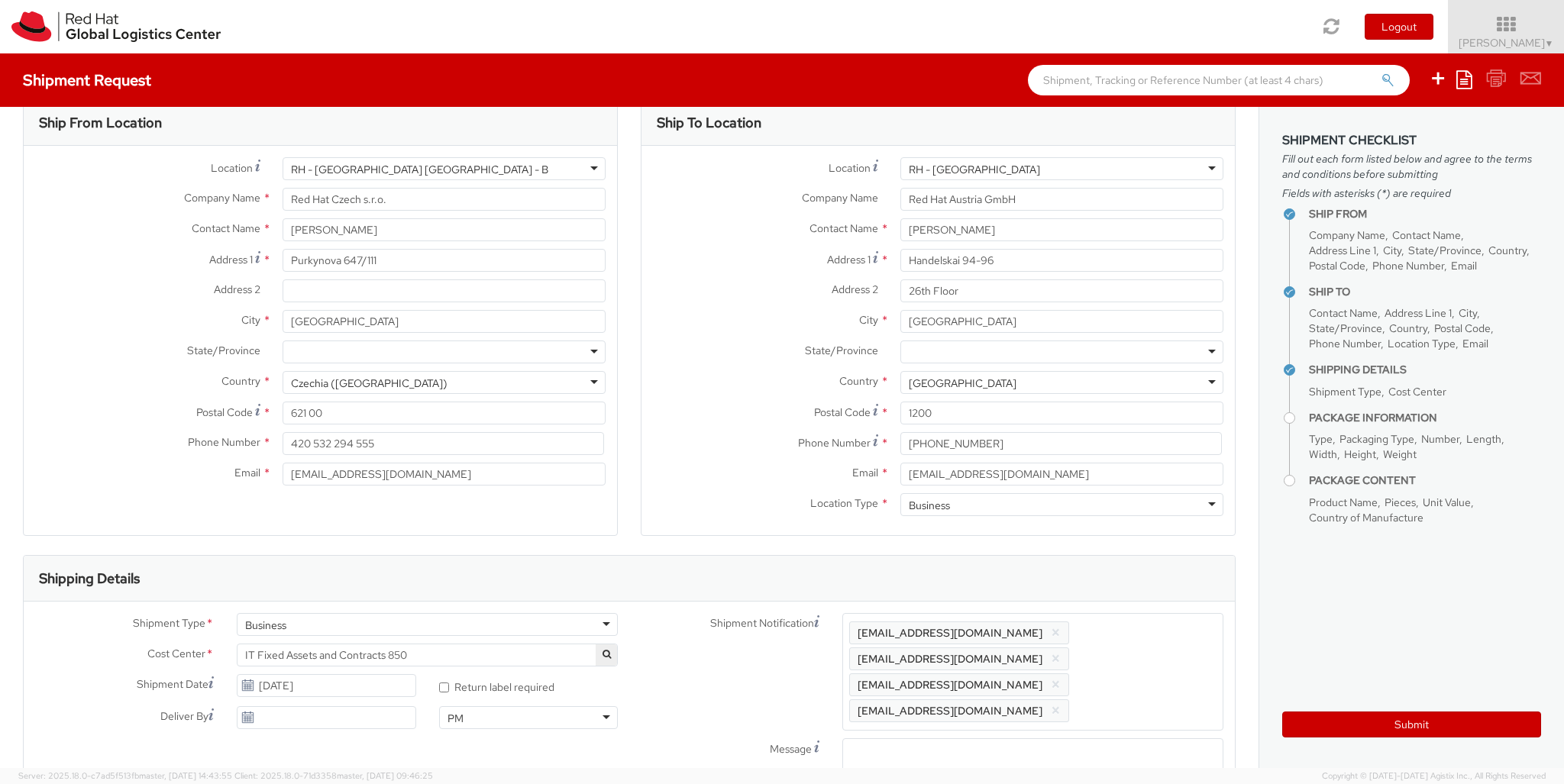
type input "lap"
checkbox input "false"
select select "LAPTOP"
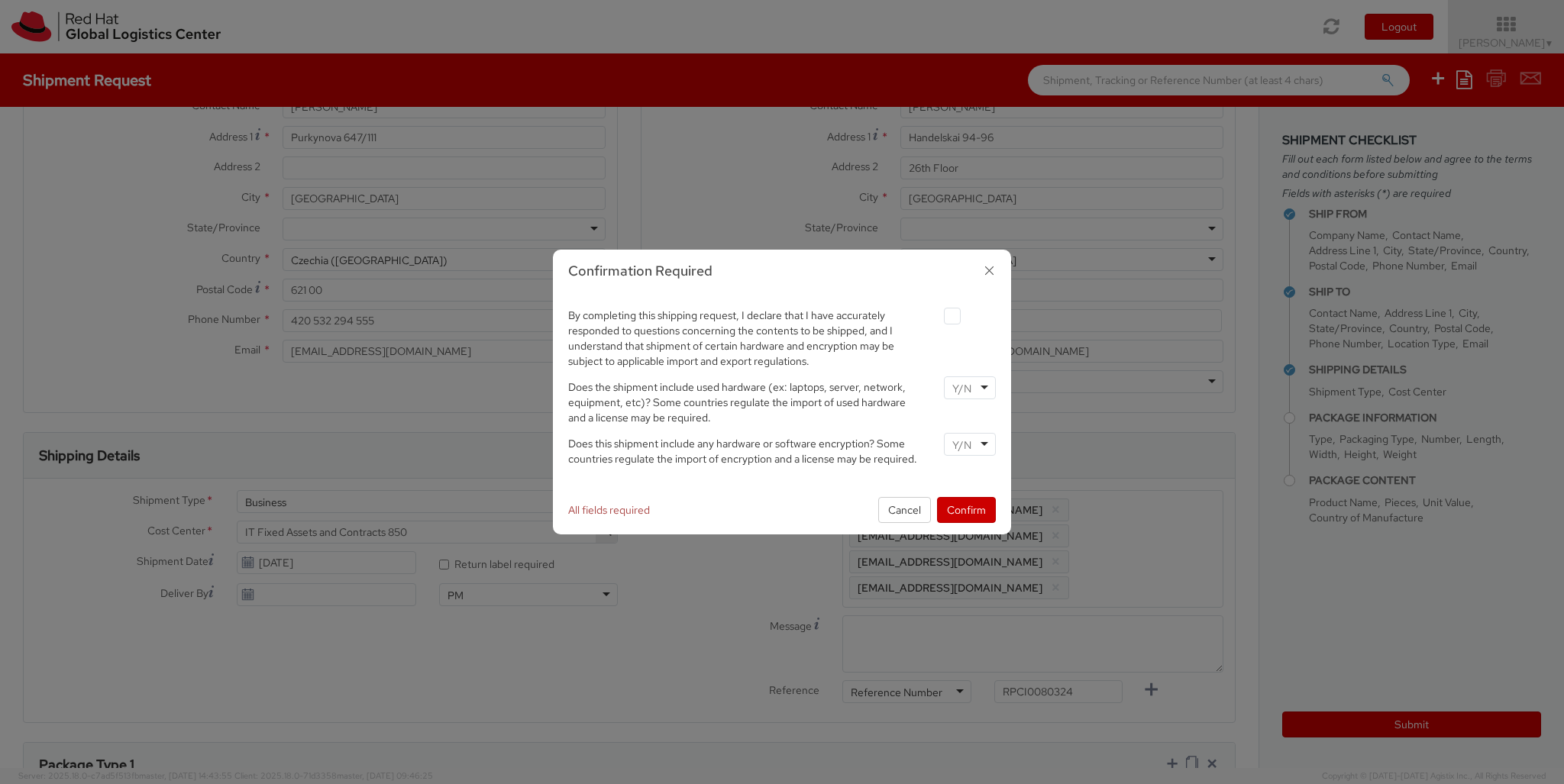
click at [952, 315] on label at bounding box center [952, 316] width 17 height 17
click at [940, 315] on input "checkbox" at bounding box center [934, 317] width 10 height 10
checkbox input "true"
click at [969, 387] on input "select-one" at bounding box center [964, 389] width 22 height 15
type input "no"
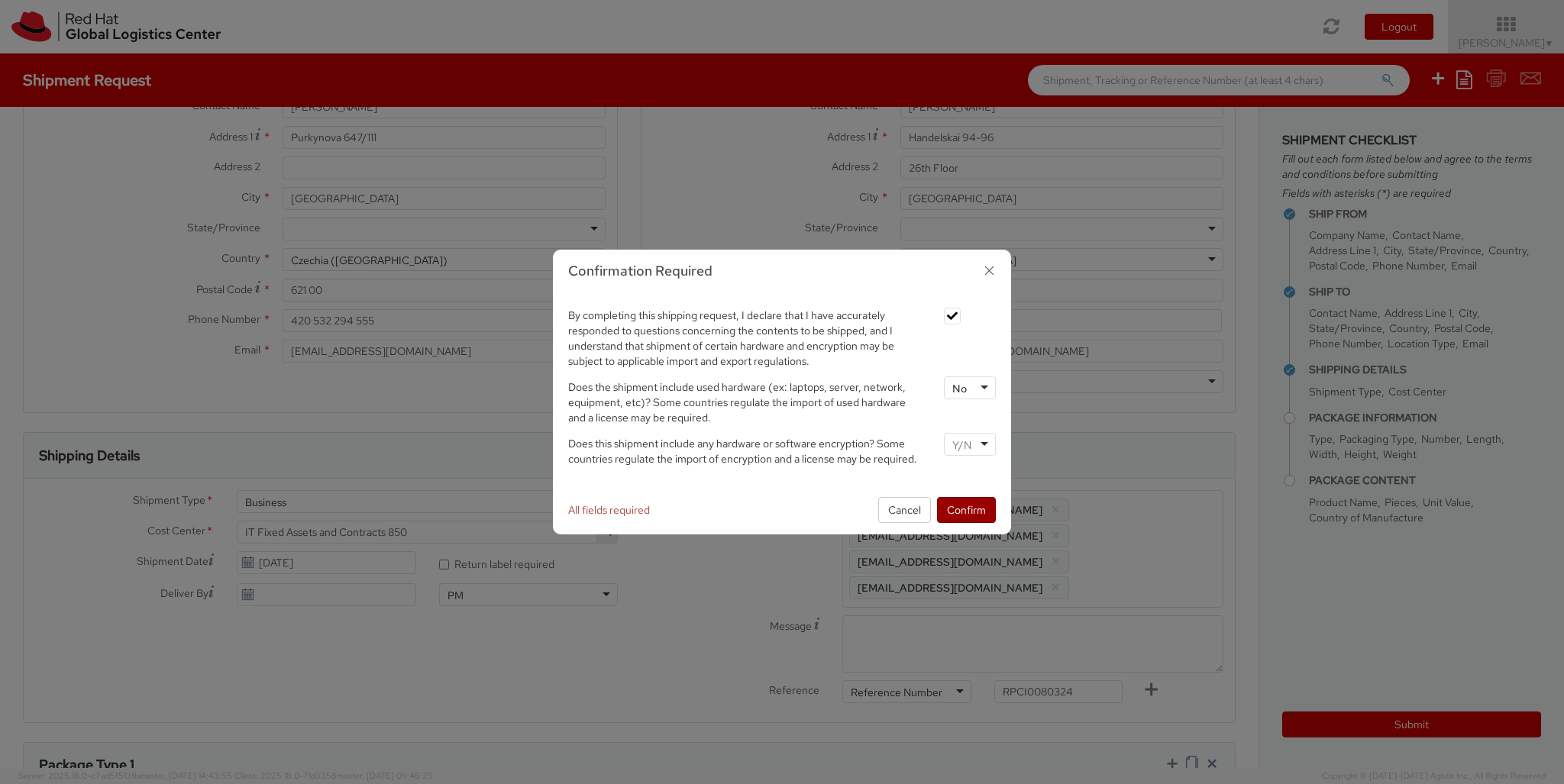
click at [969, 443] on input "select-one" at bounding box center [964, 445] width 22 height 15
click at [966, 509] on button "Confirm" at bounding box center [966, 510] width 59 height 26
type input "your"
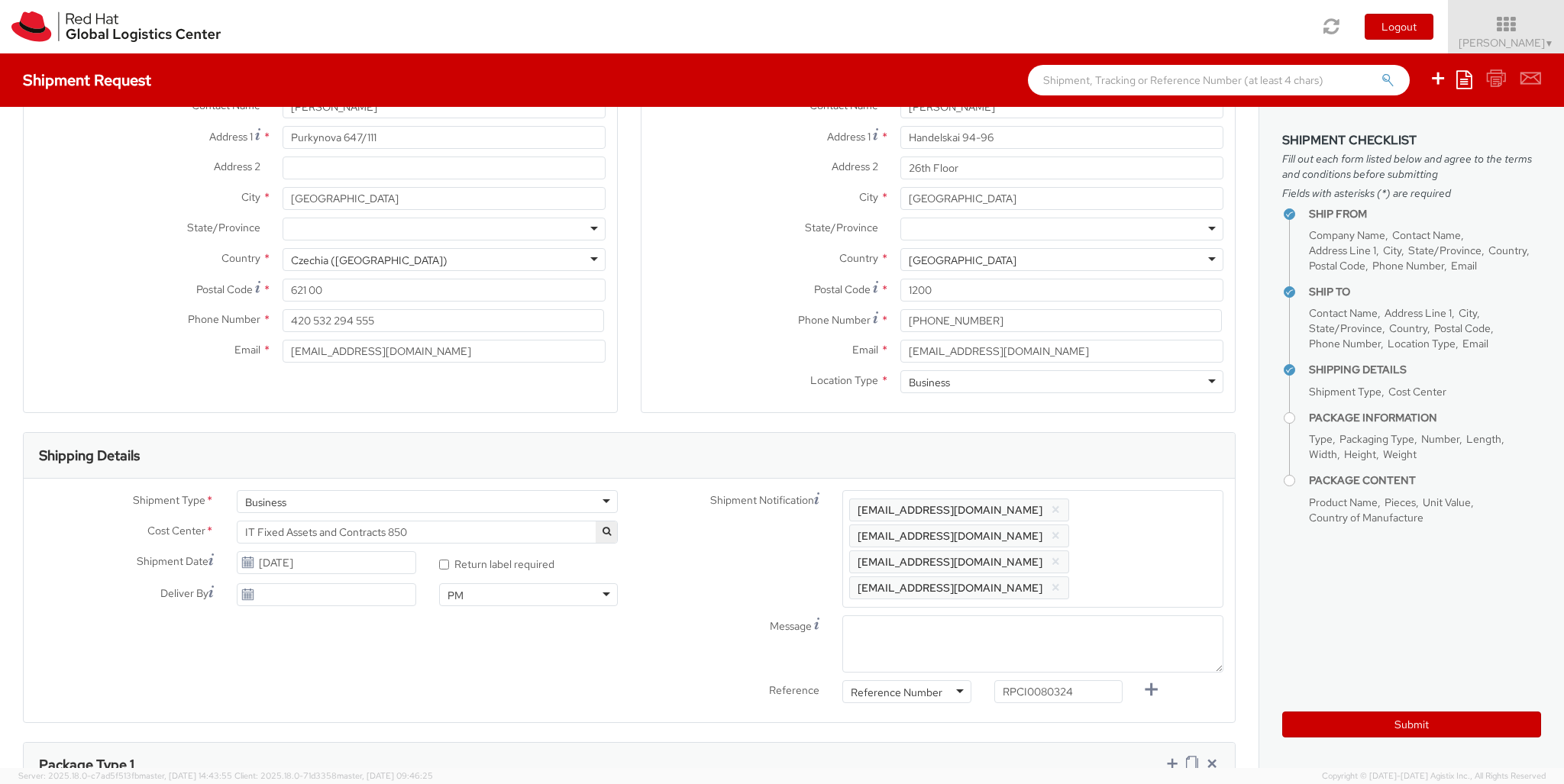
type input "1"
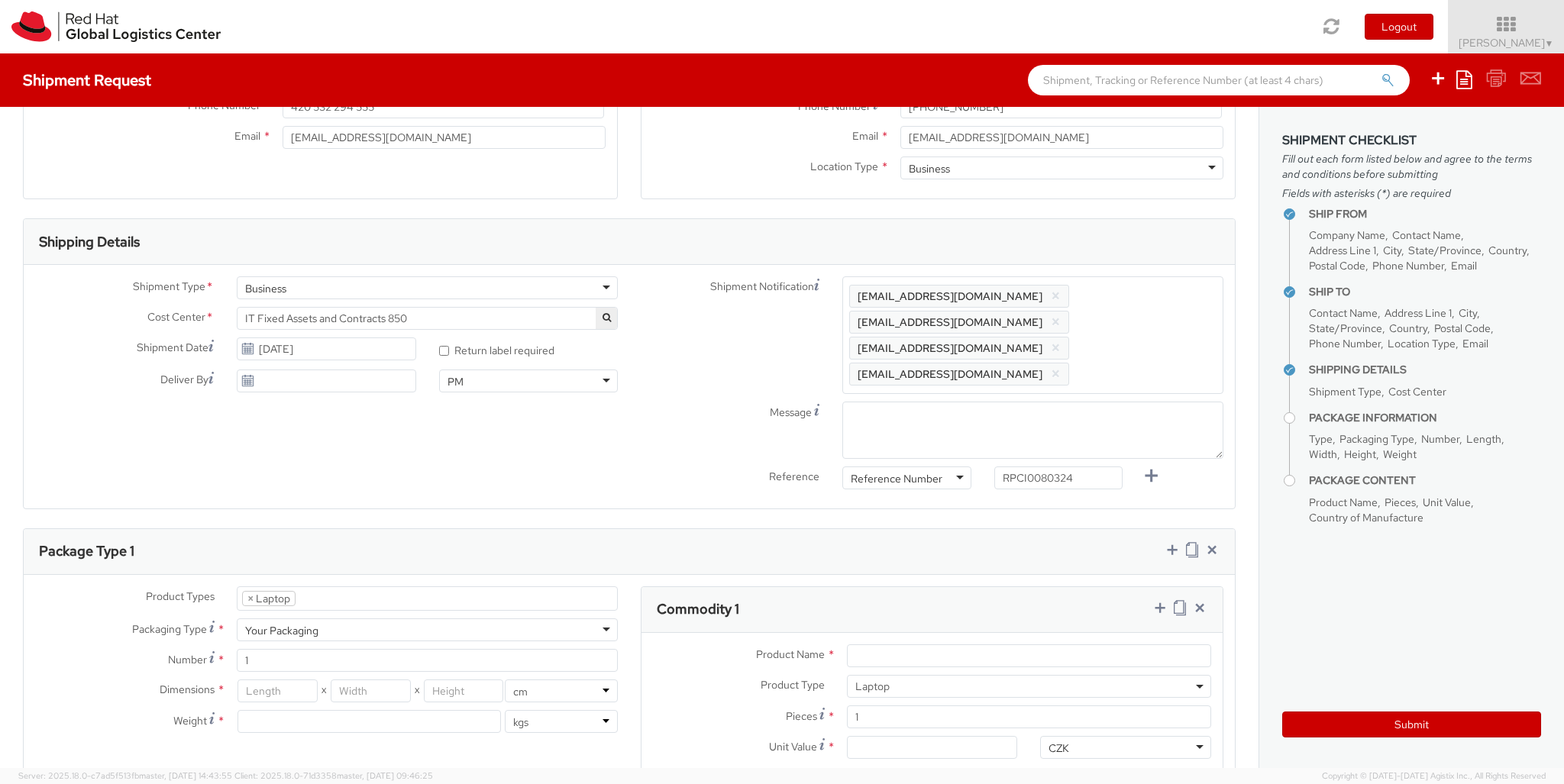
type input "[GEOGRAPHIC_DATA]"
type input "44"
type input "34"
type input "9"
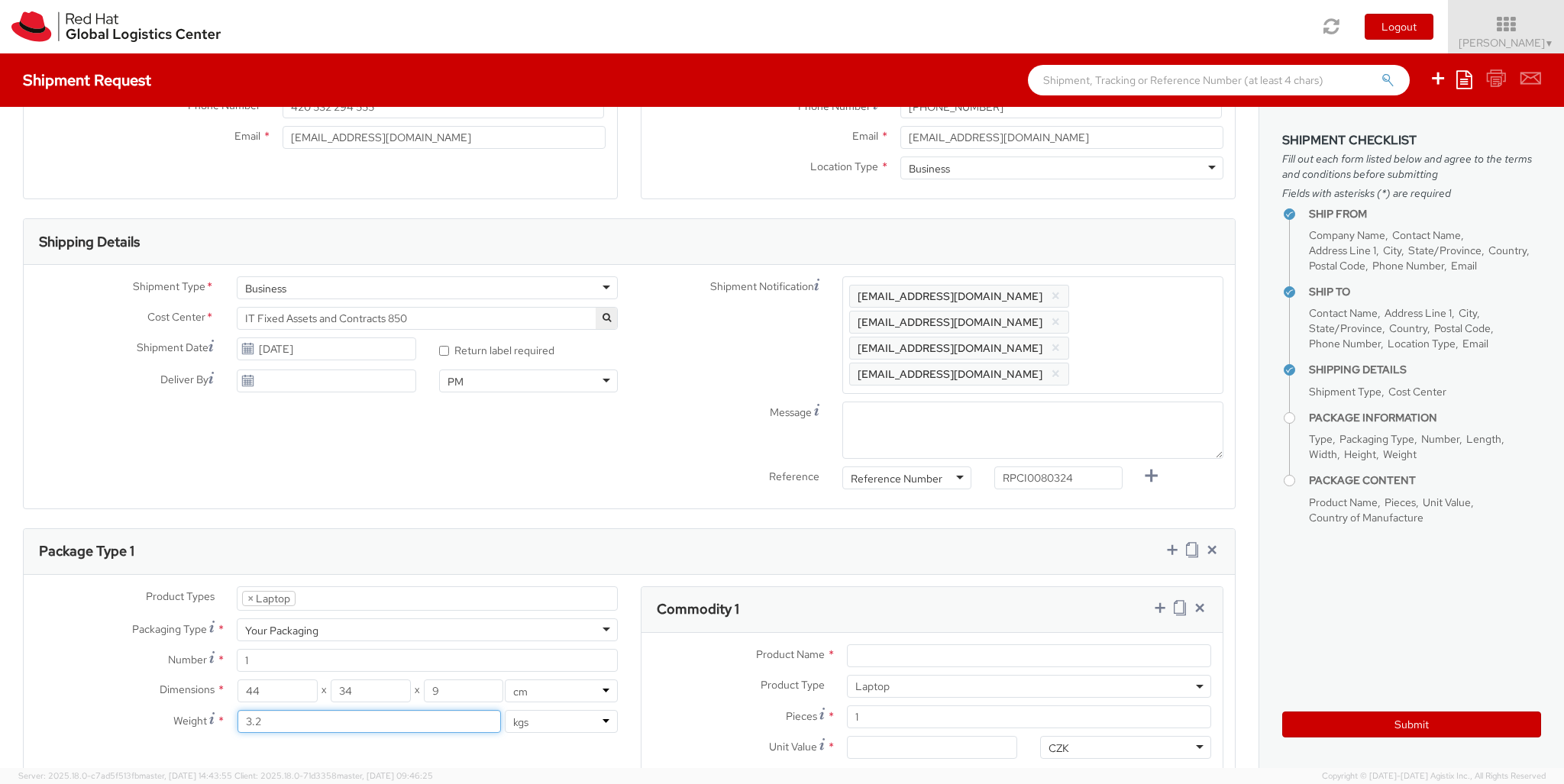
type input "3.2"
type input "Apple Laptop"
click at [932, 736] on input "Unit Value *" at bounding box center [932, 747] width 171 height 23
type input "2,480.40"
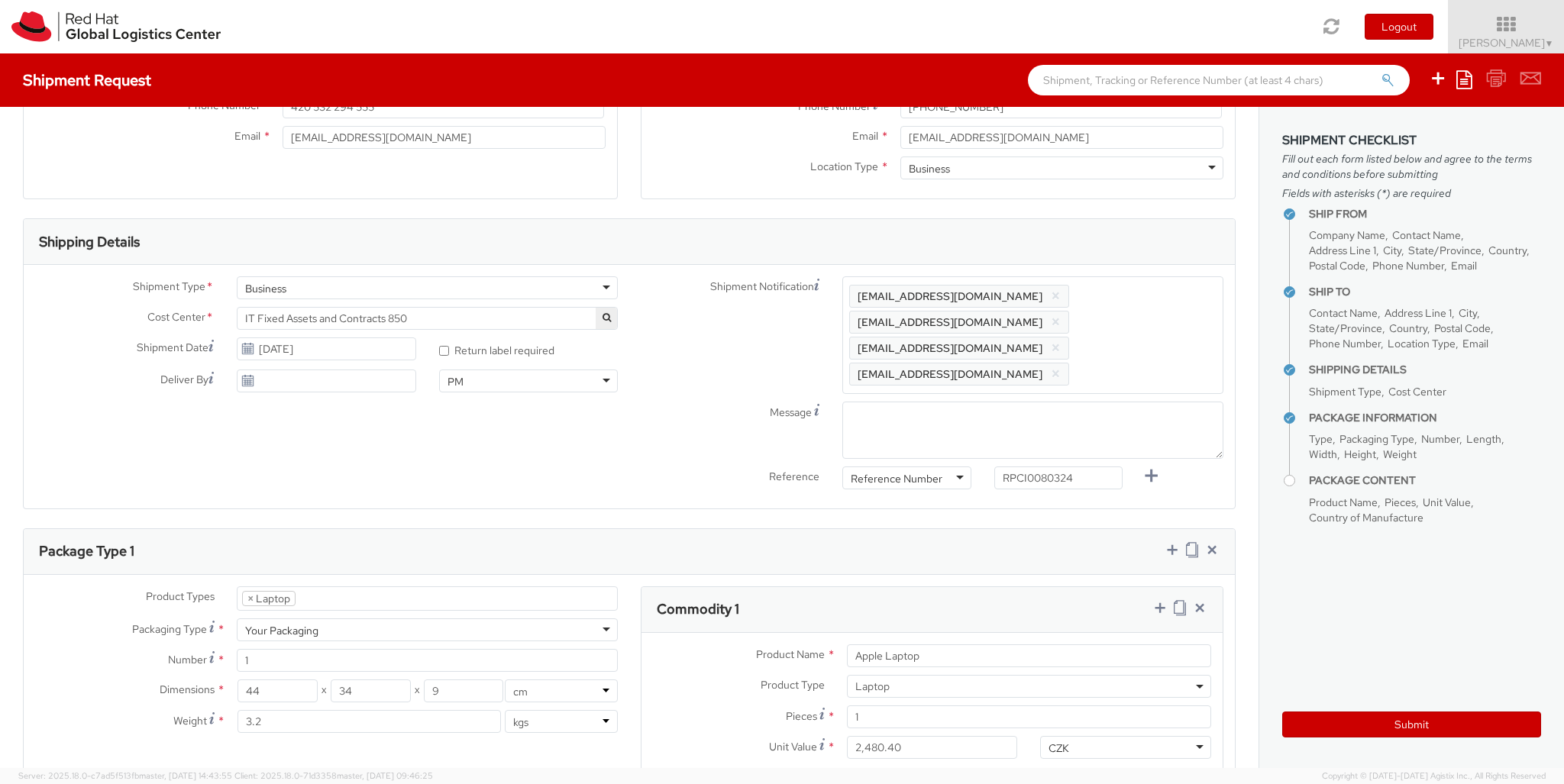
type input "EUR"
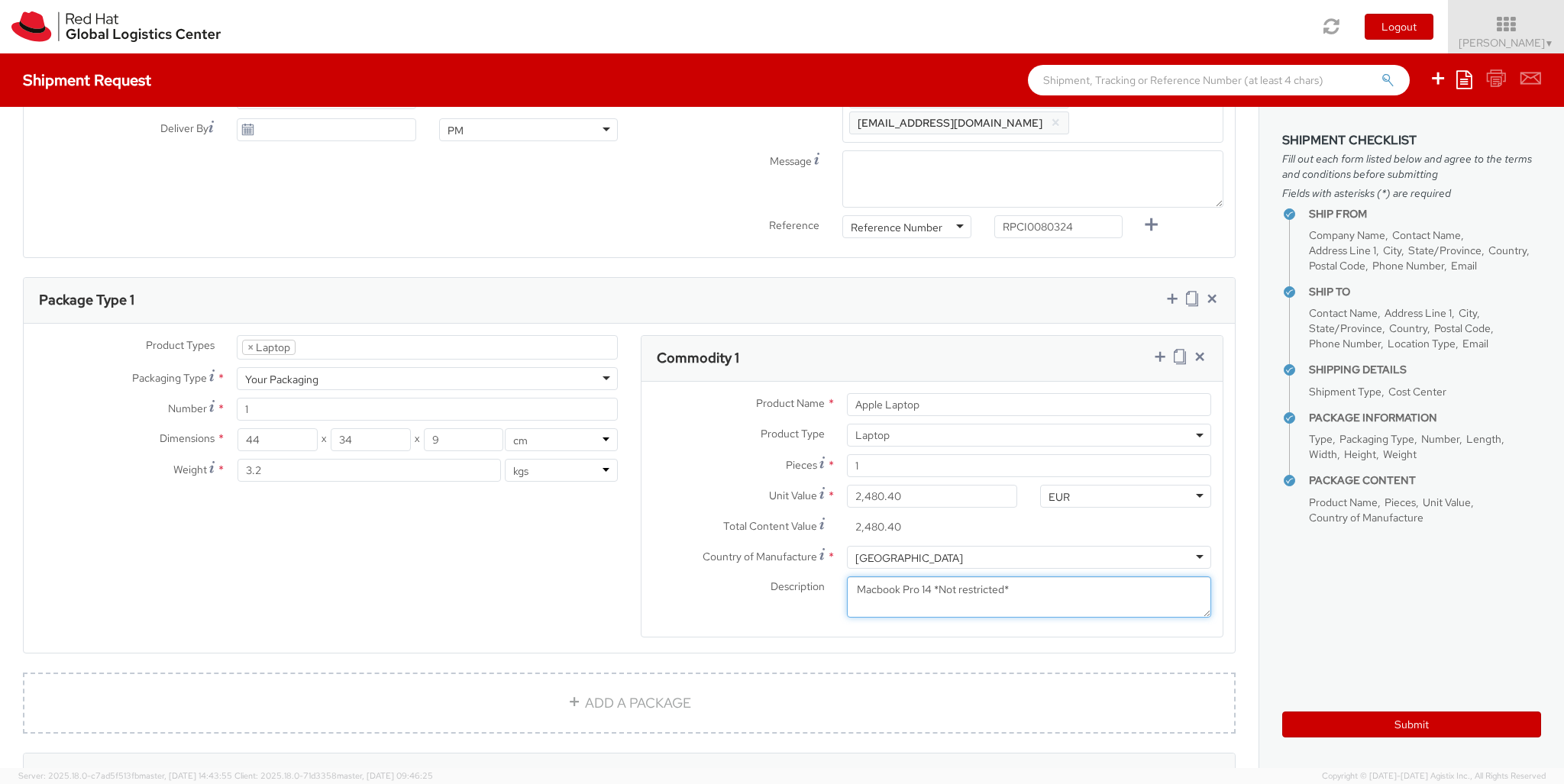
type textarea "Macbook Pro 14 *Not restricted*"
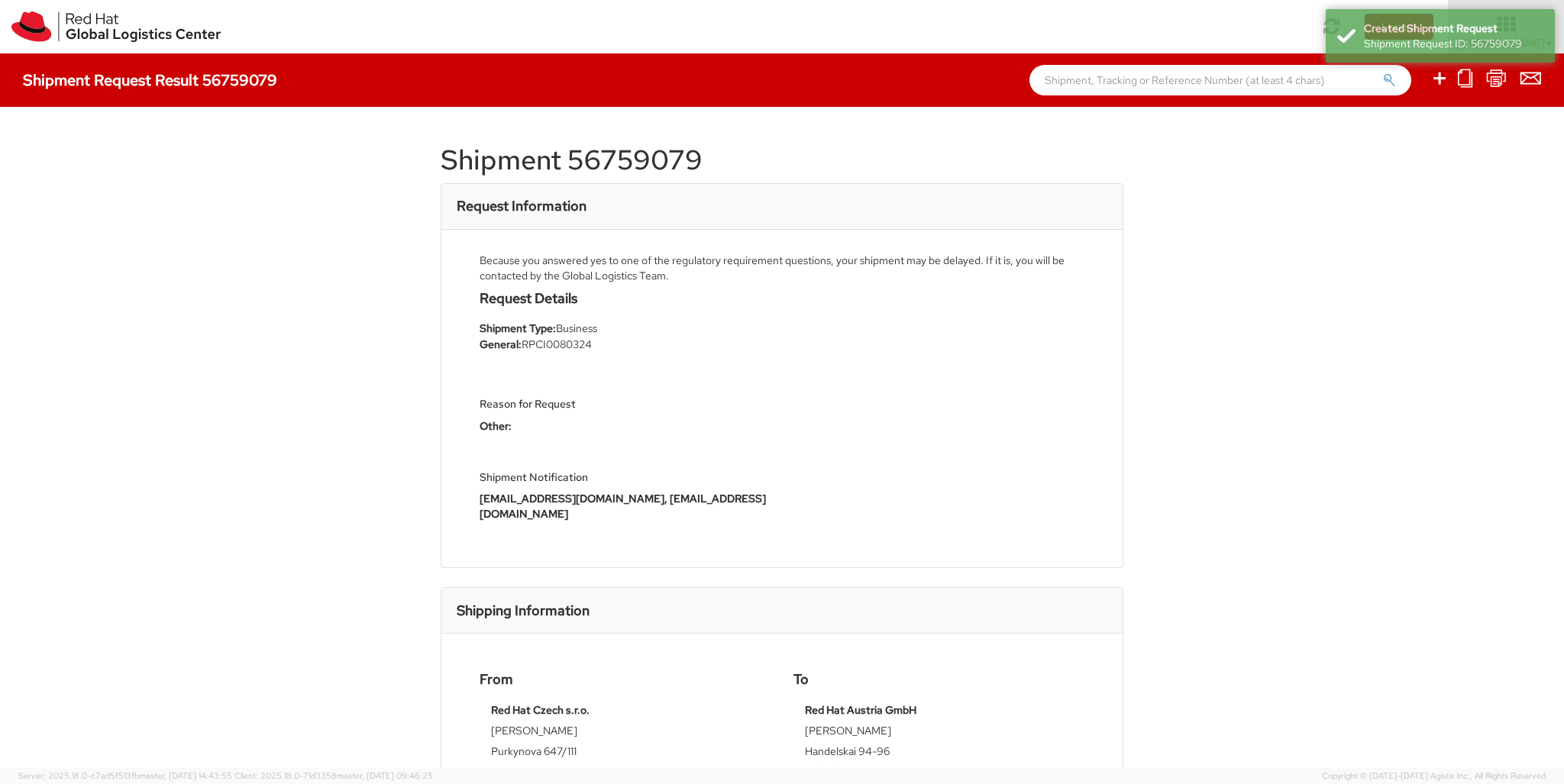
click at [1440, 80] on icon at bounding box center [1438, 78] width 18 height 19
select select
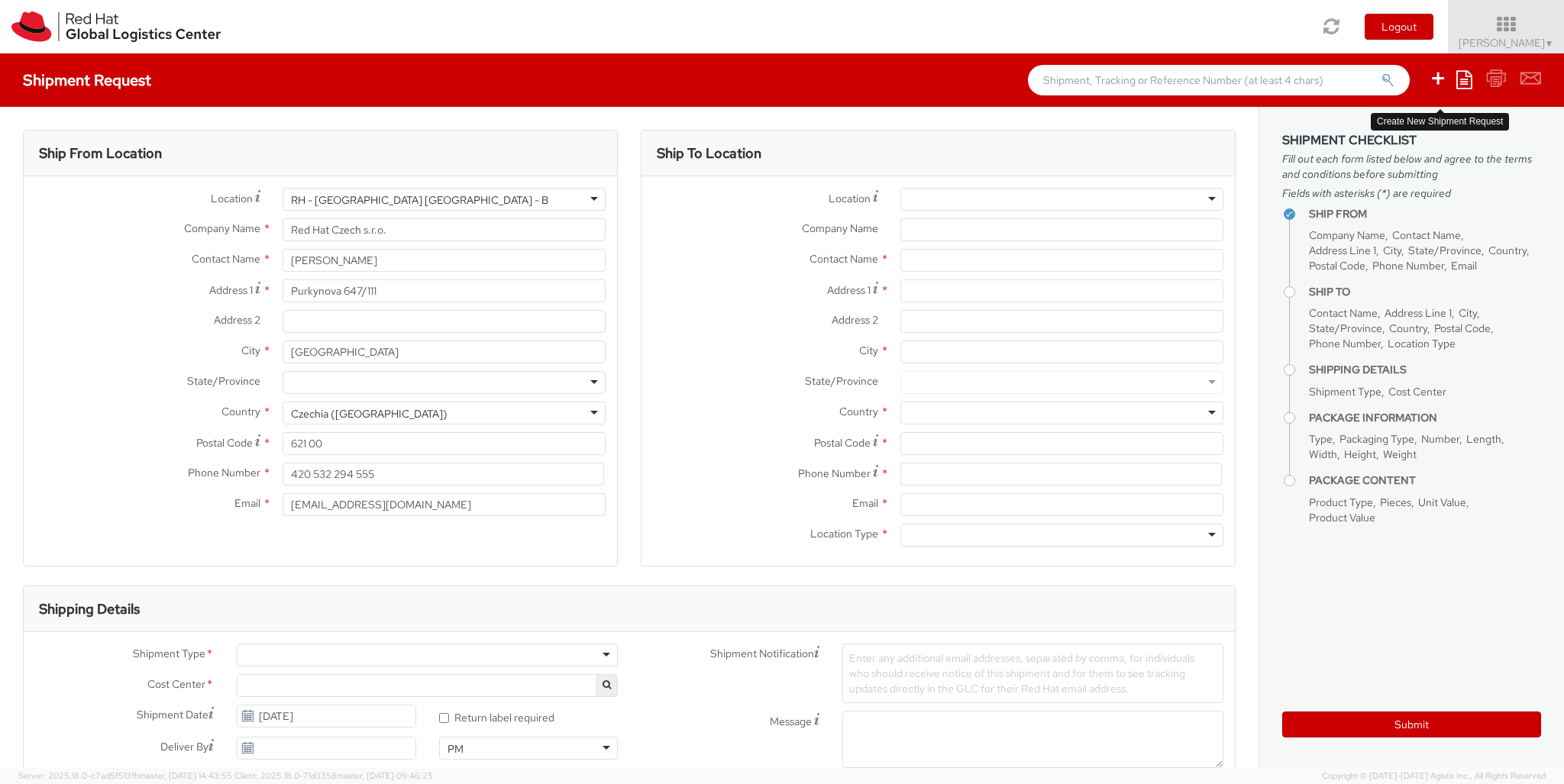
select select "850"
type input "[STREET_ADDRESS]"
type input "Dalkey"
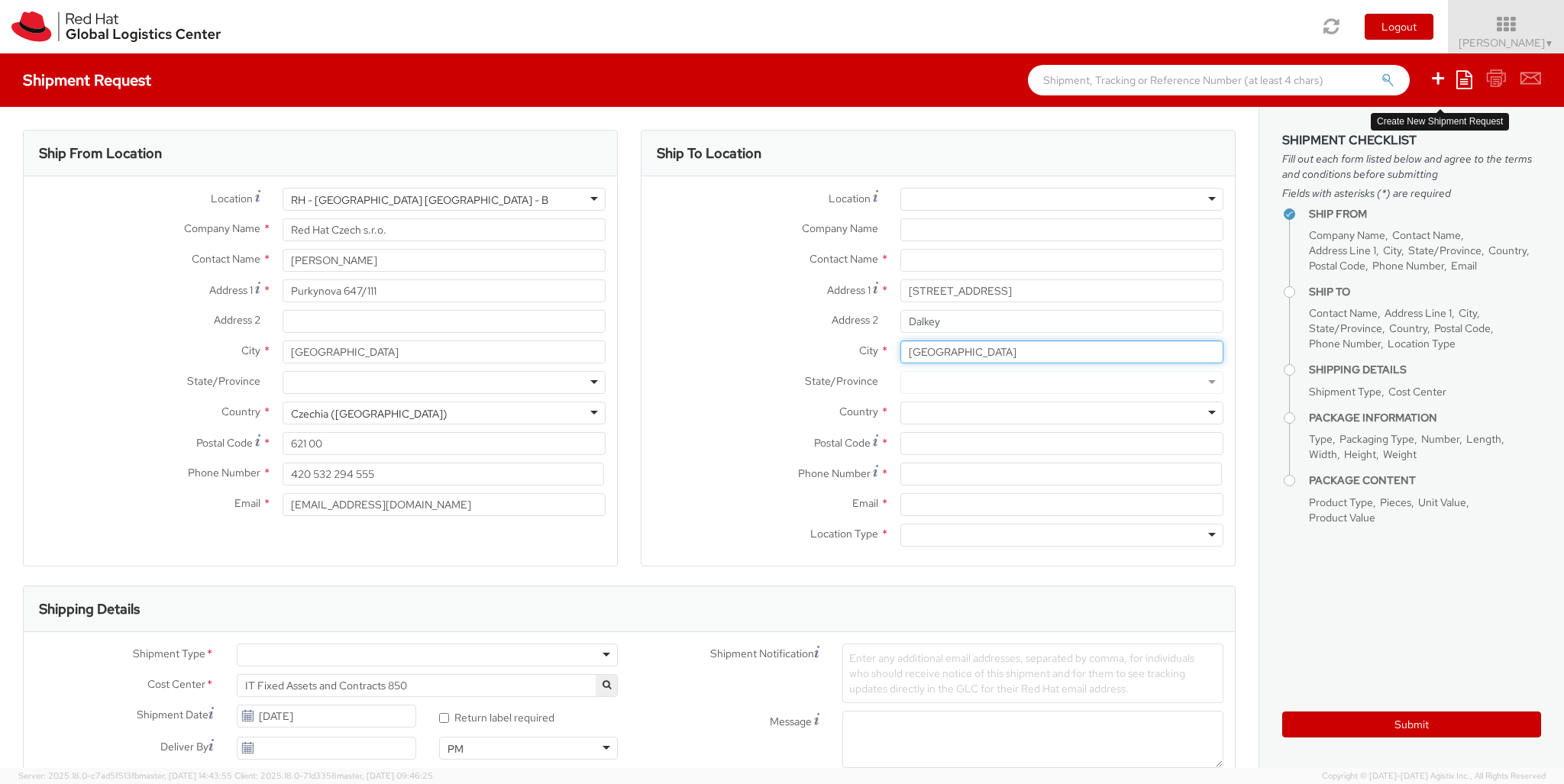
type input "[GEOGRAPHIC_DATA]"
type input "A96D622"
click at [1062, 413] on div at bounding box center [1062, 412] width 323 height 23
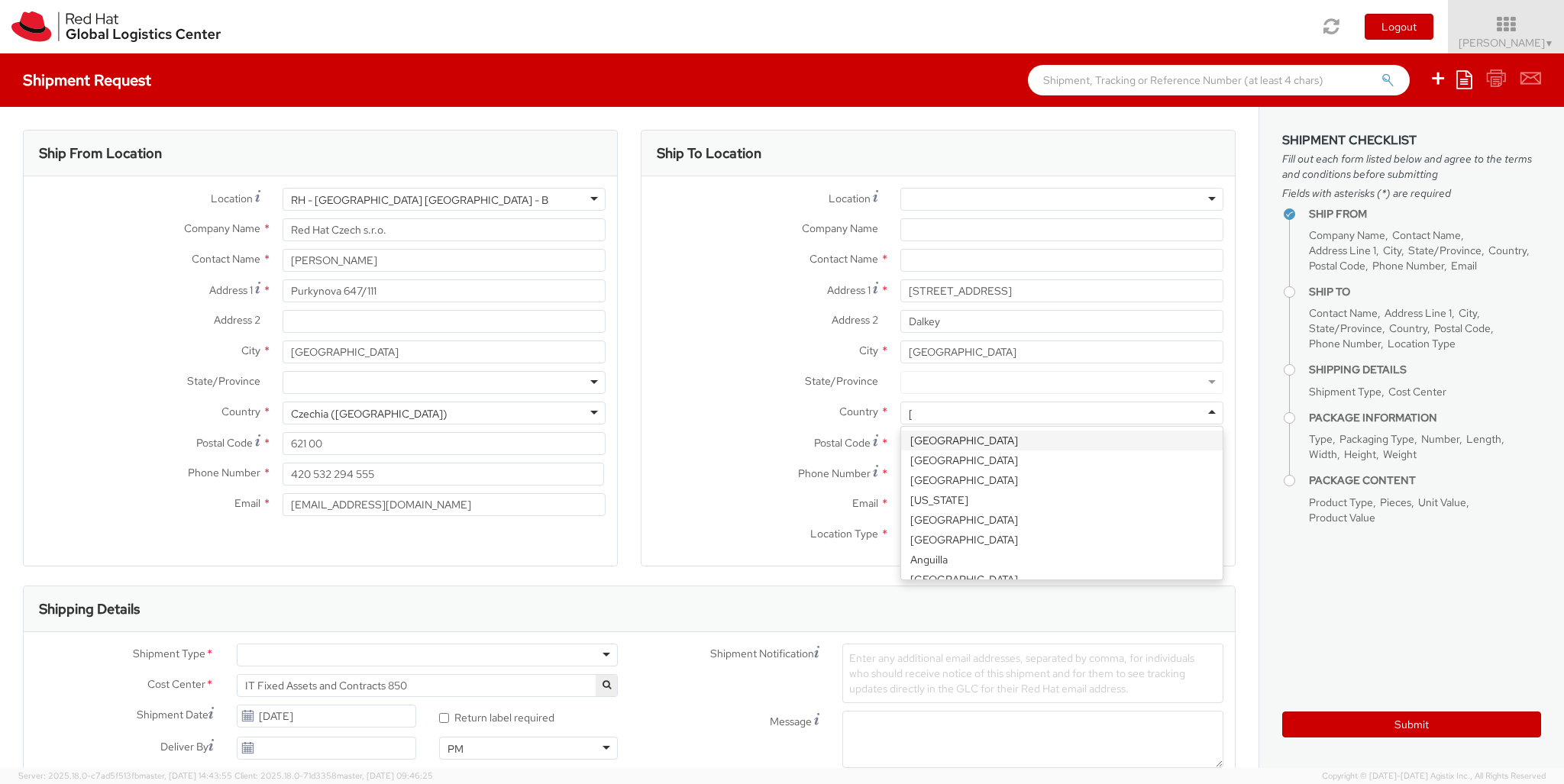
type input "[GEOGRAPHIC_DATA]"
click at [1062, 535] on div at bounding box center [1062, 535] width 323 height 23
type input "r"
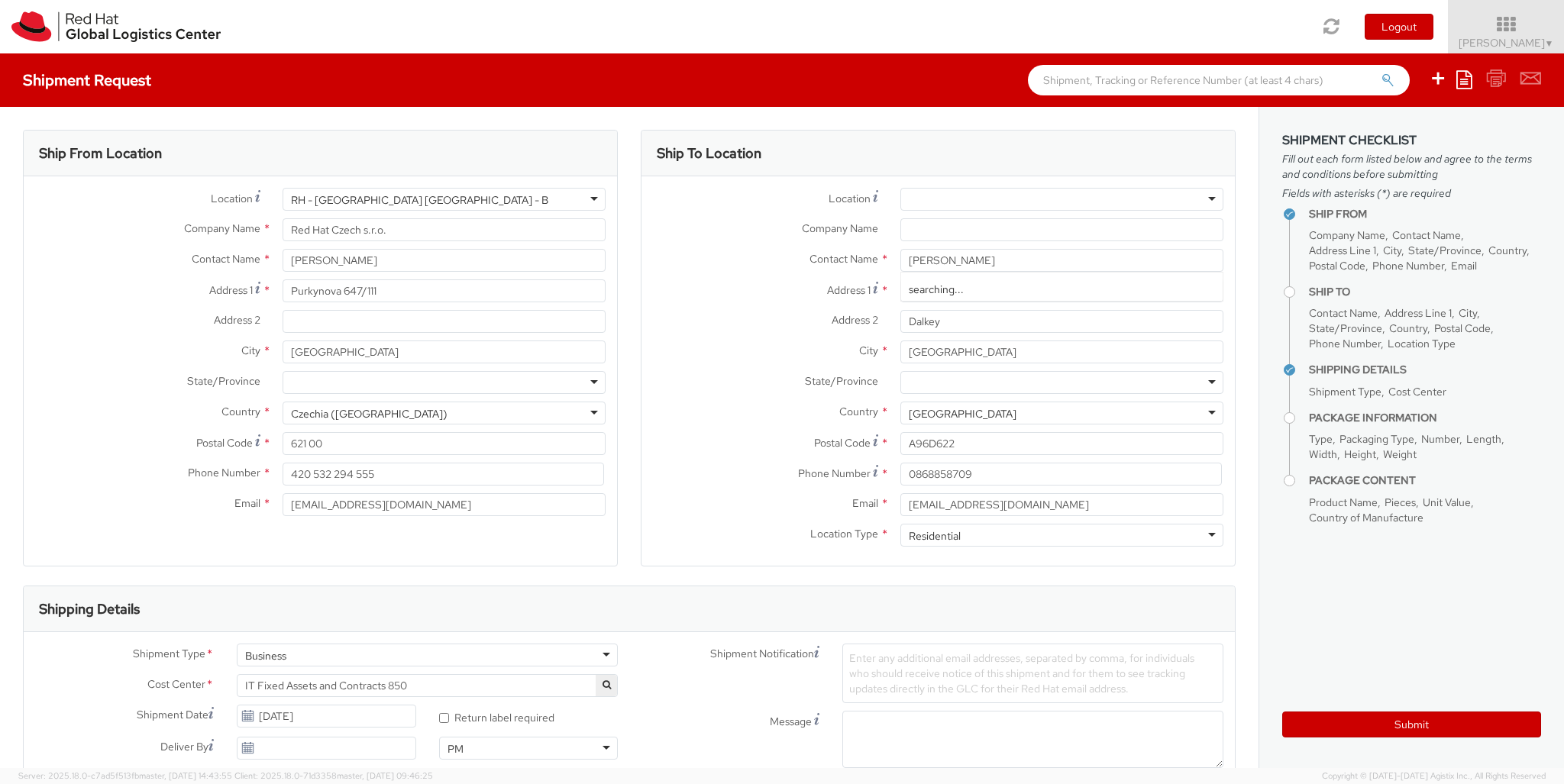
click at [427, 655] on div "Business" at bounding box center [427, 655] width 381 height 23
click at [906, 775] on div at bounding box center [906, 787] width 128 height 23
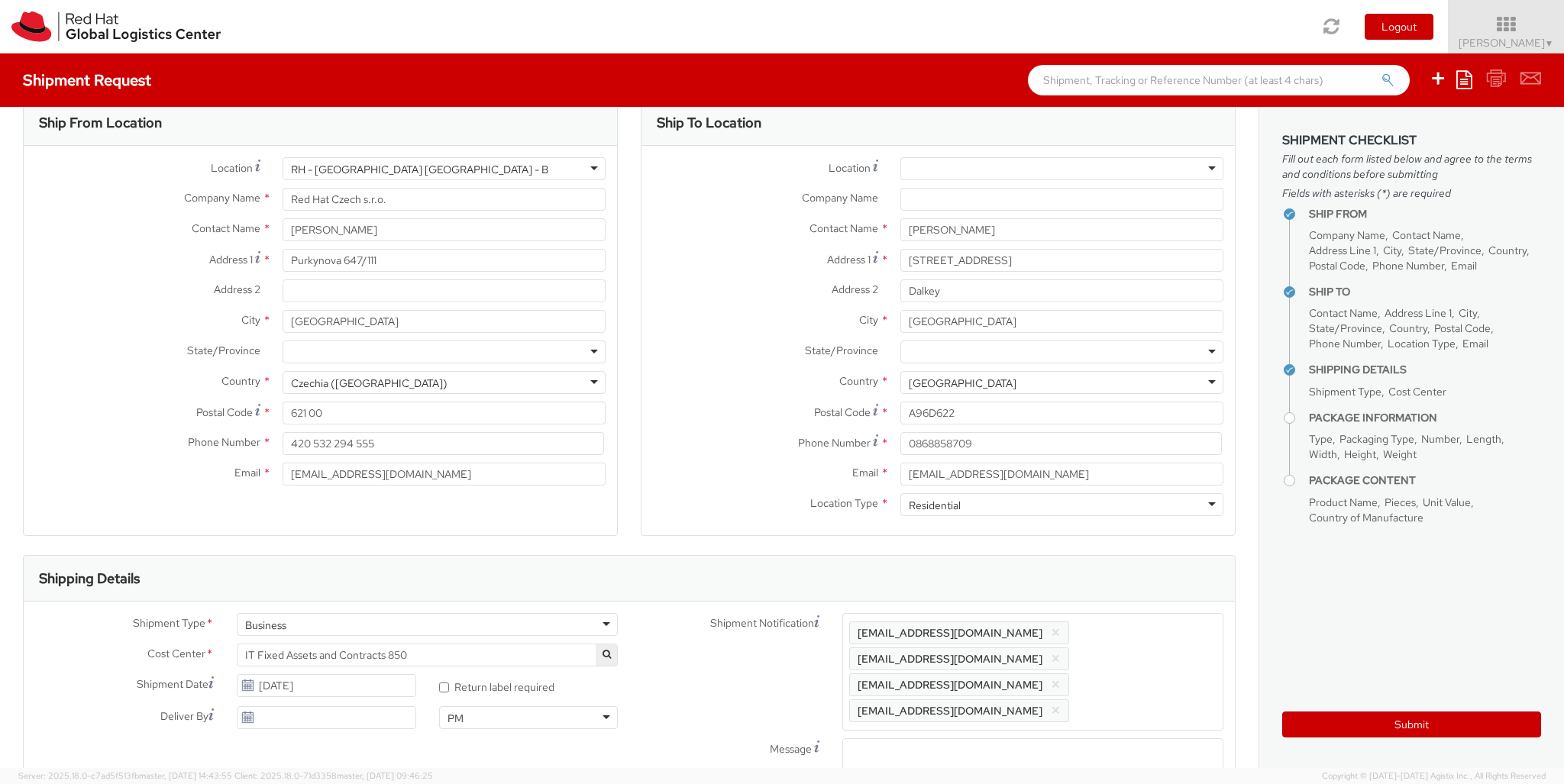
scroll to position [50, 0]
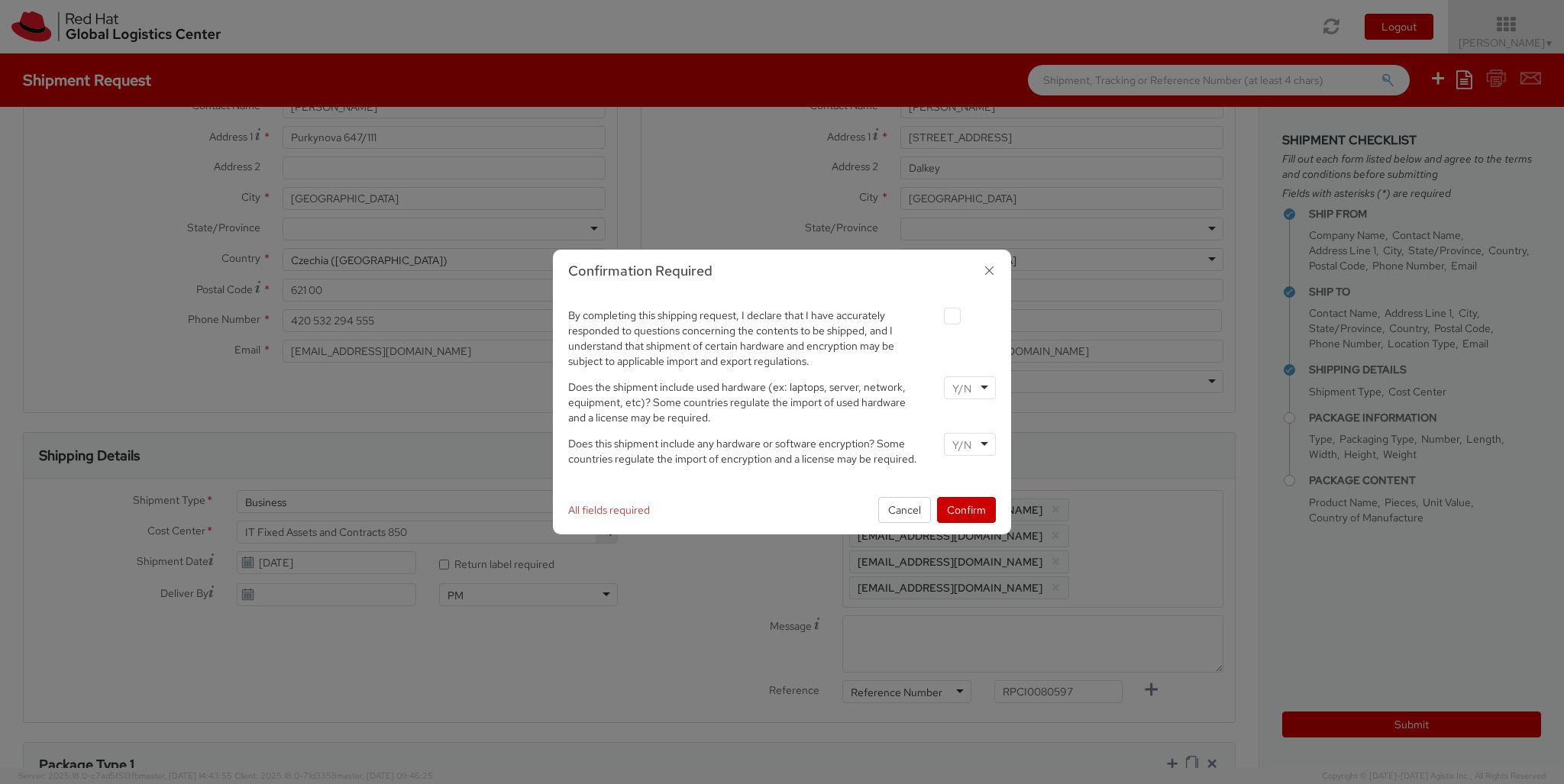
click at [952, 315] on label at bounding box center [952, 316] width 17 height 17
click at [940, 315] on input "checkbox" at bounding box center [934, 317] width 10 height 10
click at [969, 387] on input "select-one" at bounding box center [964, 389] width 22 height 15
click at [969, 443] on input "select-one" at bounding box center [964, 445] width 22 height 15
click at [966, 509] on button "Confirm" at bounding box center [966, 510] width 59 height 26
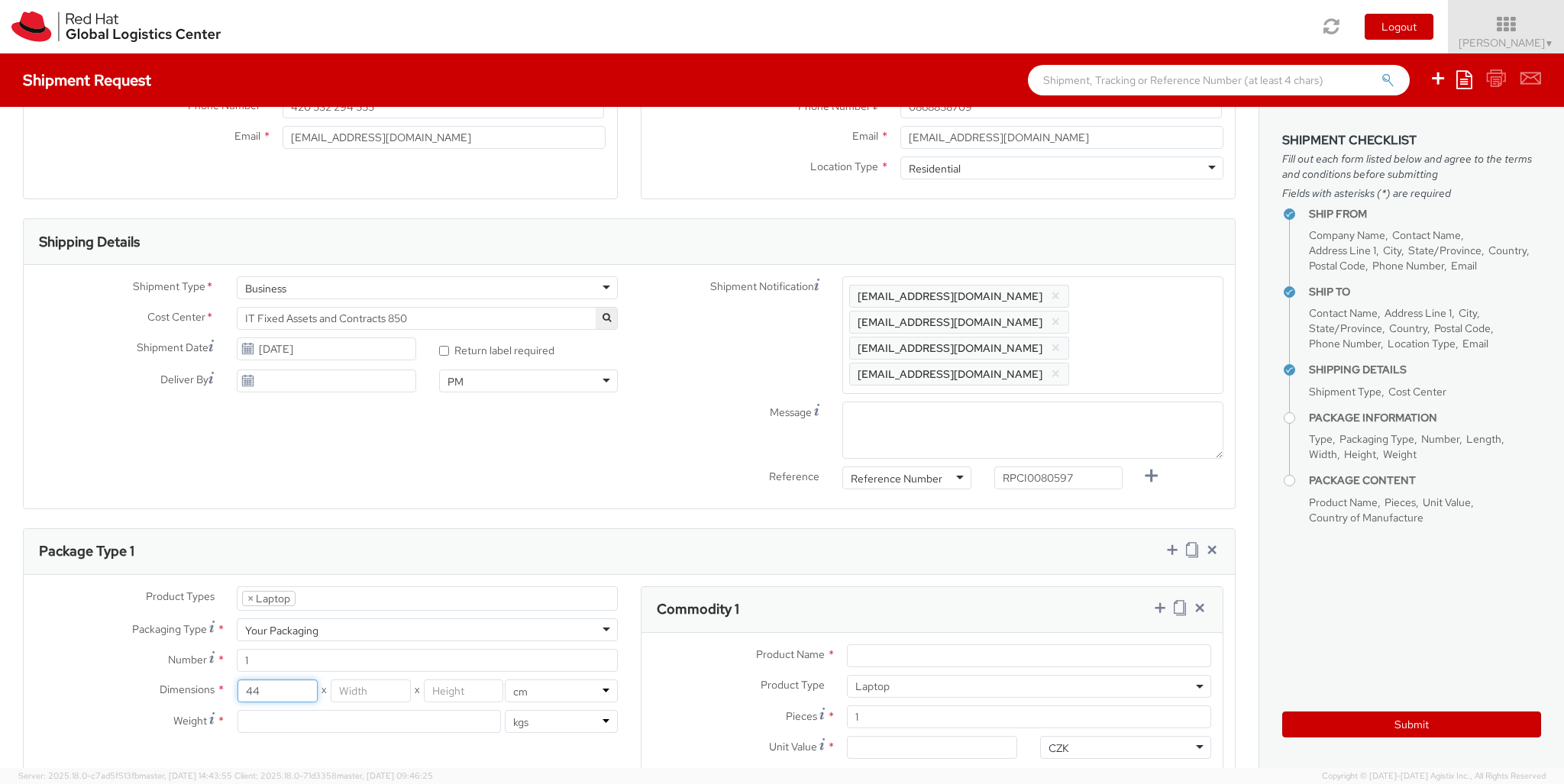
scroll to position [0, 0]
click at [932, 736] on input "Unit Value *" at bounding box center [932, 747] width 171 height 23
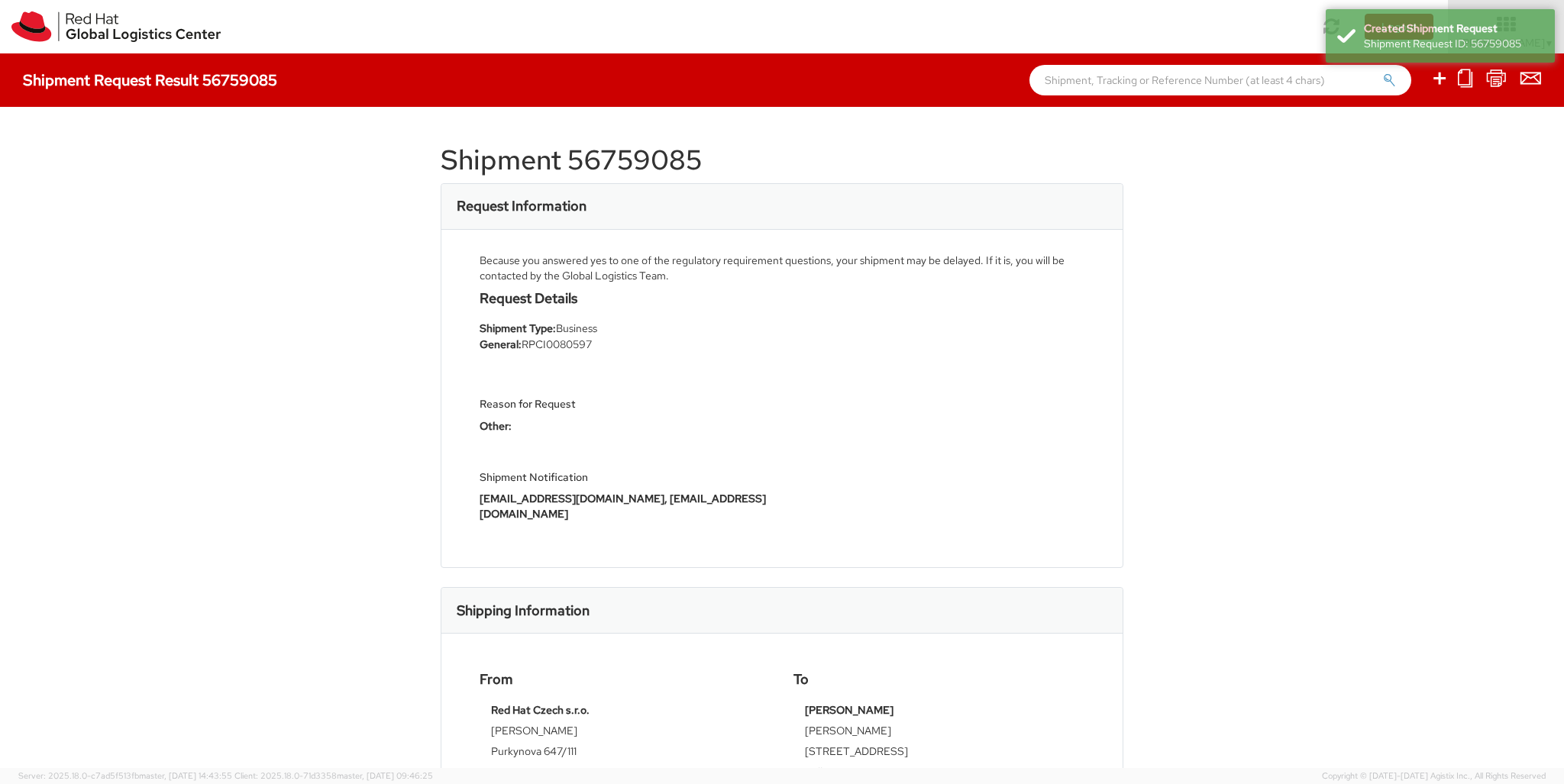
click at [1440, 80] on icon at bounding box center [1438, 78] width 18 height 19
